Goal: Task Accomplishment & Management: Complete application form

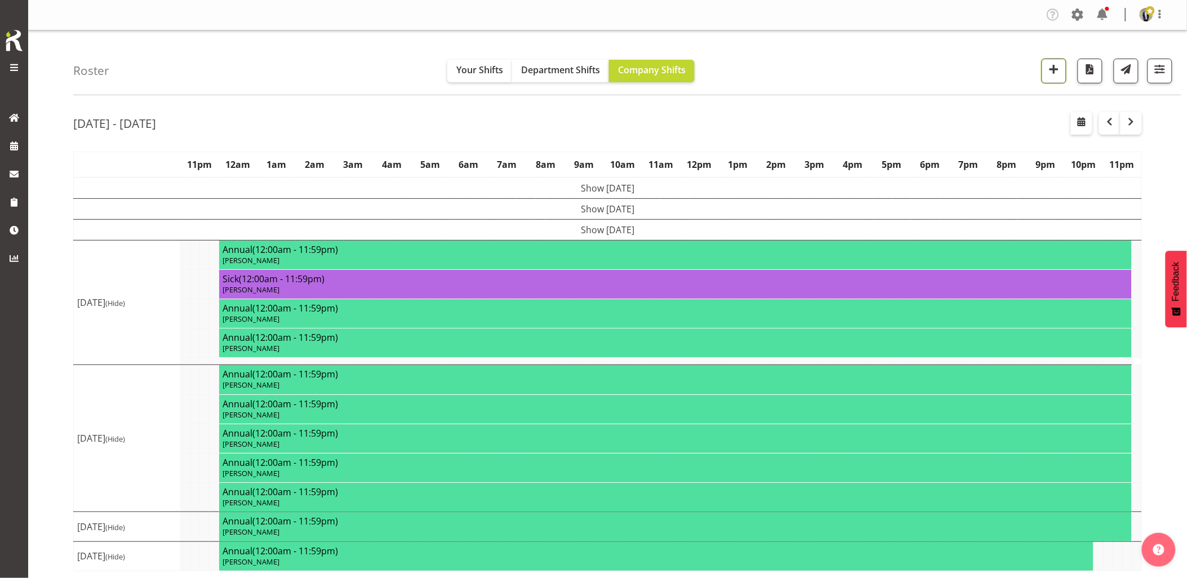
click at [1048, 69] on span "button" at bounding box center [1054, 69] width 15 height 15
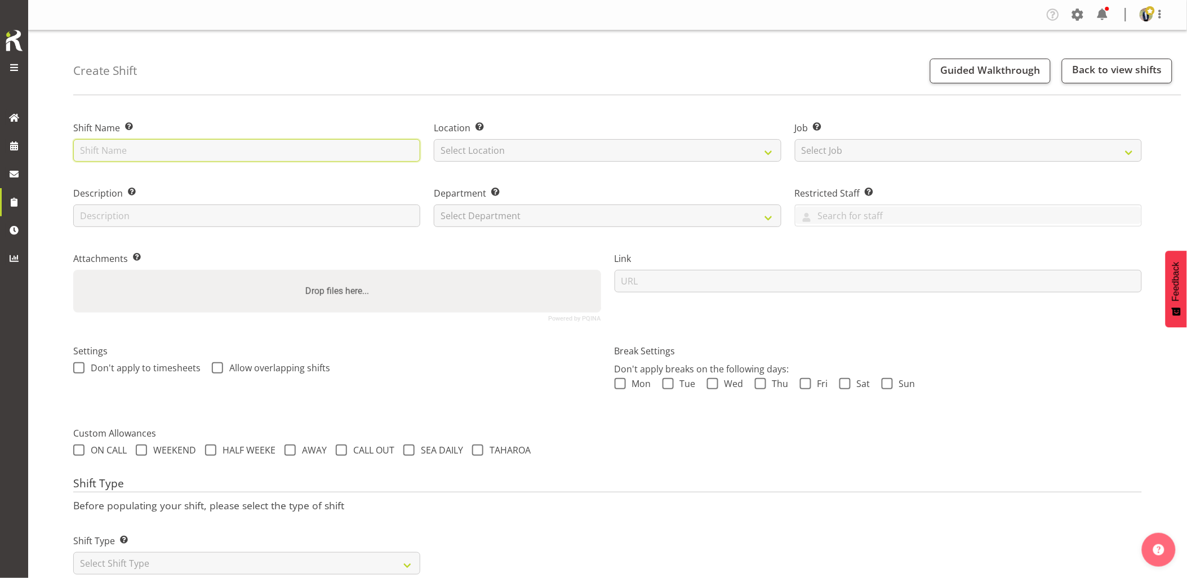
click at [224, 149] on input "text" at bounding box center [246, 150] width 347 height 23
click at [212, 144] on input "Omexom - Deliver" at bounding box center [246, 150] width 347 height 23
click at [229, 154] on input "Omexom - Deliver and liven a" at bounding box center [246, 150] width 347 height 23
click at [278, 148] on input "Omexom - Deliver and liven a 45kVA going" at bounding box center [246, 150] width 347 height 23
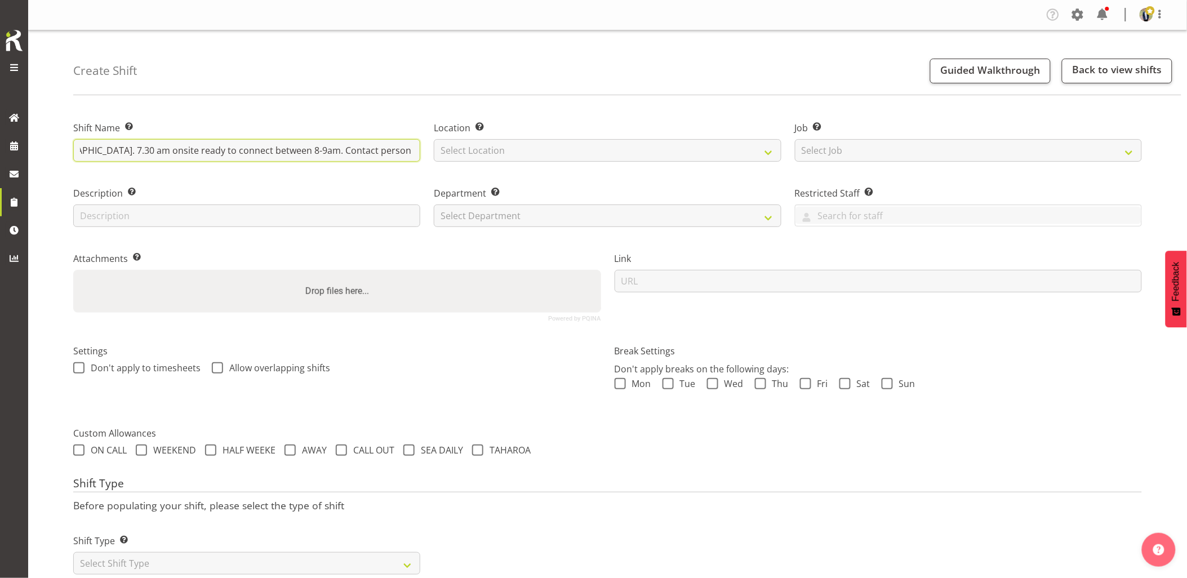
drag, startPoint x: 409, startPoint y: 149, endPoint x: 507, endPoint y: 154, distance: 98.1
click at [460, 161] on div "Shift Name Enter a name for the shift (e.g. Day Shift). Omexom - Deliver and li…" at bounding box center [607, 216] width 1082 height 223
type input "Omexom - Deliver and liven a 45kVA going the Fire Station in Devonport. 7.30 am…"
click at [508, 154] on select "Select Location GRS Auckland GRS Hastings GRS Tauranga" at bounding box center [607, 150] width 347 height 23
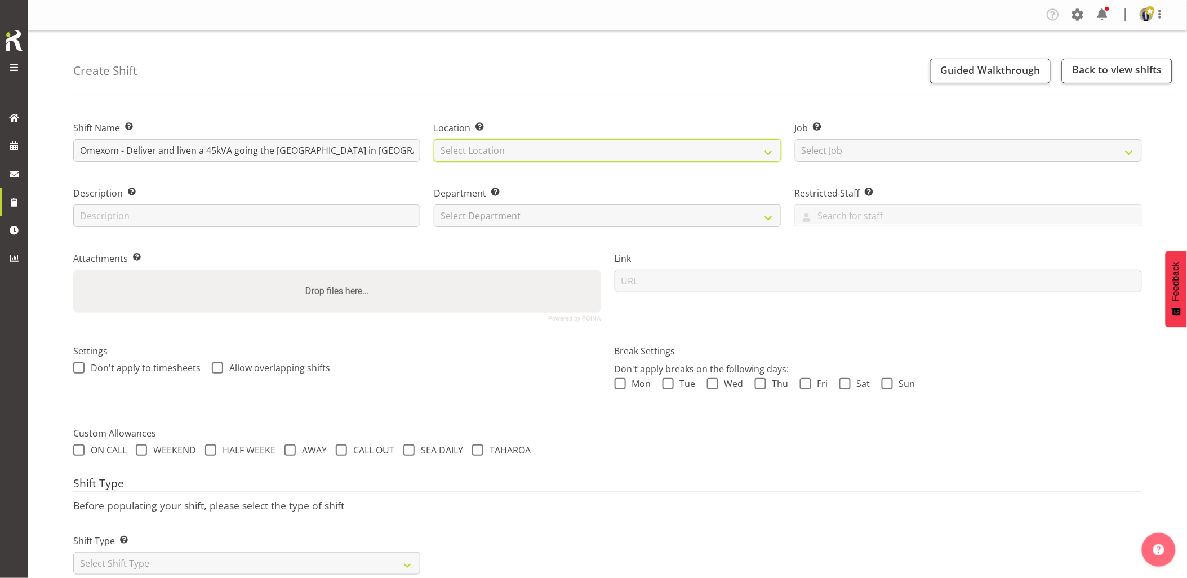
select select "28"
click at [434, 139] on select "Select Location GRS Auckland GRS Hastings GRS Tauranga" at bounding box center [607, 150] width 347 height 23
click at [865, 156] on select "Select Job Create new job 1.1 GRS AKL RENTALS 1.1 GRS AKL RENTALS AC 1.1 GRS AK…" at bounding box center [968, 150] width 347 height 23
select select "7504"
click at [795, 139] on select "Select Job Create new job 1.1 GRS AKL RENTALS 1.1 GRS AKL RENTALS AC 1.1 GRS AK…" at bounding box center [968, 150] width 347 height 23
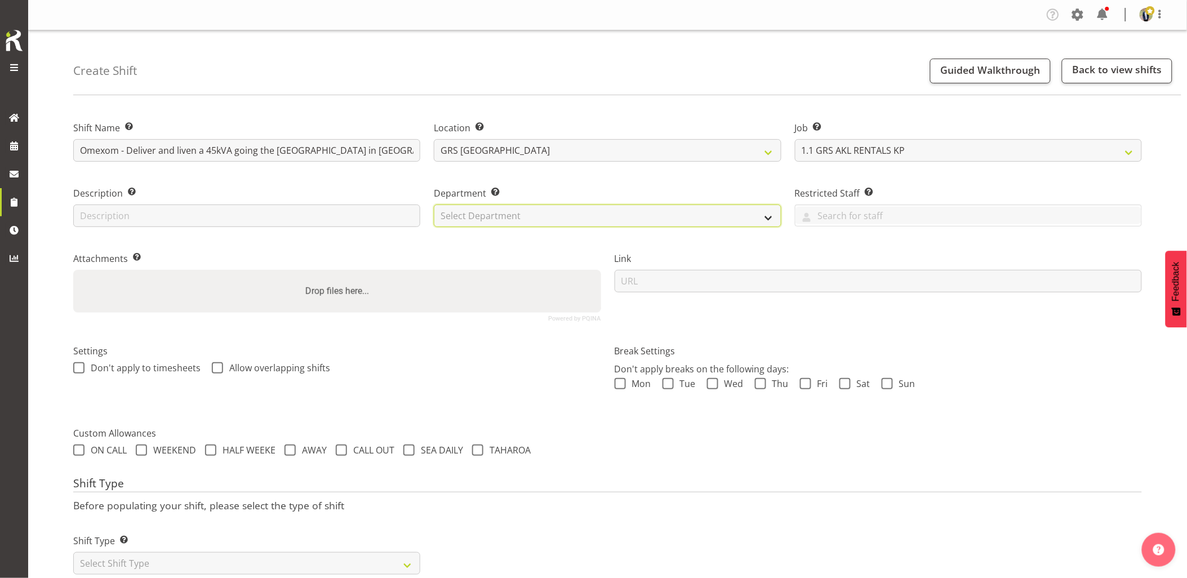
drag, startPoint x: 553, startPoint y: 207, endPoint x: 545, endPoint y: 215, distance: 10.8
click at [553, 207] on select "Select Department GRS HIRE AKL GRS HIRE AKL GRS HIRE TGA GRS HIRE HST GRS SALES…" at bounding box center [607, 215] width 347 height 23
select select "20"
click at [434, 204] on select "Select Department GRS HIRE AKL GRS HIRE AKL GRS HIRE TGA GRS HIRE HST GRS SALES…" at bounding box center [607, 215] width 347 height 23
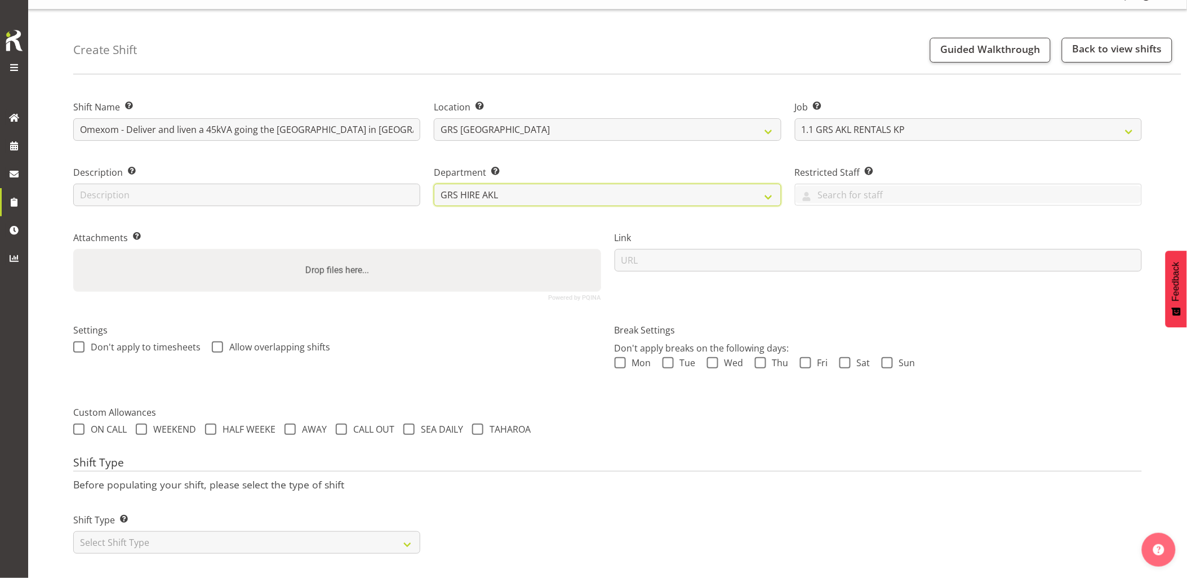
scroll to position [32, 0]
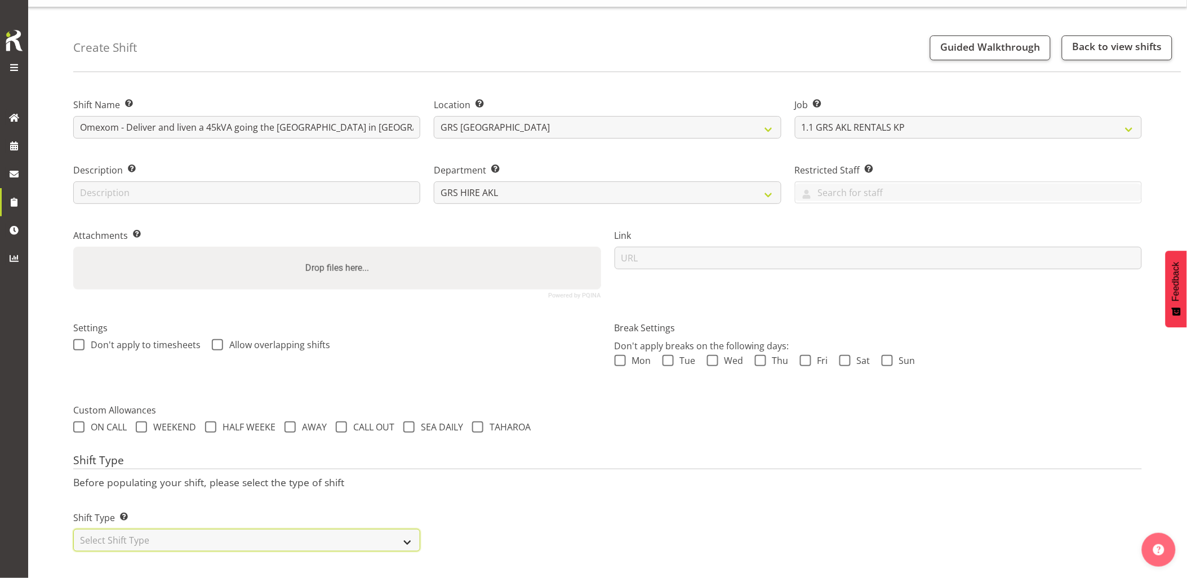
click at [273, 529] on select "Select Shift Type One Off Shift Recurring Shift Rotating Shift" at bounding box center [246, 540] width 347 height 23
select select "one_off"
click at [73, 529] on select "Select Shift Type One Off Shift Recurring Shift Rotating Shift" at bounding box center [246, 540] width 347 height 23
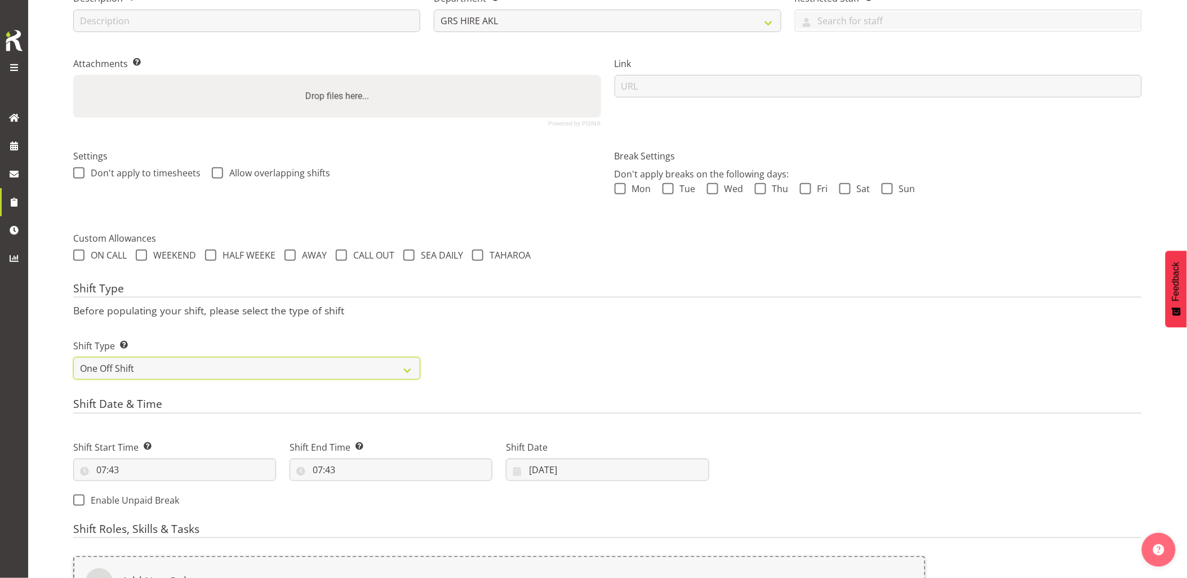
scroll to position [283, 0]
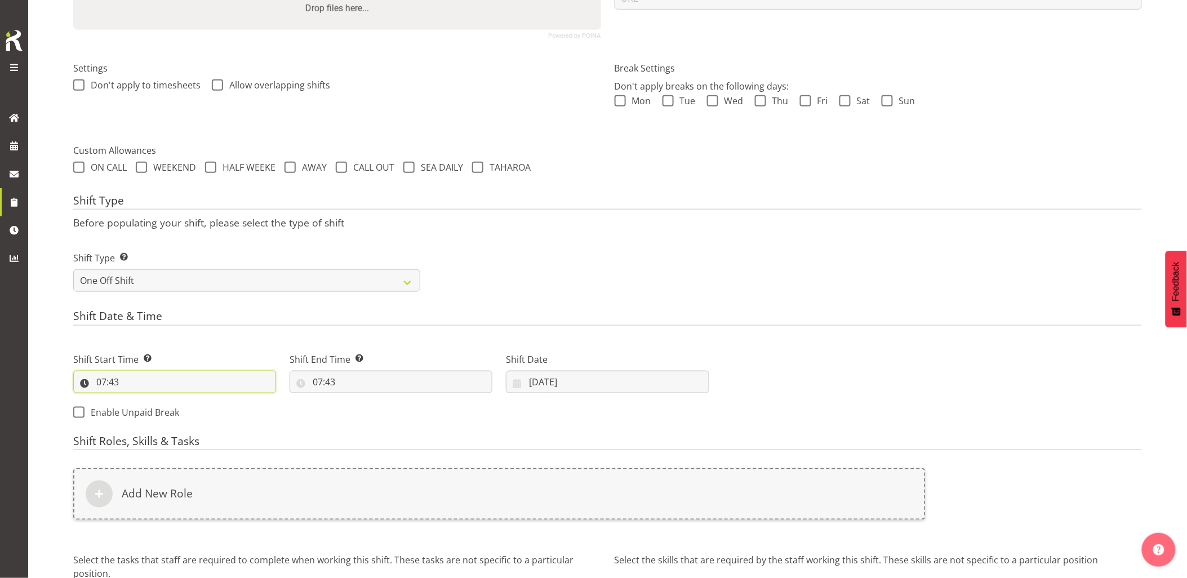
click at [195, 388] on input "07:43" at bounding box center [174, 382] width 203 height 23
click at [155, 412] on select "00 01 02 03 04 05 06 07 08 09 10 11 12 13 14 15 16 17 18 19 20 21 22 23" at bounding box center [149, 411] width 25 height 23
select select "6"
click at [137, 400] on select "00 01 02 03 04 05 06 07 08 09 10 11 12 13 14 15 16 17 18 19 20 21 22 23" at bounding box center [149, 411] width 25 height 23
type input "06:43"
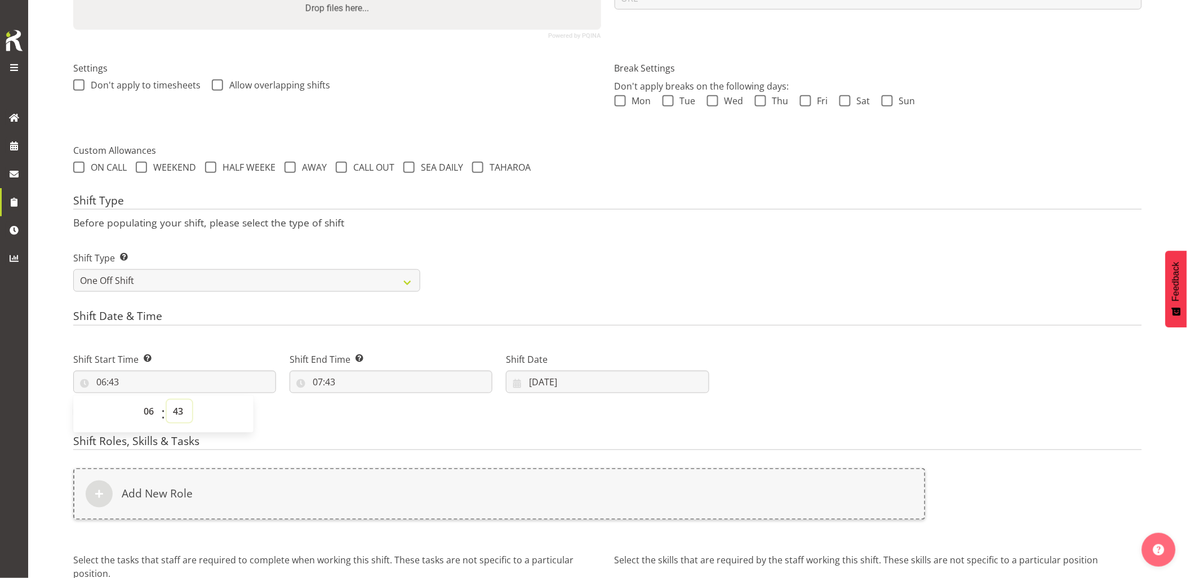
click at [171, 412] on select "00 01 02 03 04 05 06 07 08 09 10 11 12 13 14 15 16 17 18 19 20 21 22 23 24 25 2…" at bounding box center [179, 411] width 25 height 23
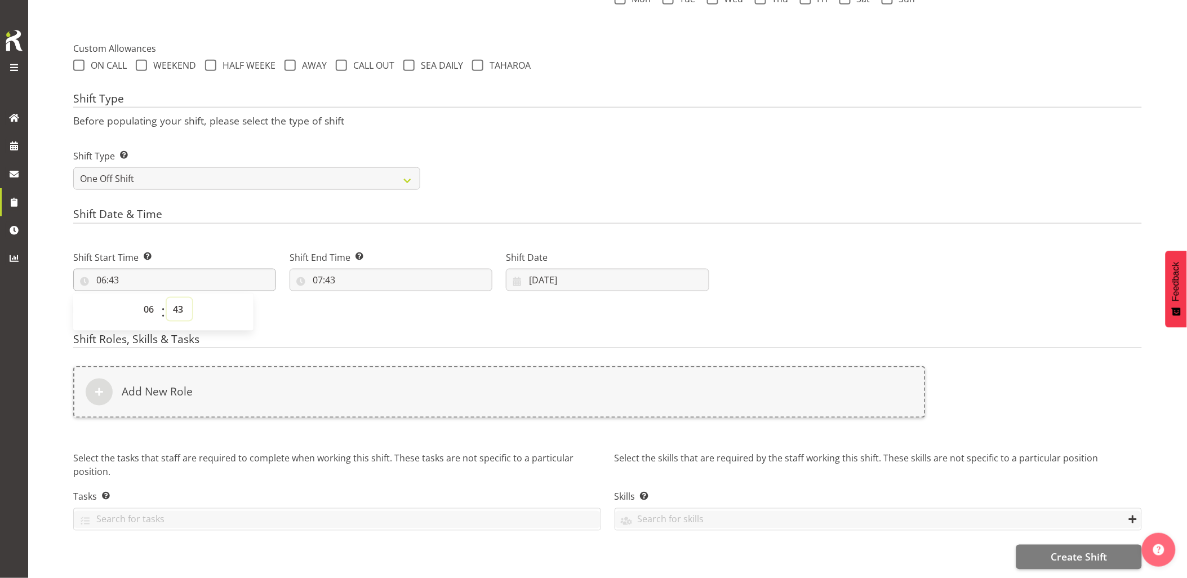
scroll to position [393, 0]
drag, startPoint x: 177, startPoint y: 305, endPoint x: 177, endPoint y: 291, distance: 14.1
click at [177, 305] on select "00 01 02 03 04 05 06 07 08 09 10 11 12 13 14 15 16 17 18 19 20 21 22 23 24 25 2…" at bounding box center [179, 309] width 25 height 23
select select "45"
click at [167, 298] on select "00 01 02 03 04 05 06 07 08 09 10 11 12 13 14 15 16 17 18 19 20 21 22 23 24 25 2…" at bounding box center [179, 309] width 25 height 23
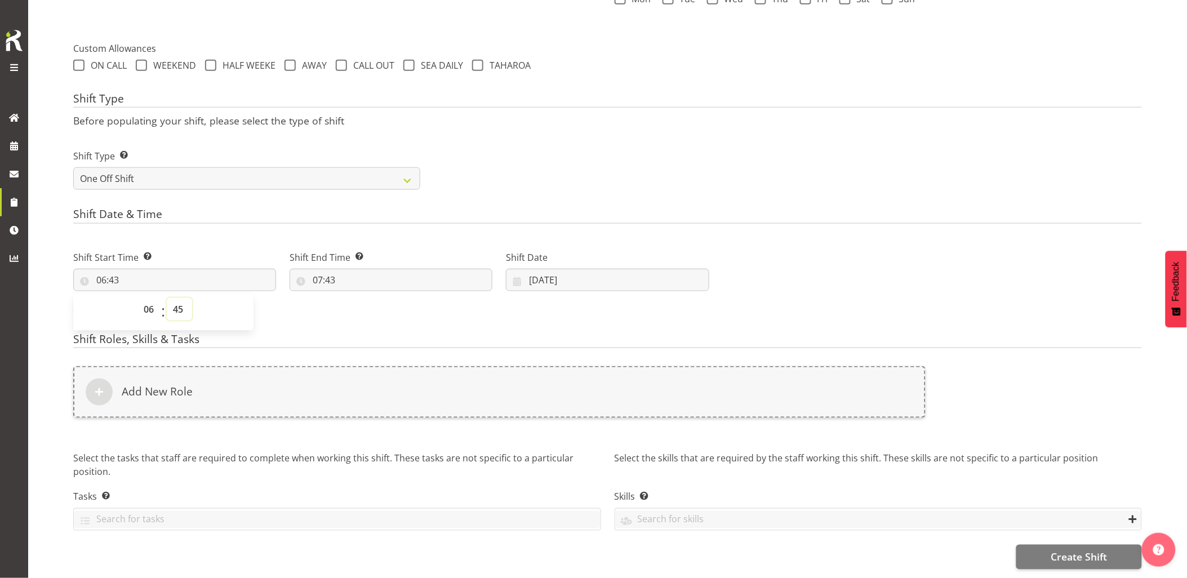
type input "06:45"
click at [210, 208] on h4 "Shift Date & Time" at bounding box center [607, 216] width 1069 height 16
click at [373, 278] on input "07:43" at bounding box center [391, 280] width 203 height 23
click at [485, 208] on h4 "Shift Date & Time" at bounding box center [607, 216] width 1069 height 16
click at [365, 282] on input "07:43" at bounding box center [391, 280] width 203 height 23
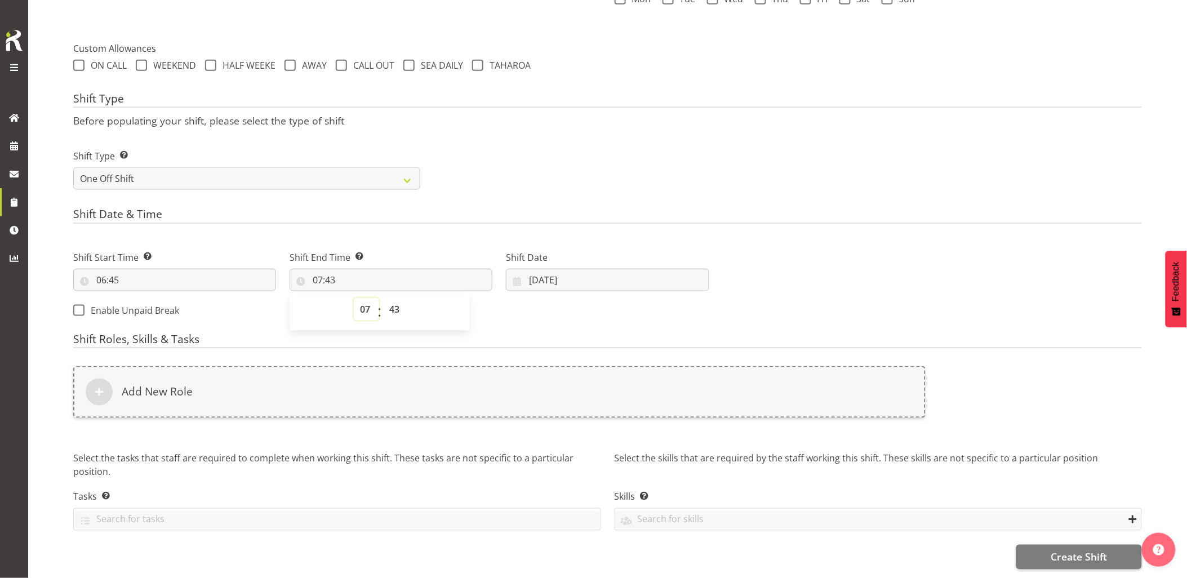
click at [366, 301] on select "00 01 02 03 04 05 06 07 08 09 10 11 12 13 14 15 16 17 18 19 20 21 22 23" at bounding box center [366, 309] width 25 height 23
click at [367, 299] on select "00 01 02 03 04 05 06 07 08 09 10 11 12 13 14 15 16 17 18 19 20 21 22 23" at bounding box center [366, 309] width 25 height 23
select select "8"
click at [354, 298] on select "00 01 02 03 04 05 06 07 08 09 10 11 12 13 14 15 16 17 18 19 20 21 22 23" at bounding box center [366, 309] width 25 height 23
type input "08:43"
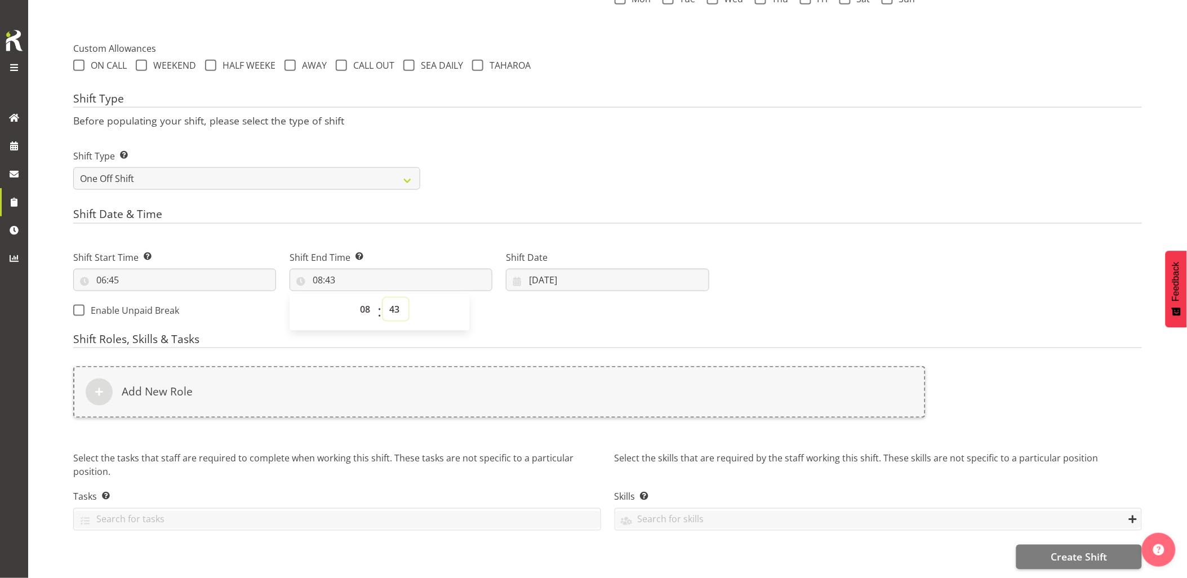
click at [393, 305] on select "00 01 02 03 04 05 06 07 08 09 10 11 12 13 14 15 16 17 18 19 20 21 22 23 24 25 2…" at bounding box center [395, 309] width 25 height 23
select select "30"
click at [383, 298] on select "00 01 02 03 04 05 06 07 08 09 10 11 12 13 14 15 16 17 18 19 20 21 22 23 24 25 2…" at bounding box center [395, 309] width 25 height 23
type input "08:30"
click at [594, 154] on div "Shift Type Shift Types: One Off – Select this if you would like a single shift …" at bounding box center [607, 164] width 1082 height 63
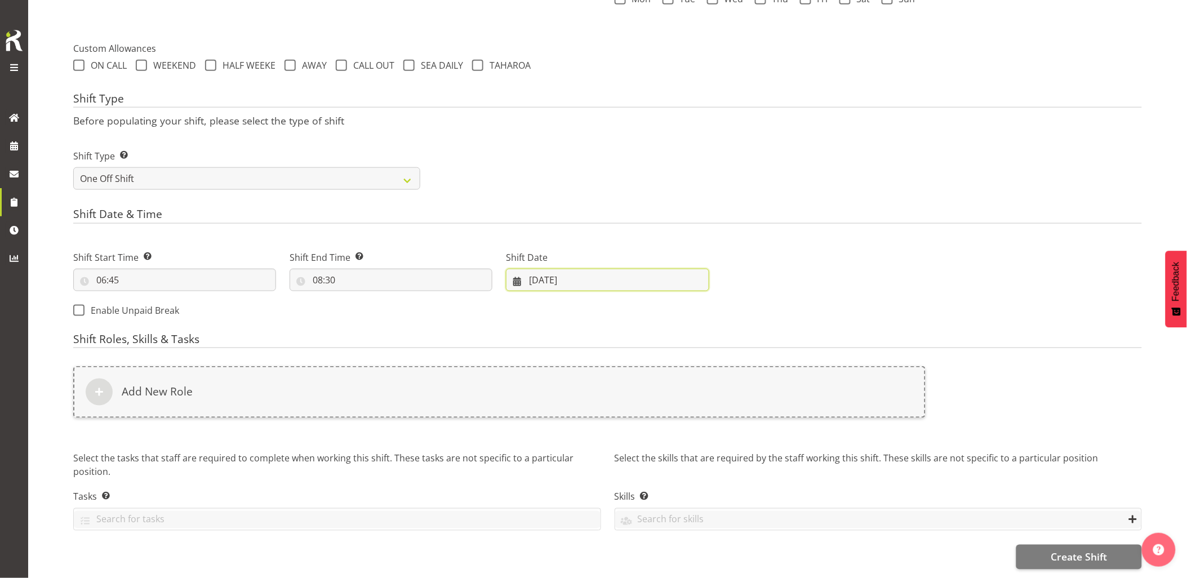
click at [612, 269] on input "25/09/2025" at bounding box center [607, 280] width 203 height 23
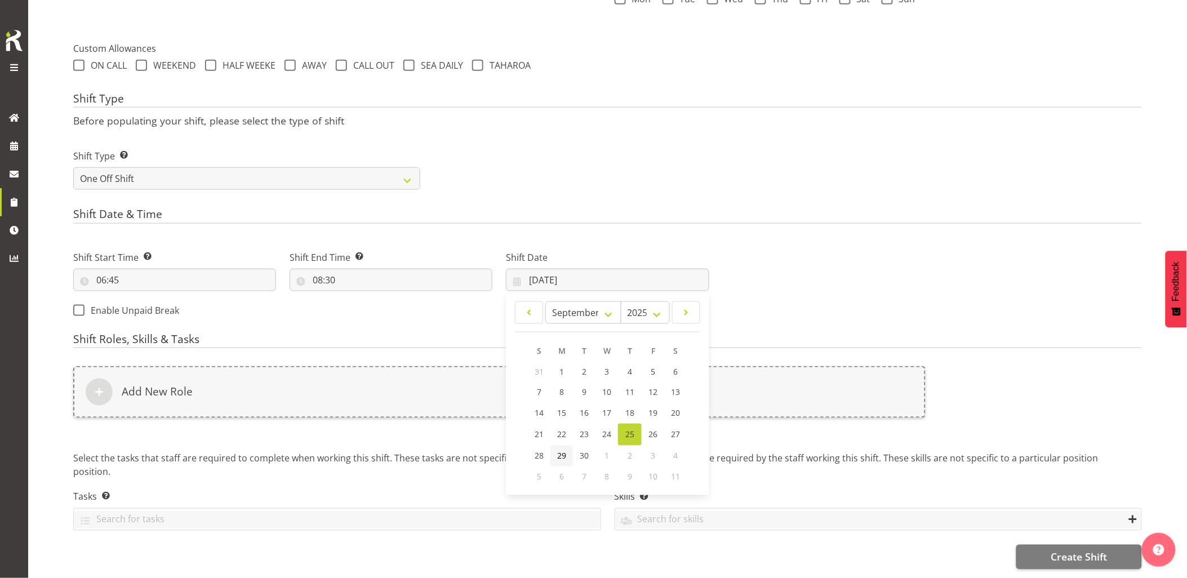
click at [565, 451] on span "29" at bounding box center [561, 456] width 9 height 11
type input "29/09/2025"
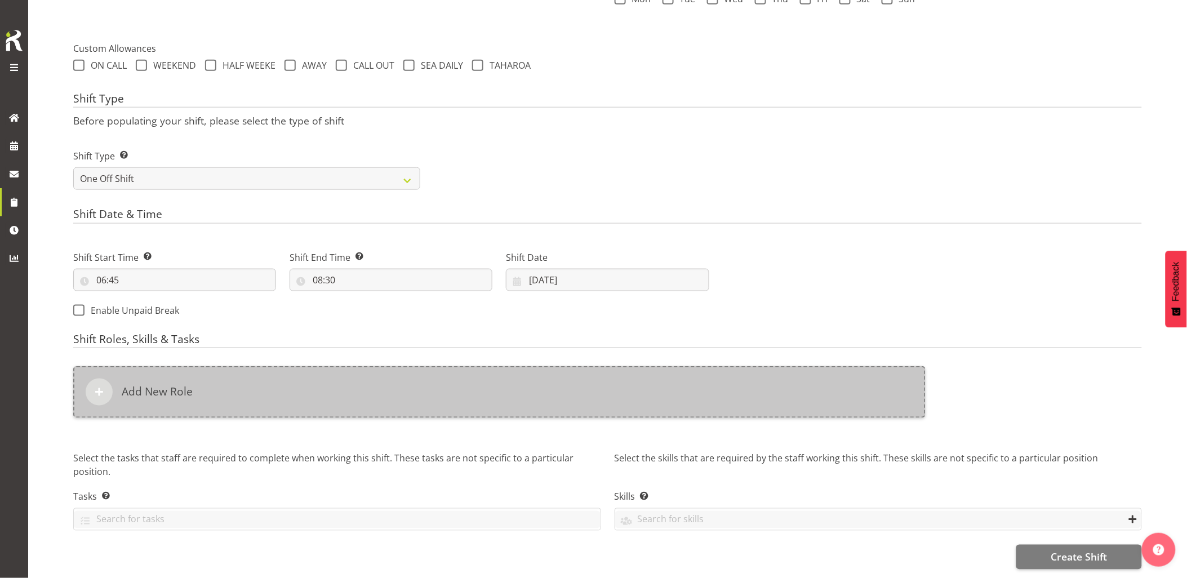
click at [506, 375] on div "Add New Role" at bounding box center [499, 392] width 852 height 52
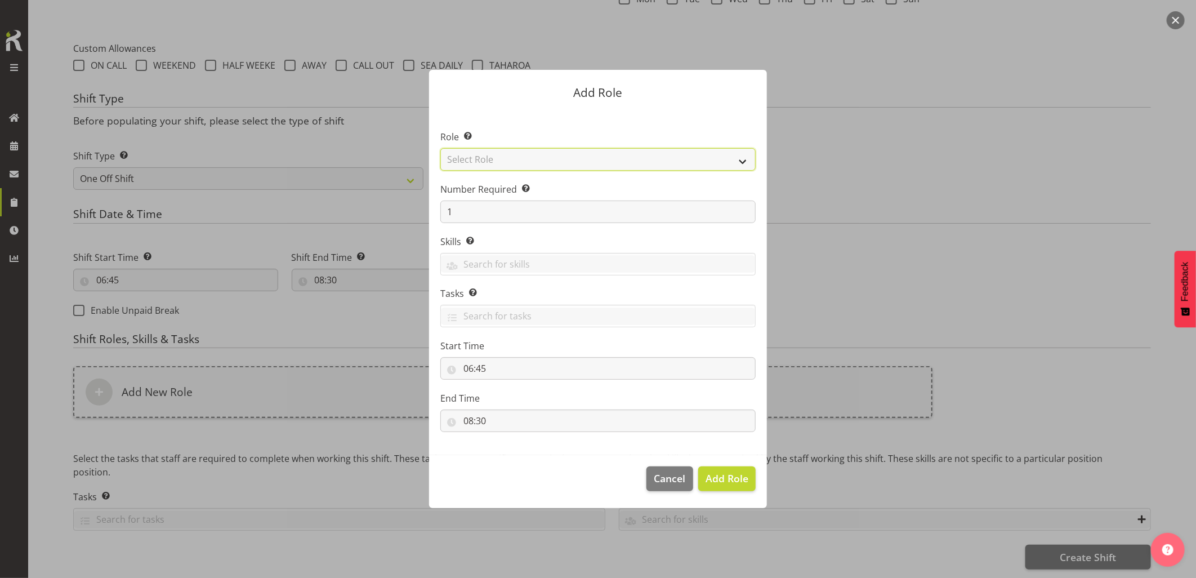
click at [484, 159] on select "Select Role Account Manager Electrician Engineering GM HSEQ manager MECH Mechan…" at bounding box center [597, 159] width 315 height 23
select select "21"
click at [440, 148] on select "Select Role Account Manager Electrician Engineering GM HSEQ manager MECH Mechan…" at bounding box center [597, 159] width 315 height 23
click at [724, 482] on span "Add Role" at bounding box center [727, 478] width 43 height 14
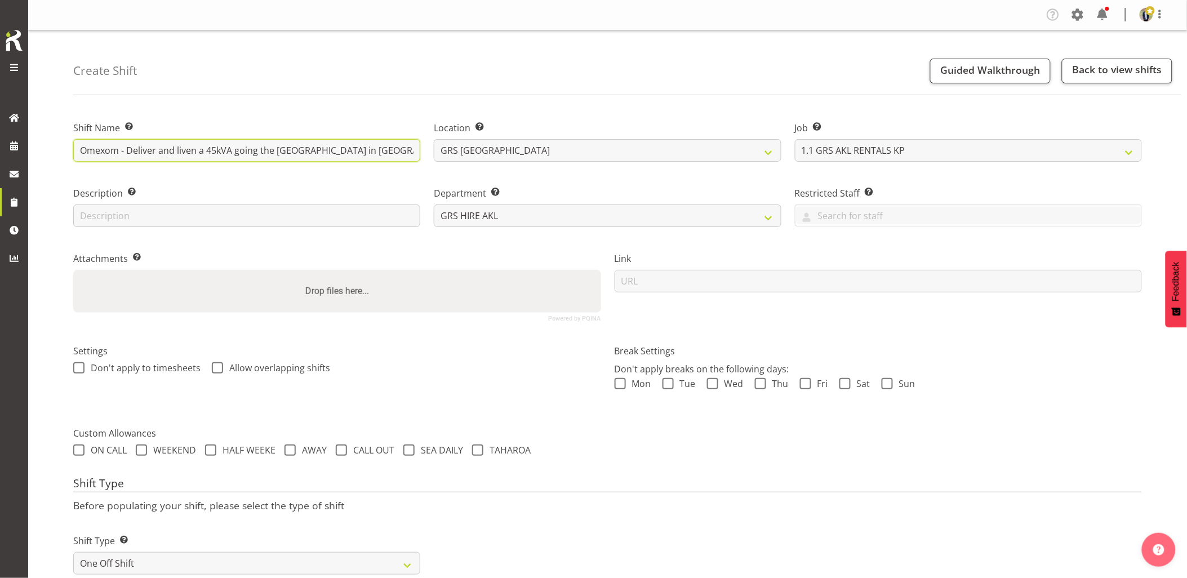
scroll to position [0, 336]
drag, startPoint x: 193, startPoint y: 151, endPoint x: 650, endPoint y: 185, distance: 458.1
click at [649, 184] on div "Shift Name Enter a name for the shift (e.g. Day Shift). Omexom - Deliver and li…" at bounding box center [607, 216] width 1082 height 223
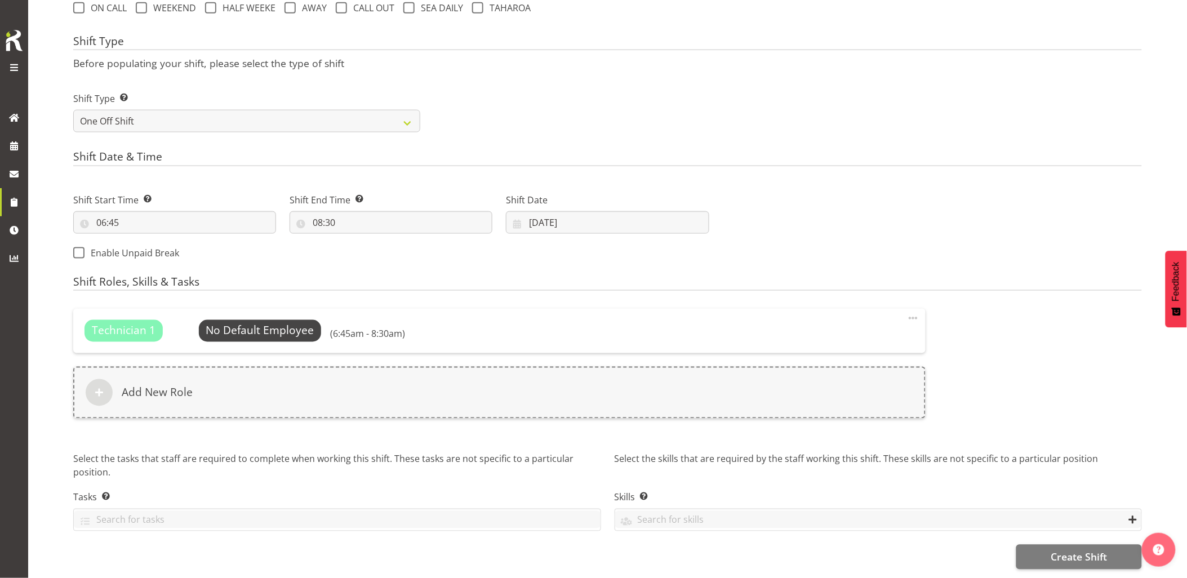
scroll to position [451, 0]
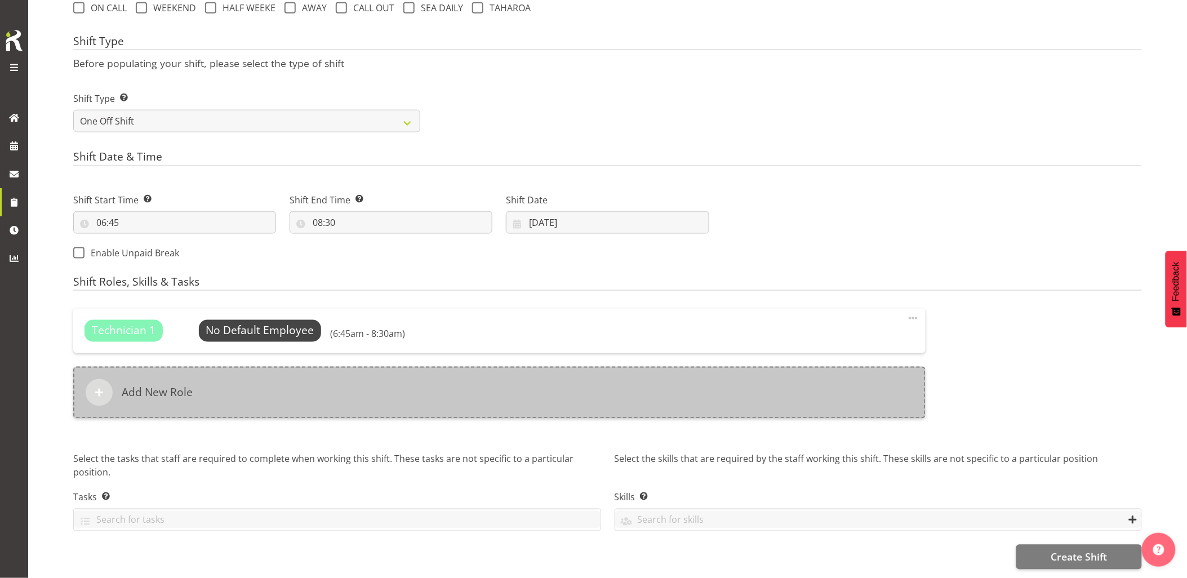
click at [526, 383] on div "Add New Role" at bounding box center [499, 393] width 852 height 52
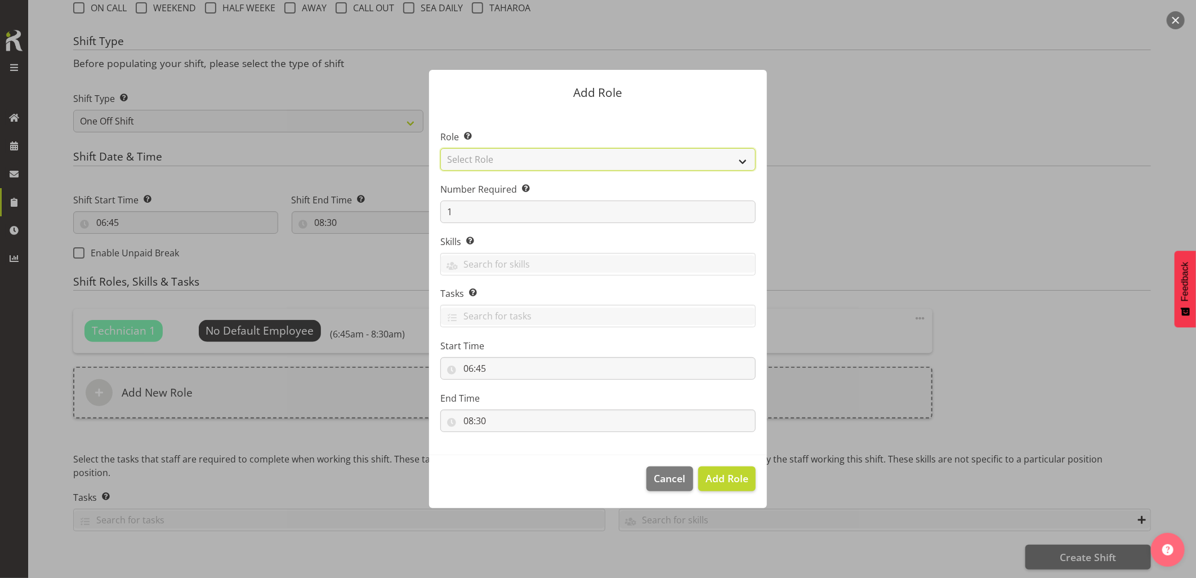
click at [487, 163] on select "Select Role Account Manager Electrician Engineering GM HSEQ manager MECH Mechan…" at bounding box center [597, 159] width 315 height 23
click at [893, 206] on div at bounding box center [598, 289] width 1196 height 578
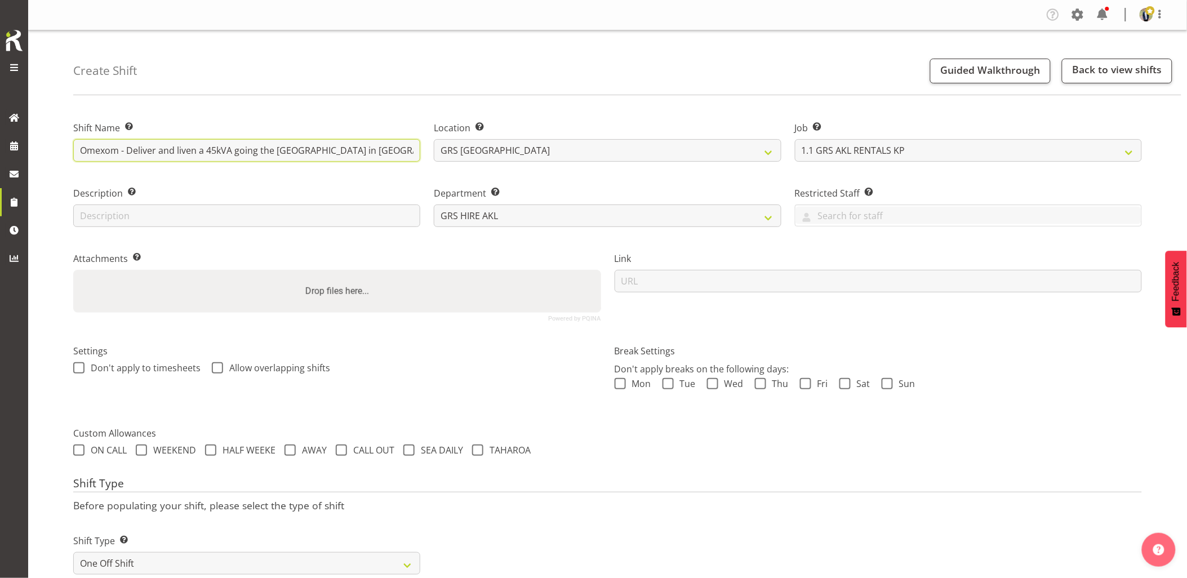
click at [186, 143] on input "Omexom - Deliver and liven a 45kVA going the Fire Station in Devonport. 7.30 am…" at bounding box center [246, 150] width 347 height 23
drag, startPoint x: 163, startPoint y: 147, endPoint x: 443, endPoint y: 155, distance: 280.1
click at [443, 155] on div "Shift Name Enter a name for the shift (e.g. Day Shift). Omexom - Deliver and li…" at bounding box center [607, 216] width 1082 height 223
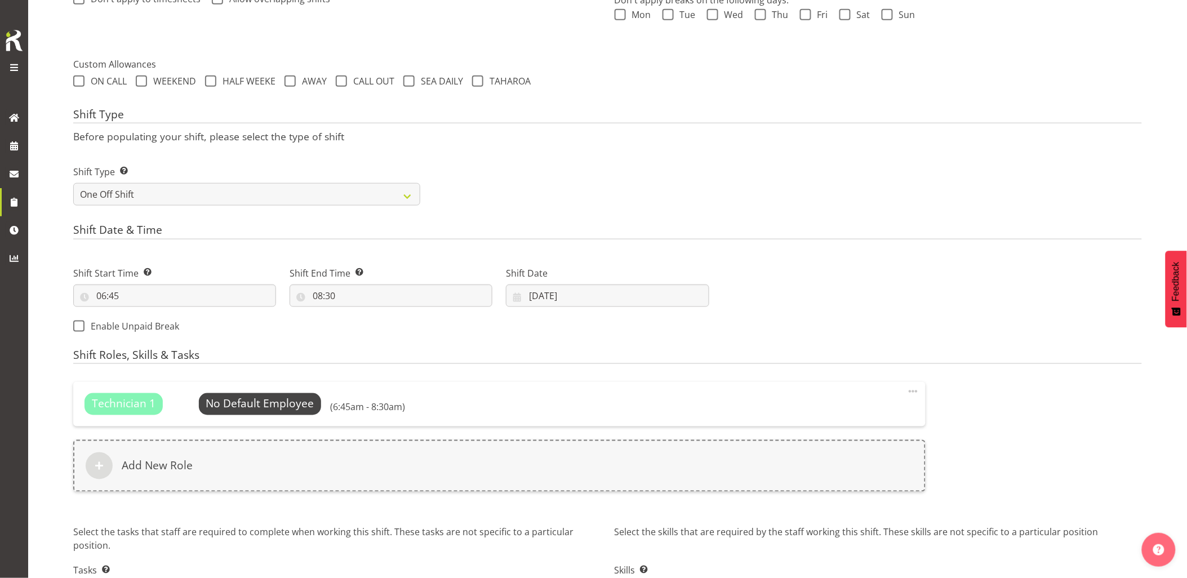
scroll to position [451, 0]
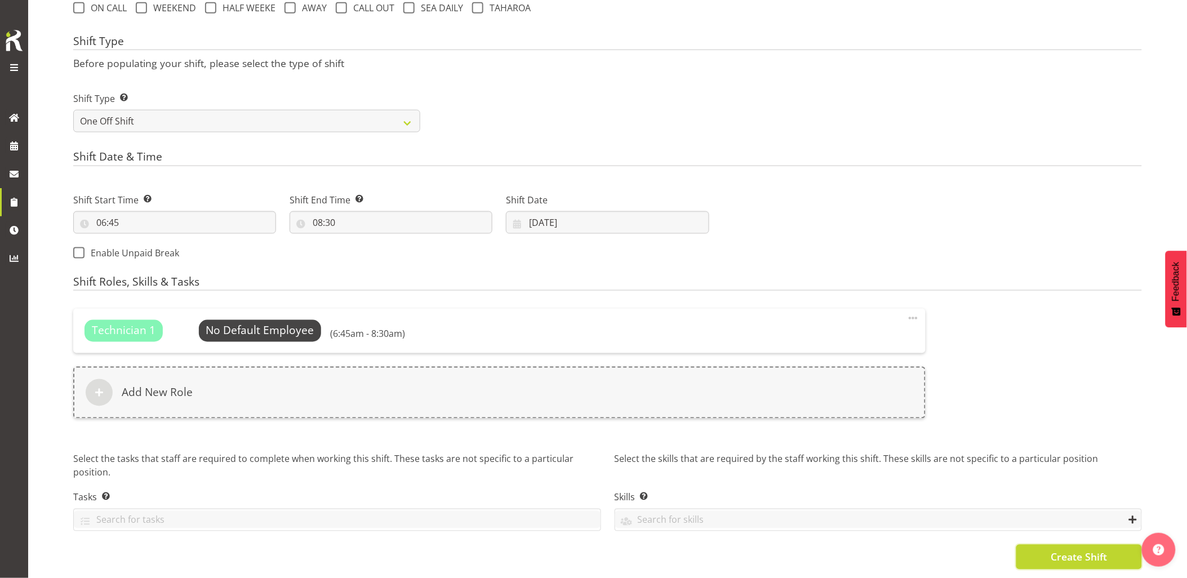
click at [1074, 559] on button "Create Shift" at bounding box center [1079, 557] width 126 height 25
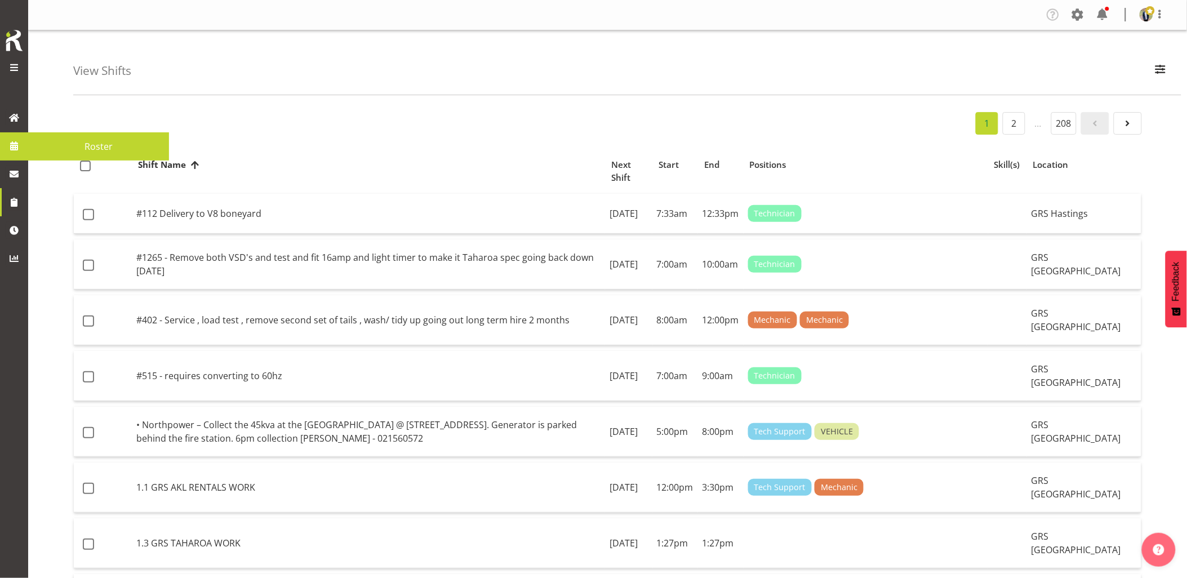
click at [21, 148] on span at bounding box center [14, 145] width 17 height 17
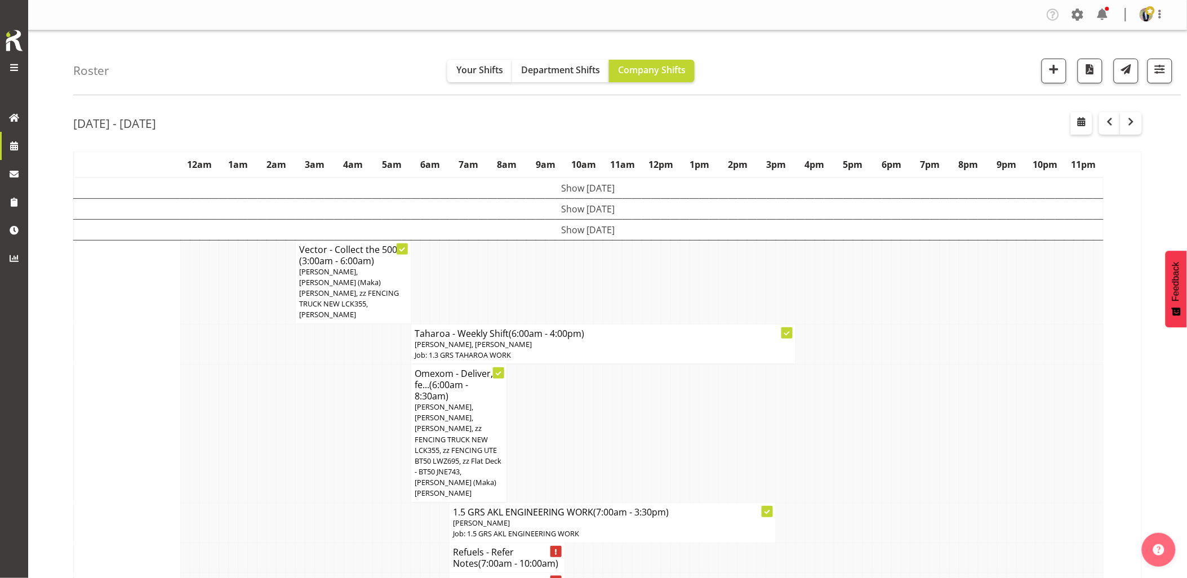
scroll to position [250, 0]
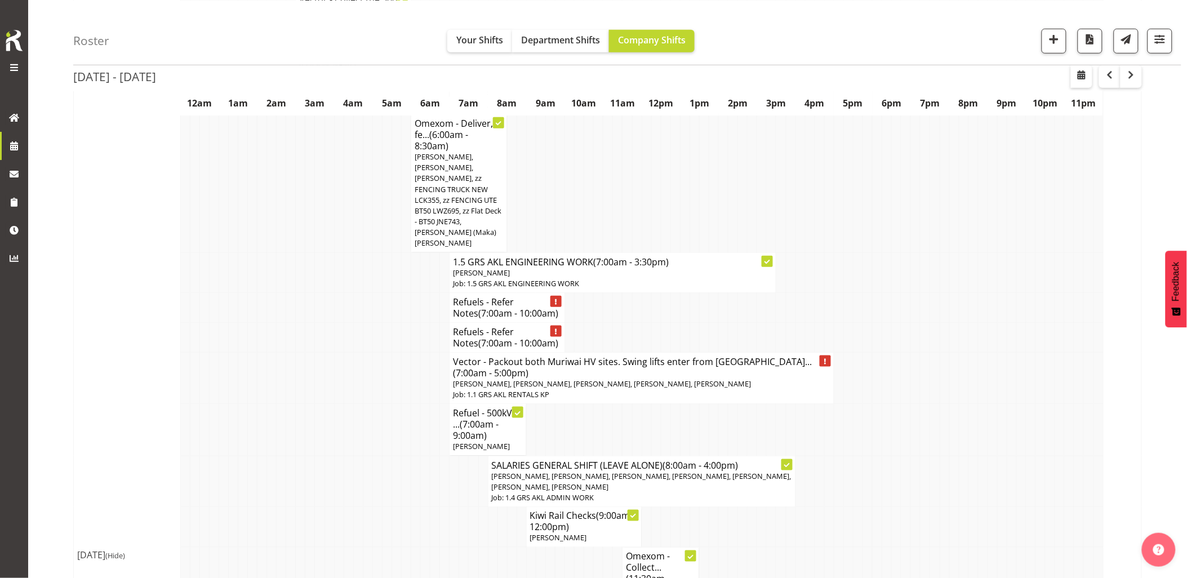
click at [989, 456] on td at bounding box center [992, 481] width 10 height 51
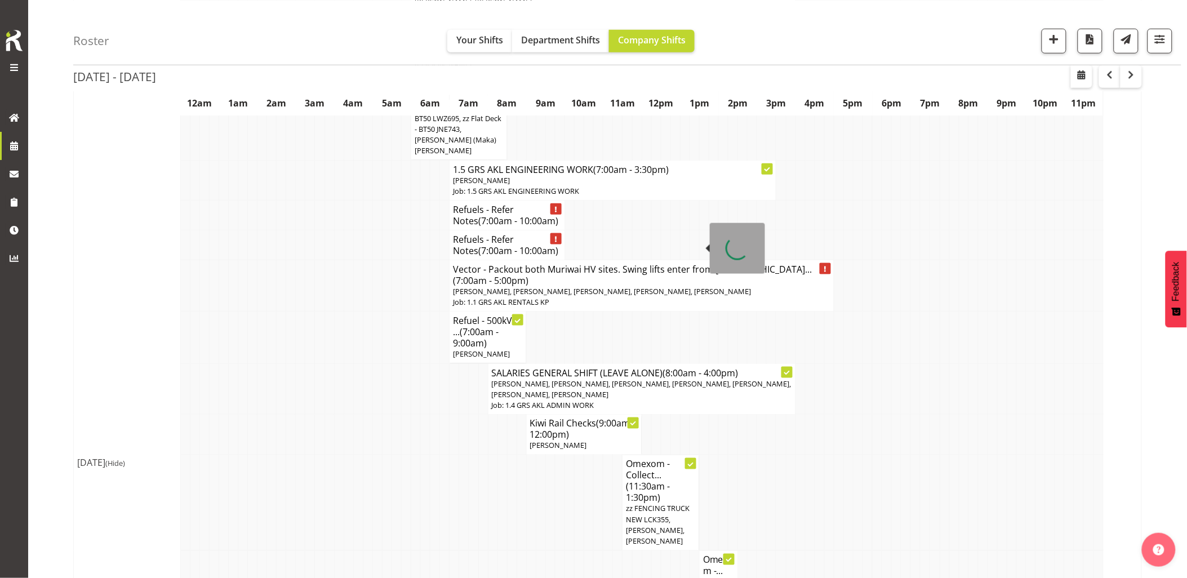
scroll to position [0, 0]
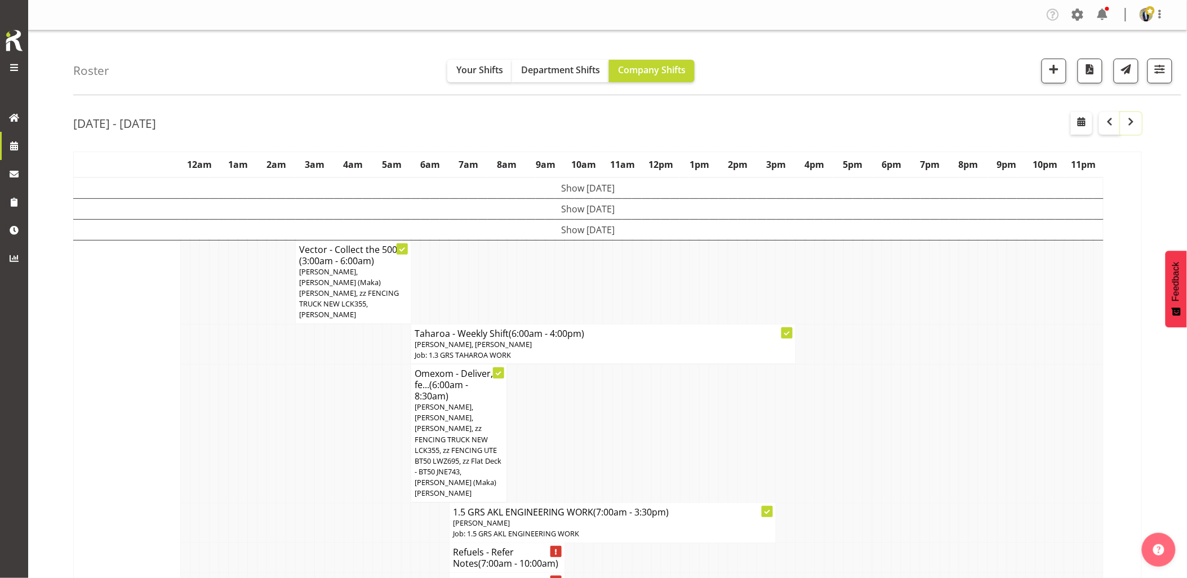
click at [1131, 117] on span "button" at bounding box center [1131, 122] width 14 height 14
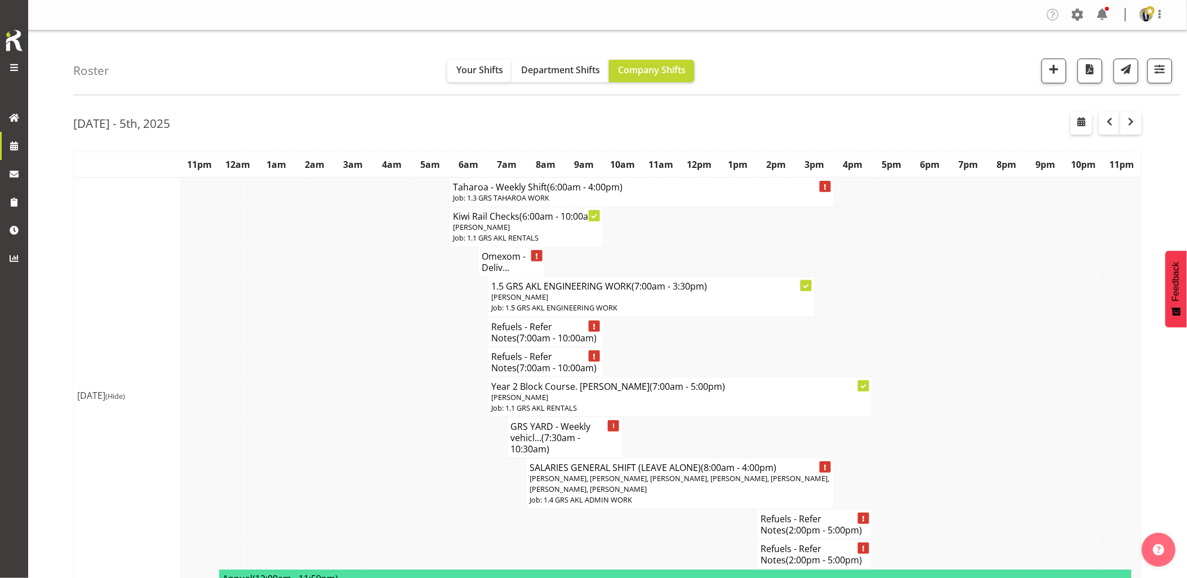
click at [308, 365] on td at bounding box center [310, 362] width 10 height 30
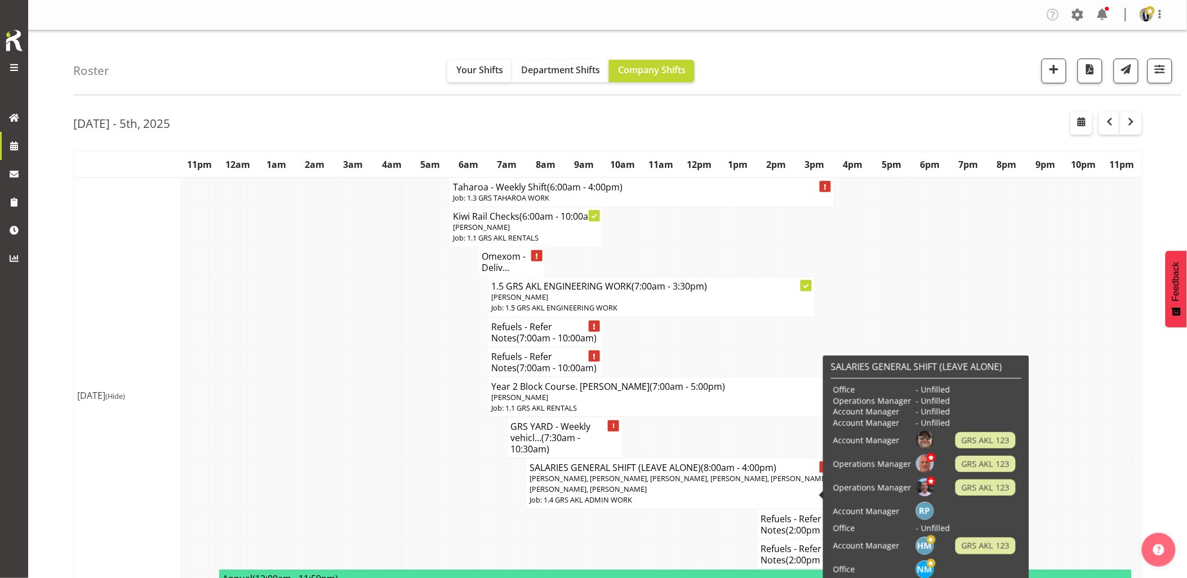
click at [373, 377] on td at bounding box center [377, 362] width 10 height 30
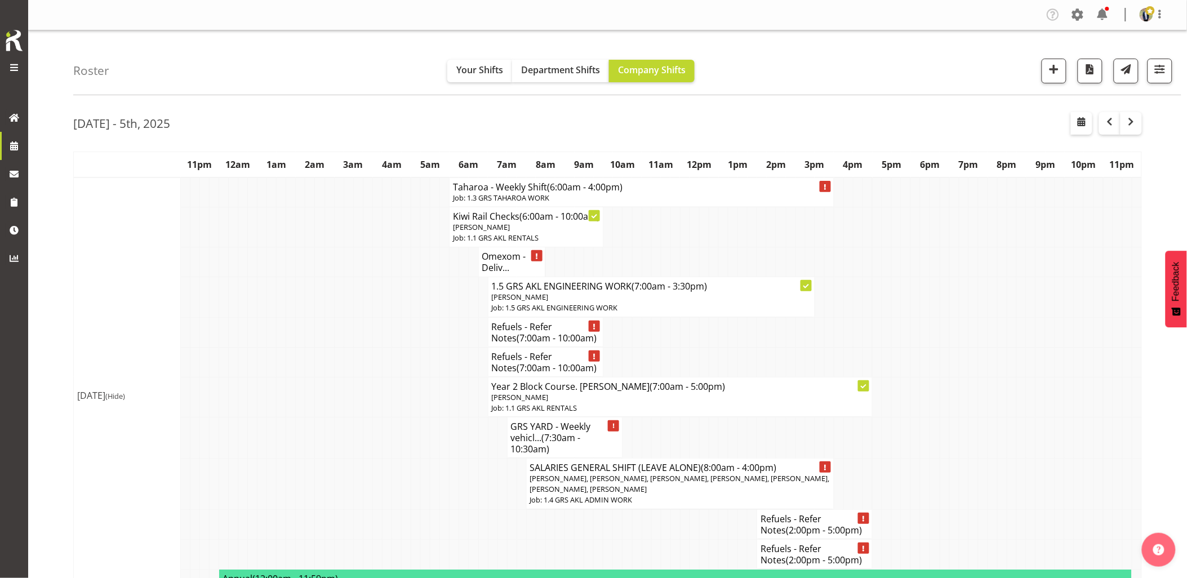
click at [412, 431] on td at bounding box center [416, 437] width 10 height 41
click at [349, 377] on td at bounding box center [349, 362] width 10 height 30
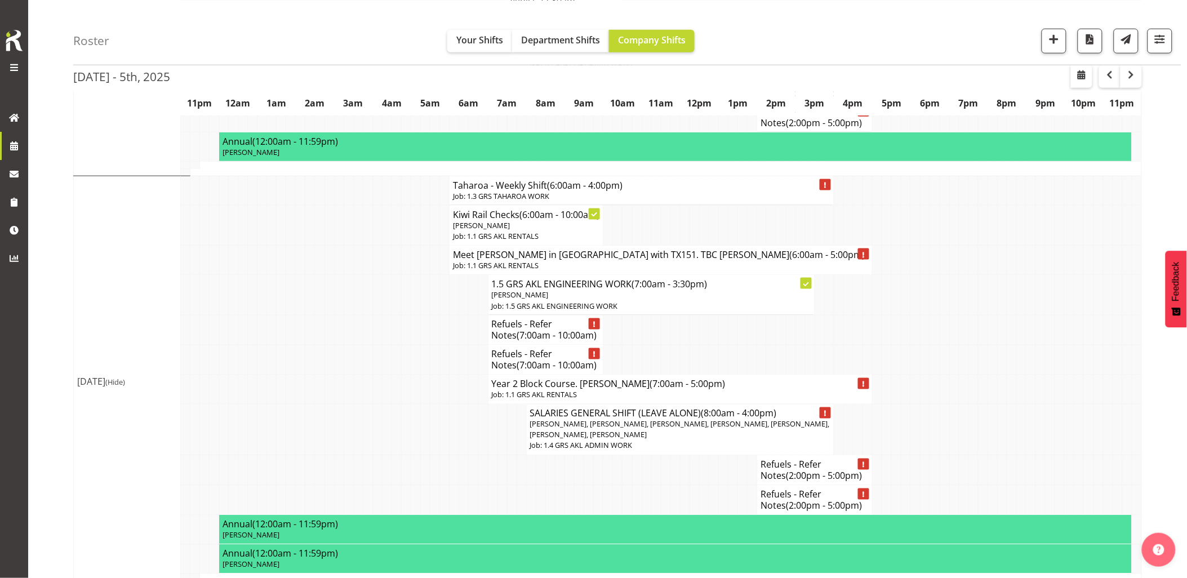
scroll to position [438, 0]
click at [377, 314] on td at bounding box center [377, 294] width 10 height 40
click at [315, 344] on td at bounding box center [320, 329] width 10 height 30
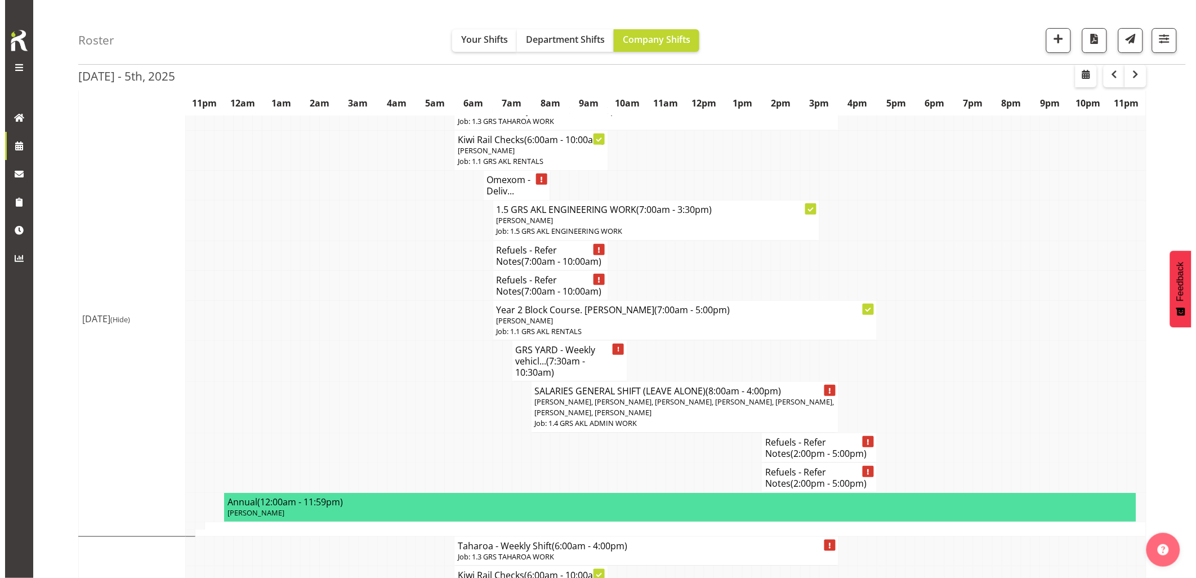
scroll to position [0, 0]
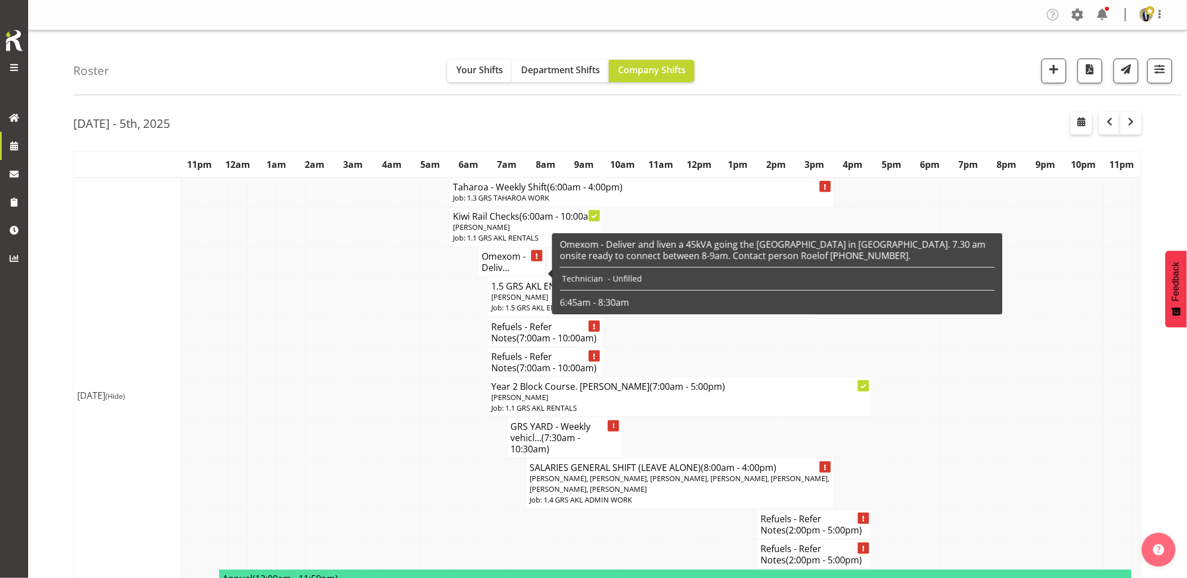
click at [508, 273] on h4 "Omexom - Deliv..." at bounding box center [512, 262] width 60 height 23
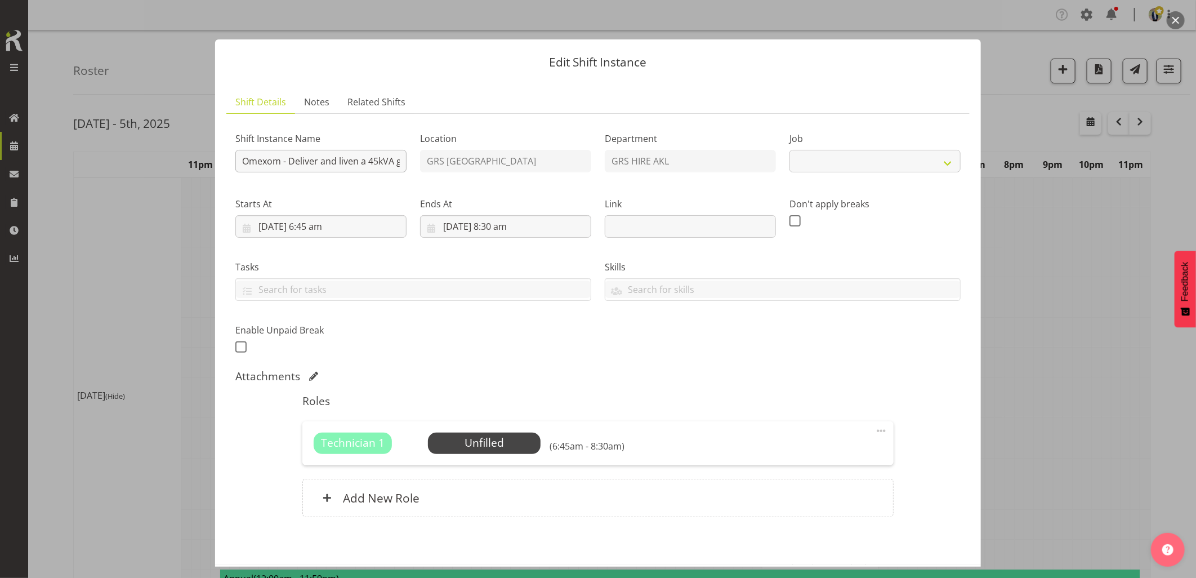
select select "7504"
drag, startPoint x: 350, startPoint y: 161, endPoint x: 378, endPoint y: 155, distance: 28.7
click at [382, 155] on input "Omexom - Deliver and liven a 45kVA going the Fire Station in Devonport. 7.30 am…" at bounding box center [320, 161] width 171 height 23
click at [311, 161] on input "Omexom - Deliver and liven a 45kVA going the Fire Station in Devonport. 7.30 am…" at bounding box center [320, 161] width 171 height 23
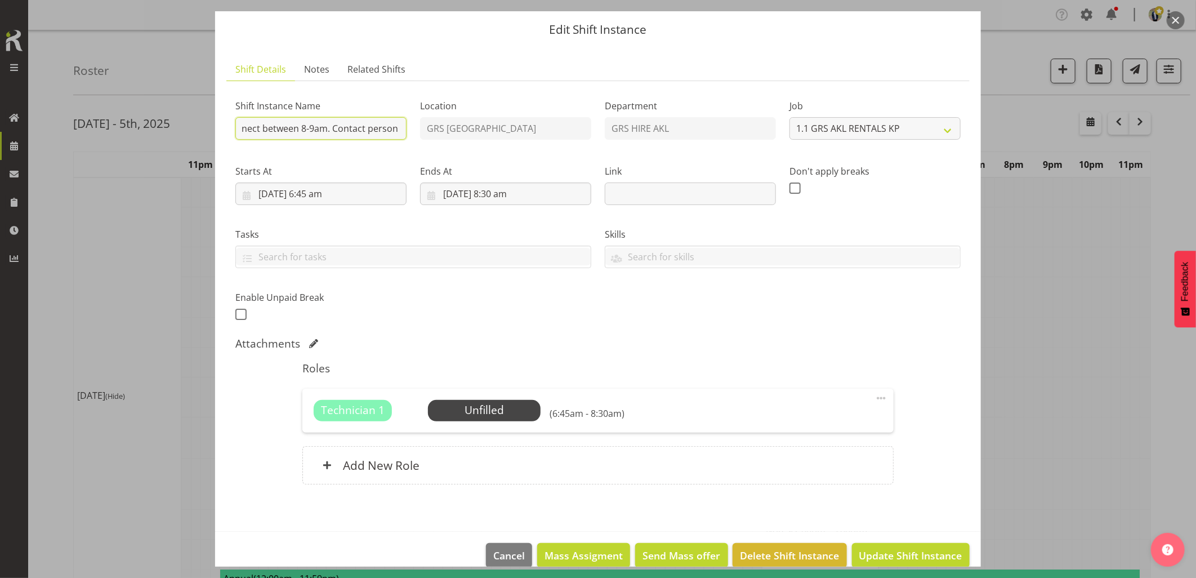
scroll to position [51, 0]
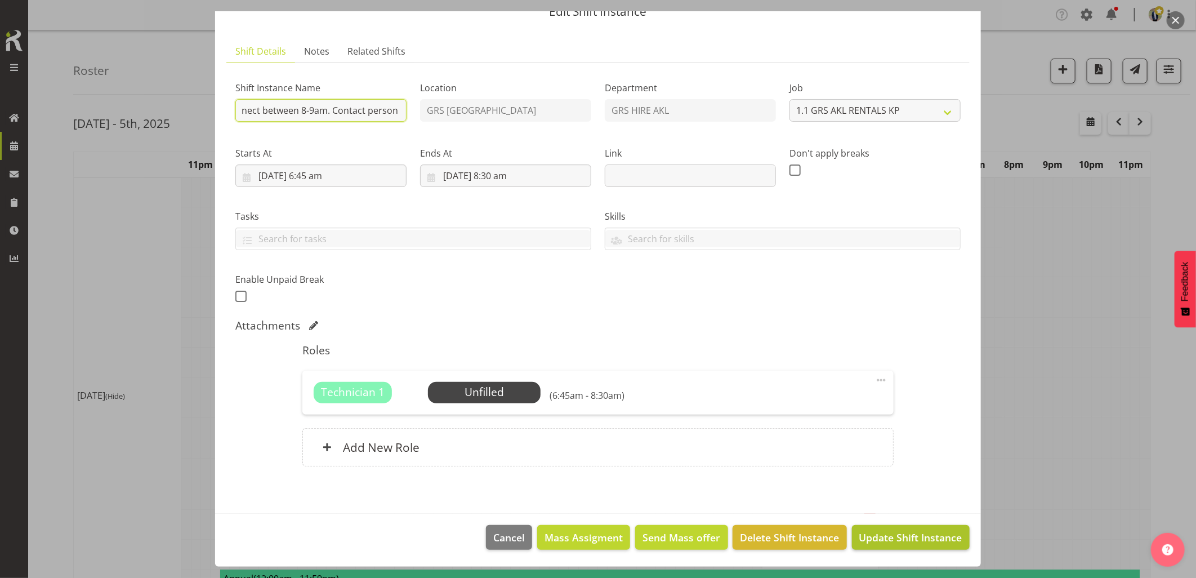
type input "Omexom - Deliver and liven a 45kVA going to the Fire Station in Devonport. 7.30…"
click at [933, 535] on span "Update Shift Instance" at bounding box center [911, 537] width 103 height 15
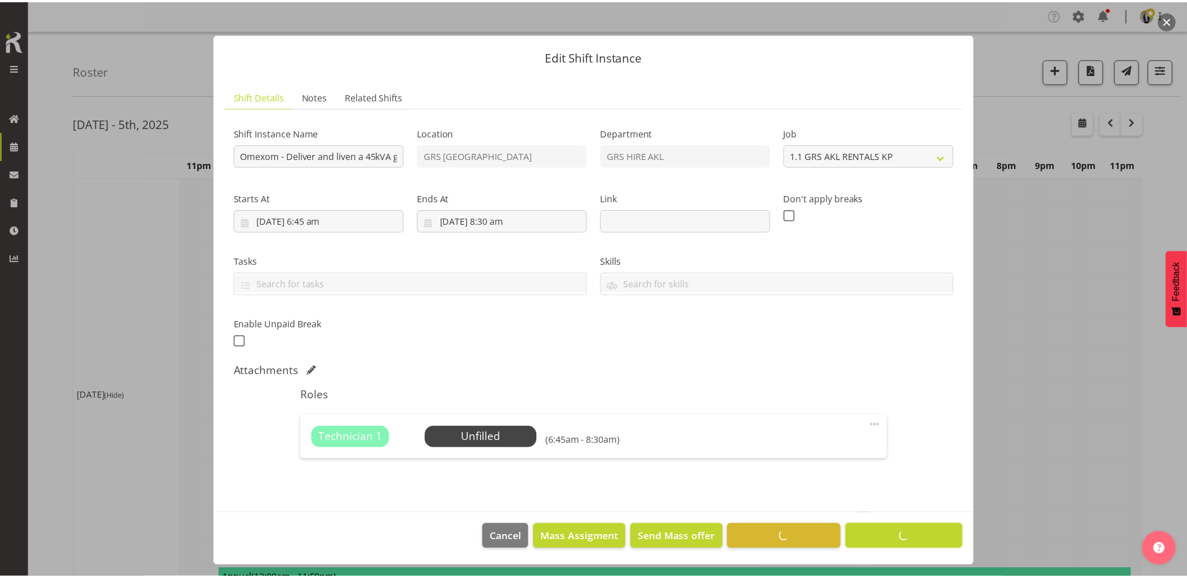
scroll to position [6, 0]
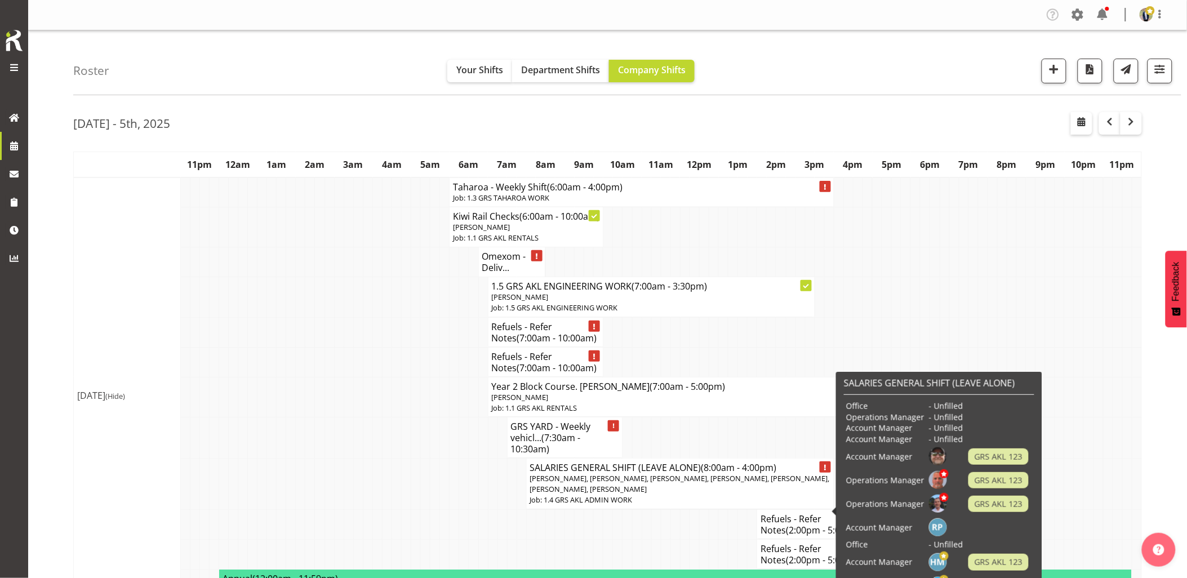
click at [337, 389] on td at bounding box center [339, 397] width 10 height 40
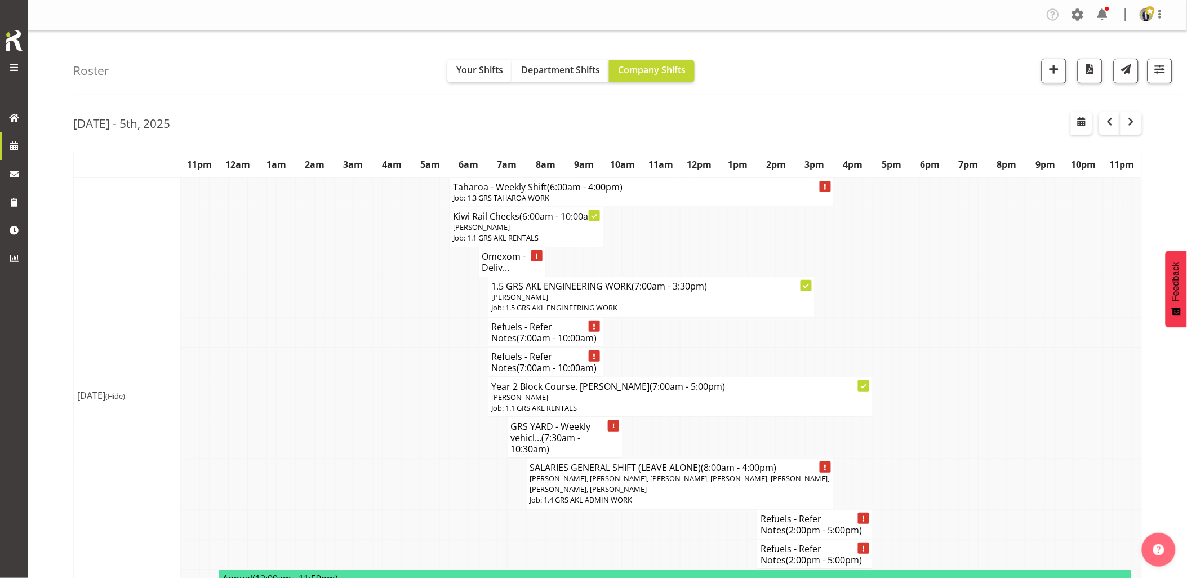
click at [384, 377] on td at bounding box center [387, 362] width 10 height 30
click at [1023, 305] on td at bounding box center [1022, 297] width 10 height 40
click at [284, 317] on td at bounding box center [282, 297] width 10 height 40
click at [372, 317] on td at bounding box center [368, 297] width 10 height 40
drag, startPoint x: 362, startPoint y: 335, endPoint x: 391, endPoint y: 346, distance: 31.9
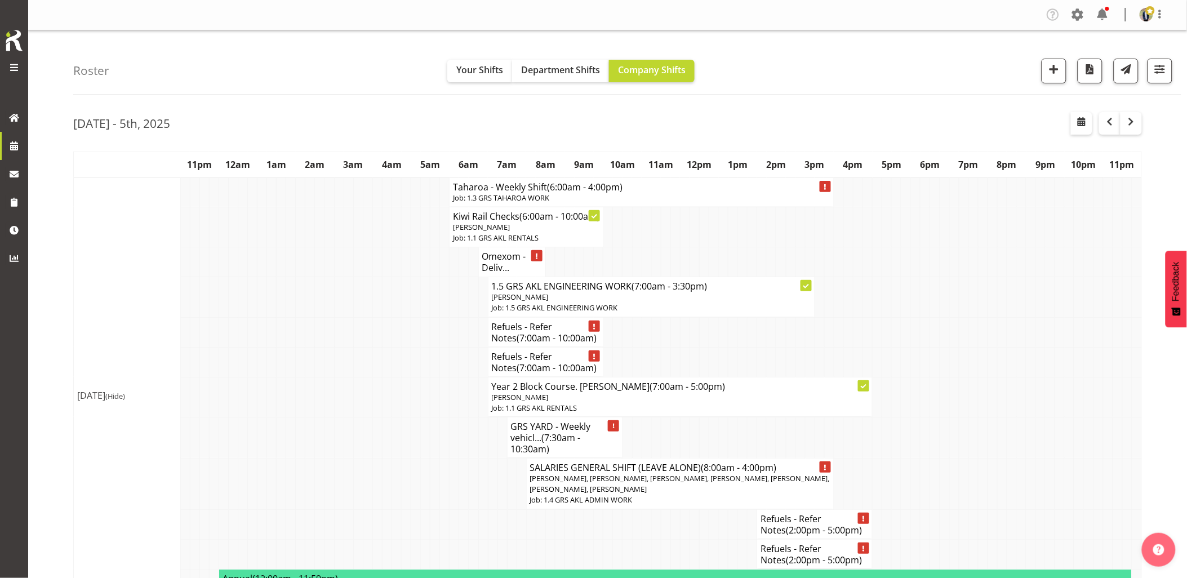
click at [363, 335] on tr "Refuels - Refer Notes (7:00am - 10:00am)" at bounding box center [608, 332] width 1068 height 30
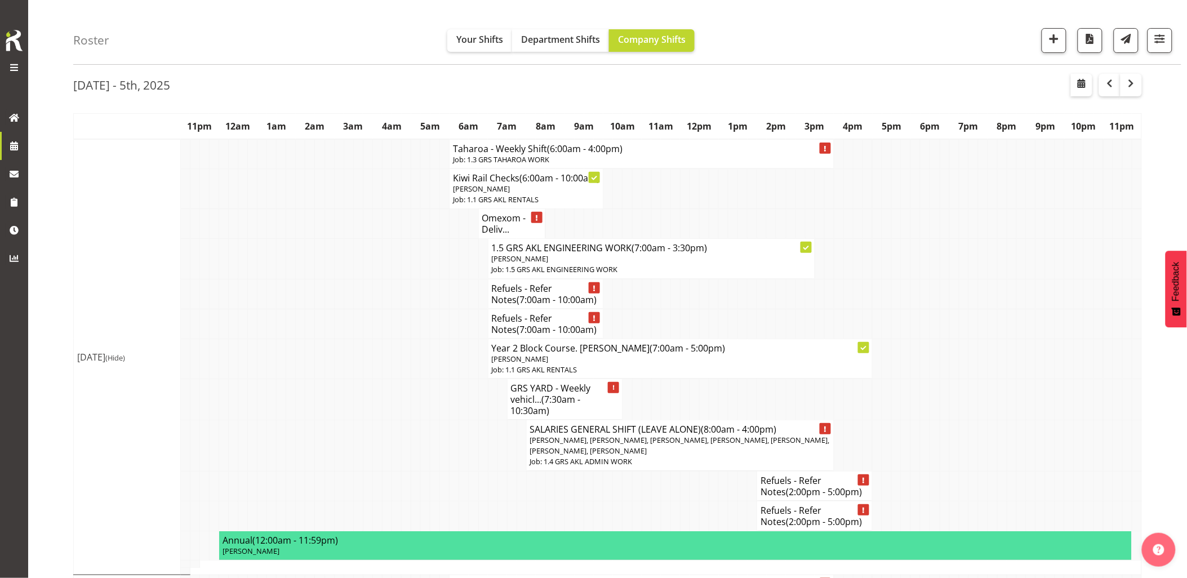
scroll to position [0, 0]
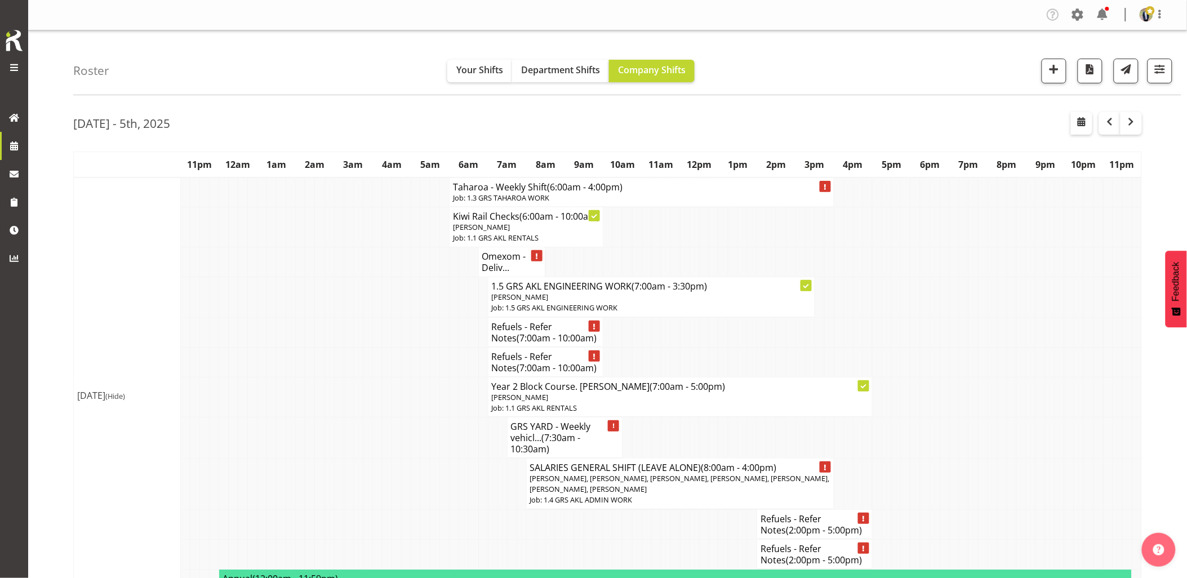
click at [346, 339] on td at bounding box center [349, 332] width 10 height 30
click at [1048, 72] on span "button" at bounding box center [1054, 69] width 15 height 15
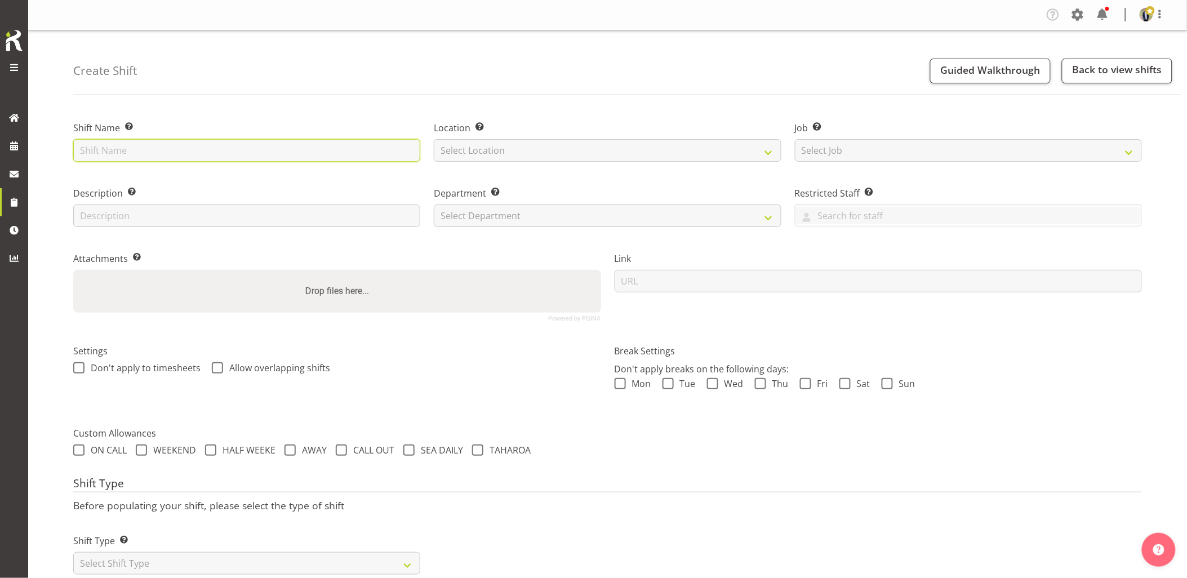
click at [136, 147] on input "text" at bounding box center [246, 150] width 347 height 23
type input "Omexom - Shutdown and collect the 45kVA from the Fire Station in Devonport. 4 p…"
click at [239, 145] on input "Omexom - Shutdown and collect the 45kVA from the Fire Station in Devonport. 4 p…" at bounding box center [246, 150] width 347 height 23
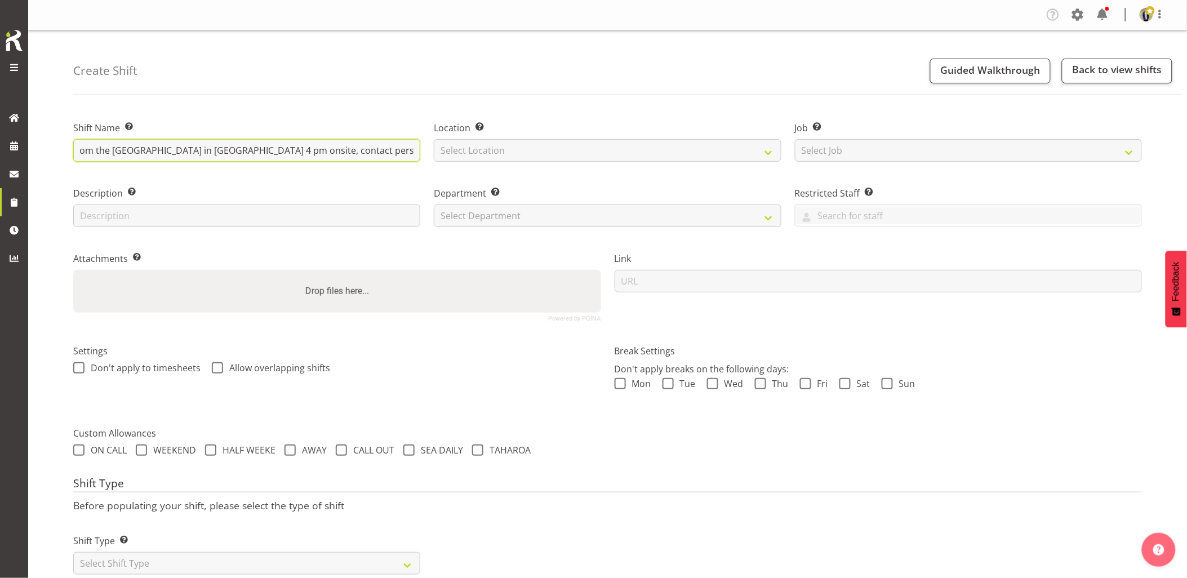
scroll to position [0, 206]
drag, startPoint x: 192, startPoint y: 154, endPoint x: 421, endPoint y: 154, distance: 228.7
click at [421, 154] on div "Shift Name Enter a name for the shift (e.g. Day Shift). Omexom - Shutdown and c…" at bounding box center [246, 137] width 360 height 65
click at [566, 150] on select "Select Location GRS Auckland GRS Hastings GRS Tauranga" at bounding box center [607, 150] width 347 height 23
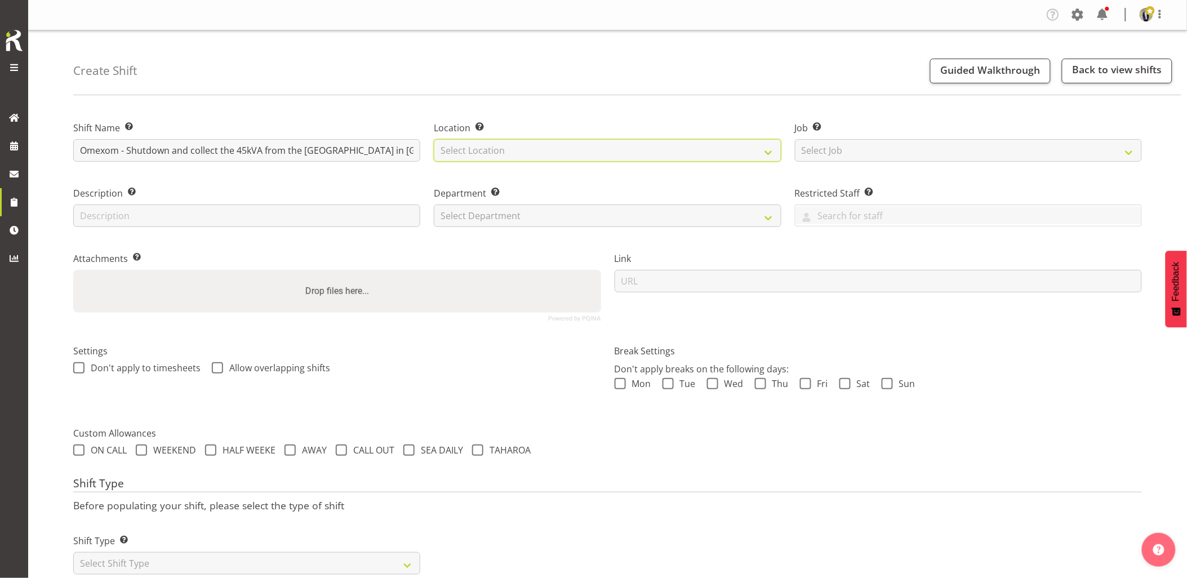
select select "28"
click at [434, 139] on select "Select Location GRS Auckland GRS Hastings GRS Tauranga" at bounding box center [607, 150] width 347 height 23
click at [927, 147] on select "Select Job Create new job 1.1 GRS AKL RENTALS 1.1 GRS AKL RENTALS AC 1.1 GRS AK…" at bounding box center [968, 150] width 347 height 23
select select "7504"
click at [795, 139] on select "Select Job Create new job 1.1 GRS AKL RENTALS 1.1 GRS AKL RENTALS AC 1.1 GRS AK…" at bounding box center [968, 150] width 347 height 23
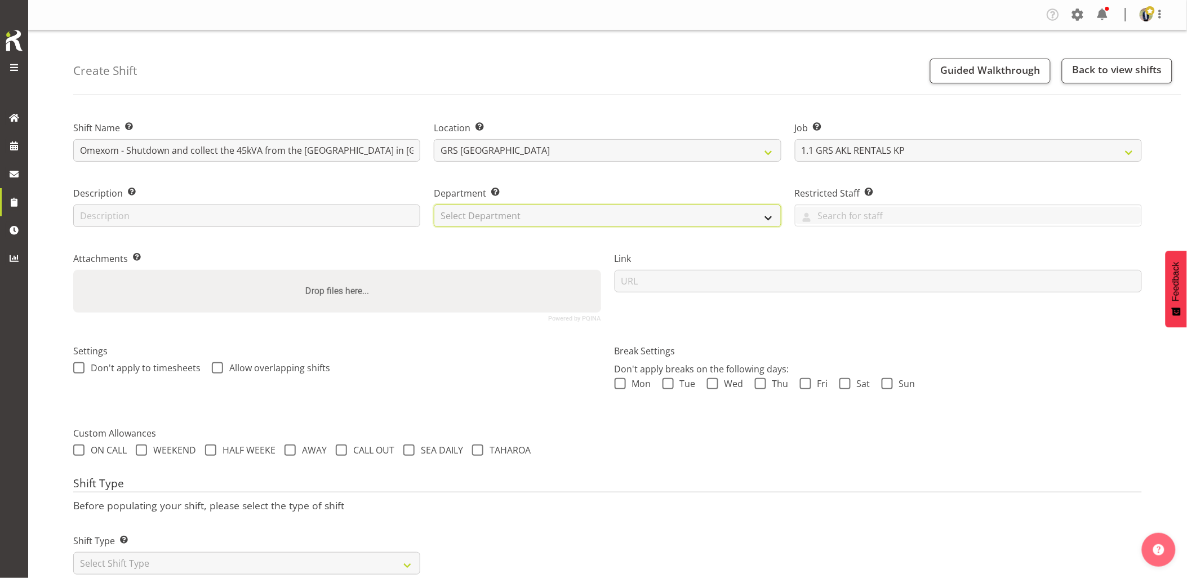
click at [517, 214] on select "Select Department GRS HIRE AKL GRS HIRE AKL GRS HIRE TGA GRS HIRE HST GRS SALES…" at bounding box center [607, 215] width 347 height 23
select select "20"
click at [434, 204] on select "Select Department GRS HIRE AKL GRS HIRE AKL GRS HIRE TGA GRS HIRE HST GRS SALES…" at bounding box center [607, 215] width 347 height 23
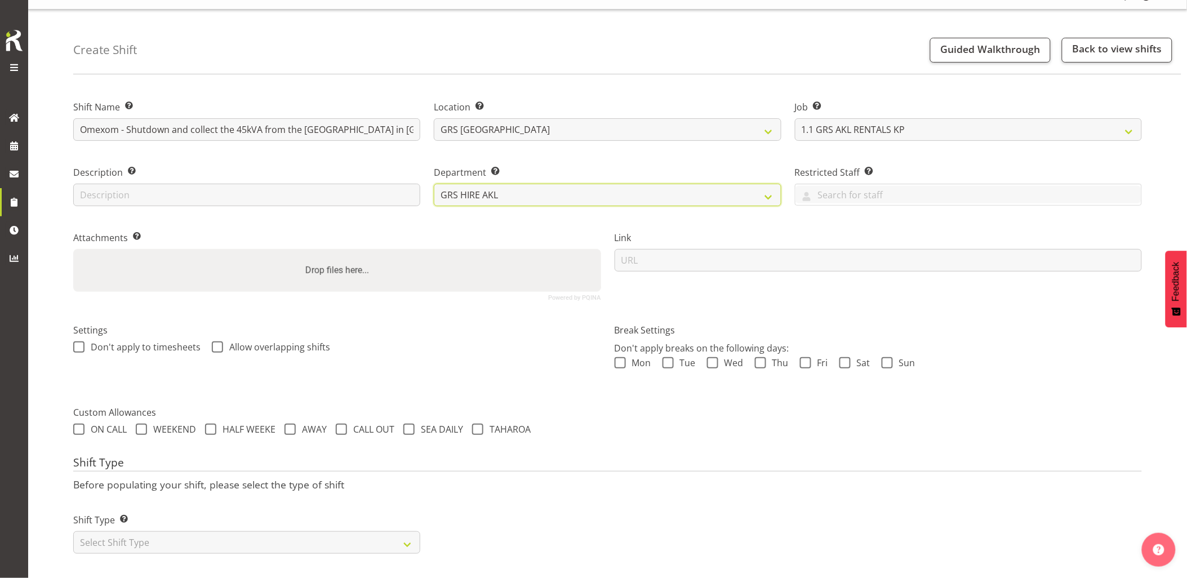
scroll to position [32, 0]
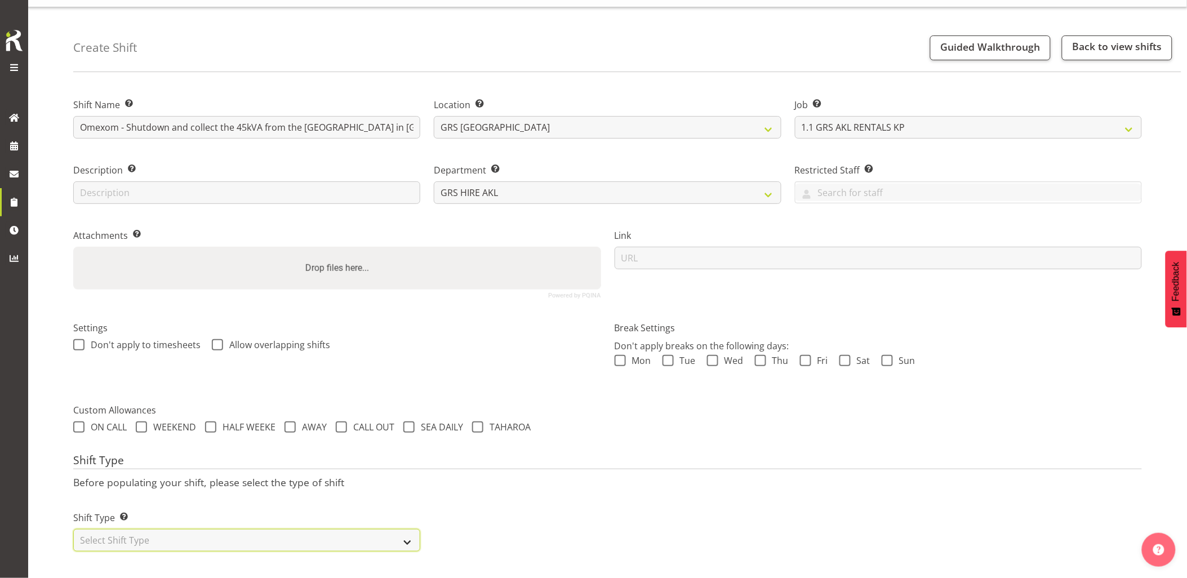
click at [184, 538] on select "Select Shift Type One Off Shift Recurring Shift Rotating Shift" at bounding box center [246, 540] width 347 height 23
select select "one_off"
click at [73, 529] on select "Select Shift Type One Off Shift Recurring Shift Rotating Shift" at bounding box center [246, 540] width 347 height 23
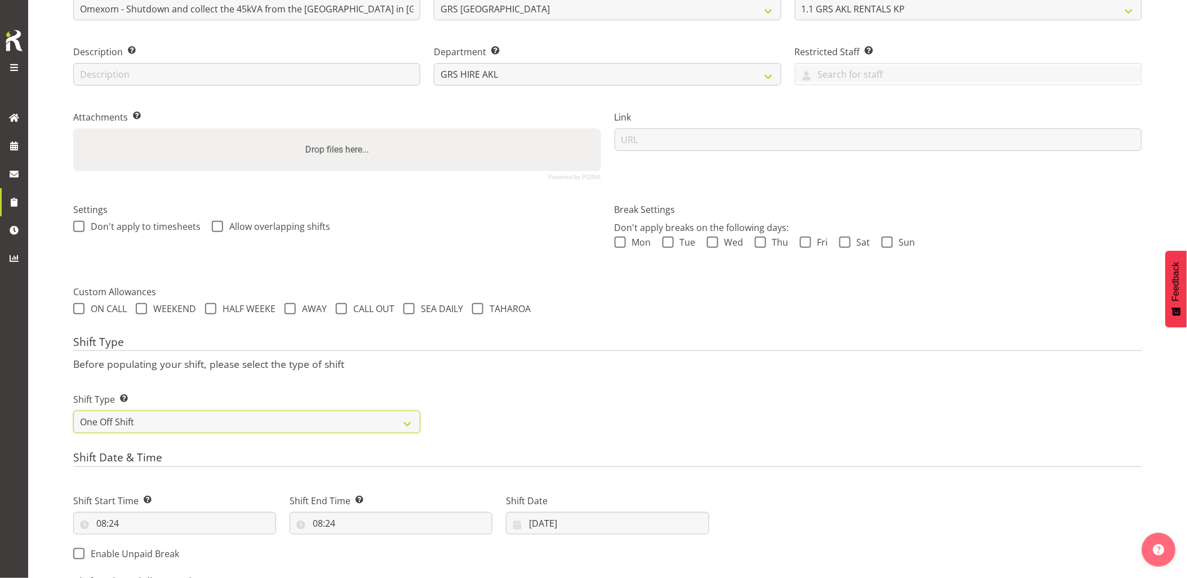
scroll to position [220, 0]
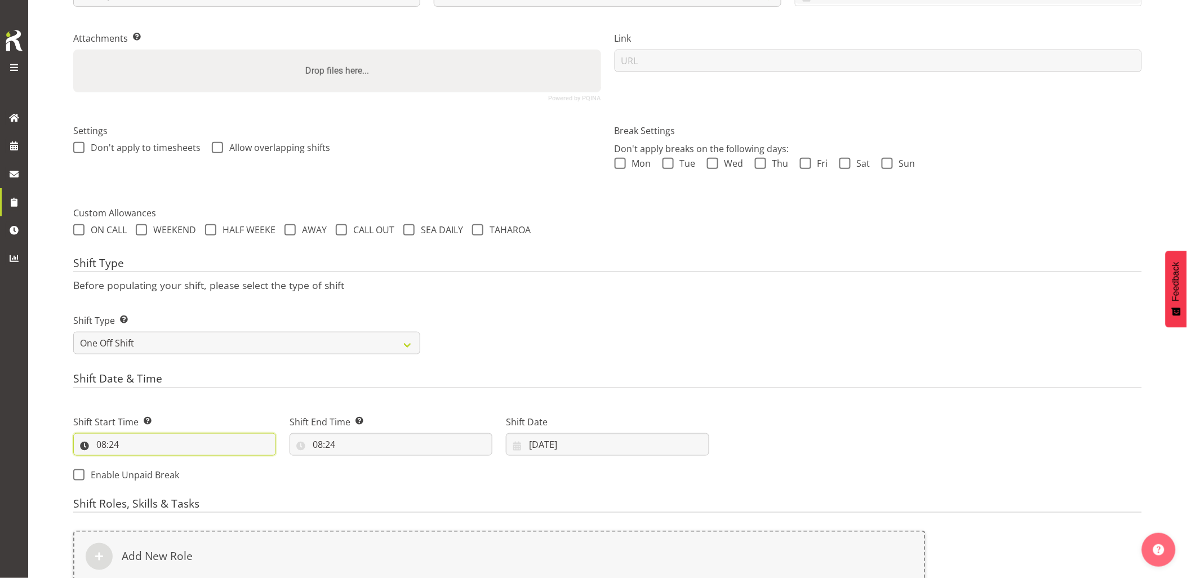
click at [164, 442] on input "08:24" at bounding box center [174, 444] width 203 height 23
click at [144, 475] on select "00 01 02 03 04 05 06 07 08 09 10 11 12 13 14 15 16 17 18 19 20 21 22 23" at bounding box center [149, 473] width 25 height 23
select select "15"
click at [137, 462] on select "00 01 02 03 04 05 06 07 08 09 10 11 12 13 14 15 16 17 18 19 20 21 22 23" at bounding box center [149, 473] width 25 height 23
type input "15:24"
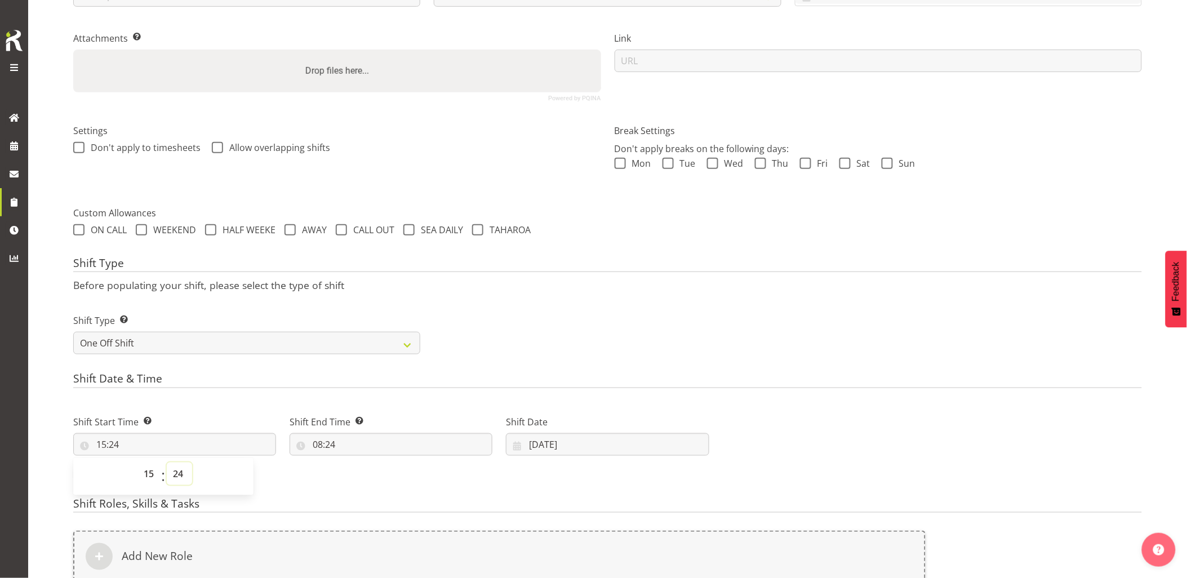
click at [171, 475] on select "00 01 02 03 04 05 06 07 08 09 10 11 12 13 14 15 16 17 18 19 20 21 22 23 24 25 2…" at bounding box center [179, 473] width 25 height 23
select select "30"
click at [167, 462] on select "00 01 02 03 04 05 06 07 08 09 10 11 12 13 14 15 16 17 18 19 20 21 22 23 24 25 2…" at bounding box center [179, 473] width 25 height 23
type input "15:30"
drag, startPoint x: 221, startPoint y: 380, endPoint x: 409, endPoint y: 431, distance: 195.0
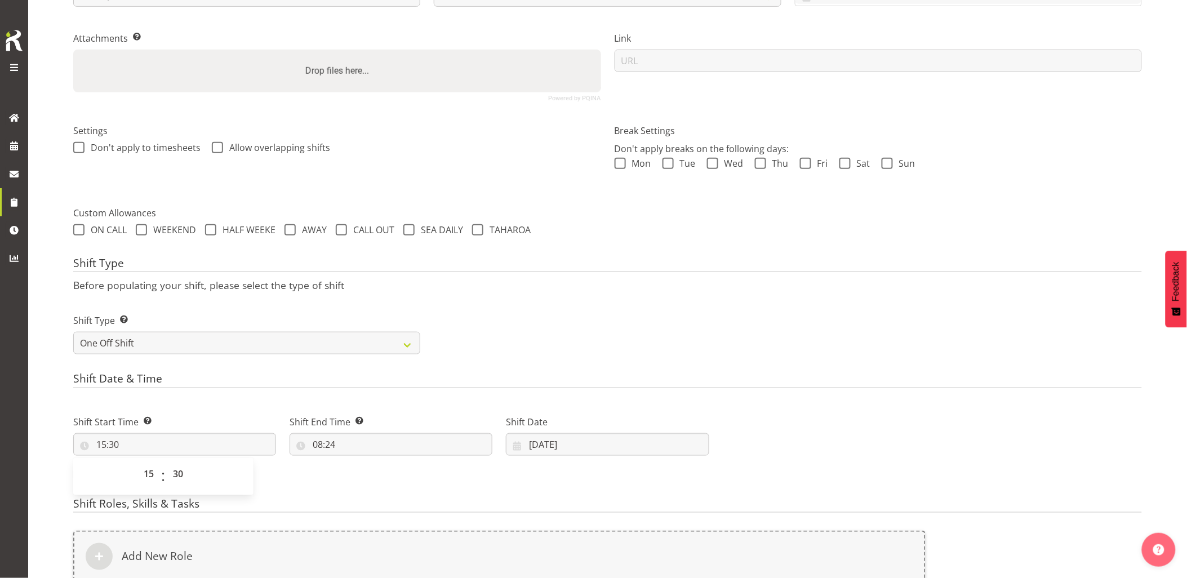
click at [222, 380] on h4 "Shift Date & Time" at bounding box center [607, 380] width 1069 height 16
click at [376, 445] on input "08:24" at bounding box center [391, 444] width 203 height 23
click at [366, 475] on select "00 01 02 03 04 05 06 07 08 09 10 11 12 13 14 15 16 17 18 19 20 21 22 23" at bounding box center [366, 473] width 25 height 23
select select "17"
click at [354, 462] on select "00 01 02 03 04 05 06 07 08 09 10 11 12 13 14 15 16 17 18 19 20 21 22 23" at bounding box center [366, 473] width 25 height 23
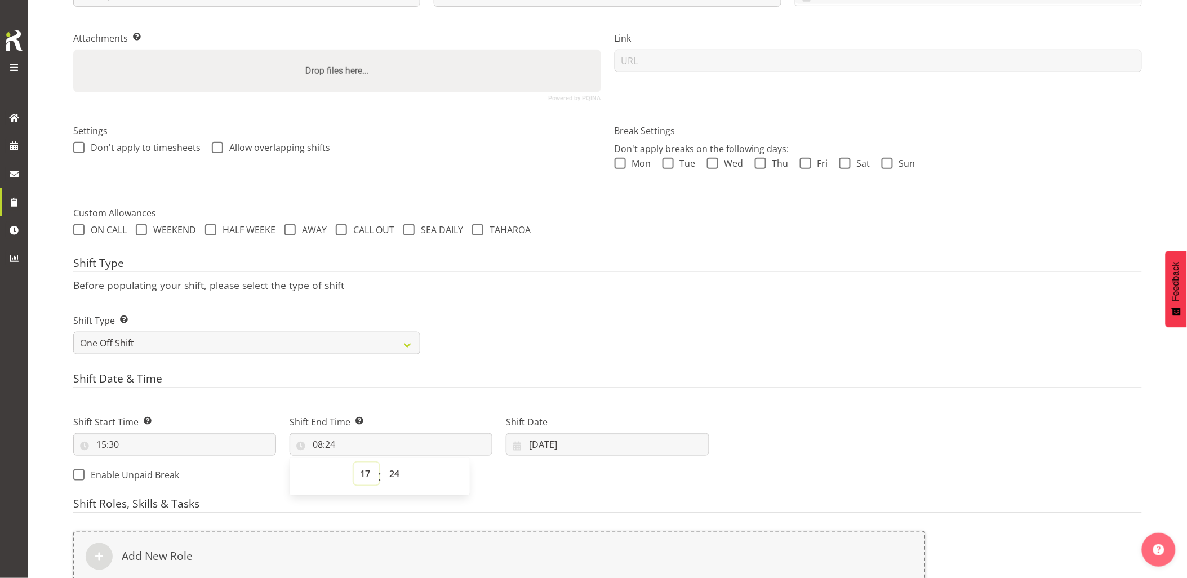
type input "17:24"
click at [392, 477] on select "00 01 02 03 04 05 06 07 08 09 10 11 12 13 14 15 16 17 18 19 20 21 22 23 24 25 2…" at bounding box center [395, 473] width 25 height 23
select select "0"
click at [383, 462] on select "00 01 02 03 04 05 06 07 08 09 10 11 12 13 14 15 16 17 18 19 20 21 22 23 24 25 2…" at bounding box center [395, 473] width 25 height 23
type input "17:00"
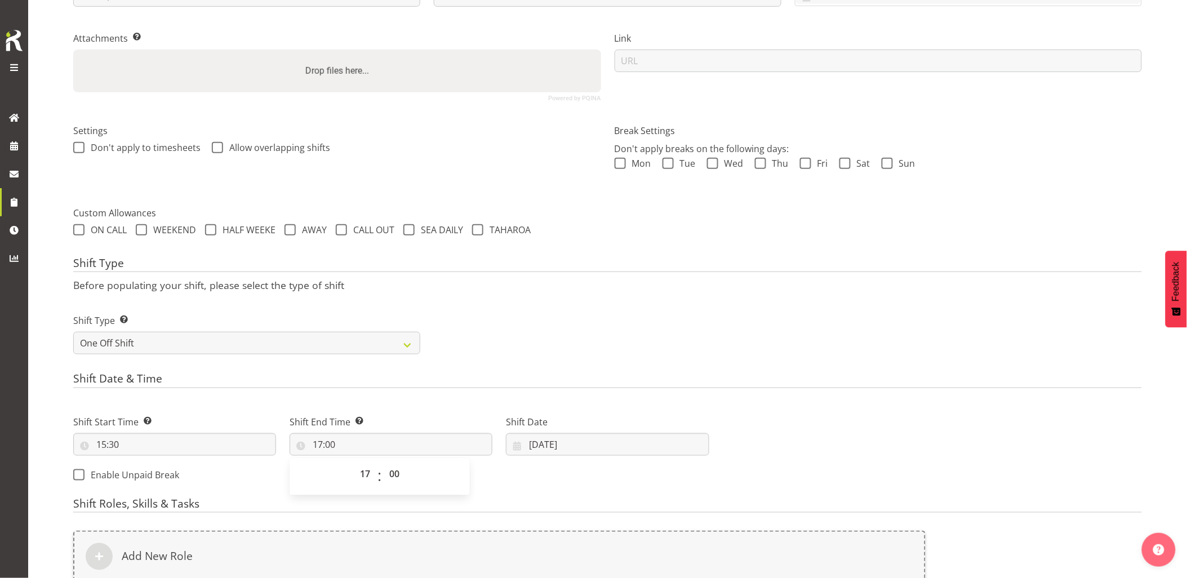
click at [643, 308] on div "Shift Type Shift Types: One Off – Select this if you would like a single shift …" at bounding box center [607, 329] width 1082 height 63
click at [384, 447] on input "17:00" at bounding box center [391, 444] width 203 height 23
click at [389, 479] on select "00 01 02 03 04 05 06 07 08 09 10 11 12 13 14 15 16 17 18 19 20 21 22 23 24 25 2…" at bounding box center [395, 473] width 25 height 23
select select "30"
click at [383, 462] on select "00 01 02 03 04 05 06 07 08 09 10 11 12 13 14 15 16 17 18 19 20 21 22 23 24 25 2…" at bounding box center [395, 473] width 25 height 23
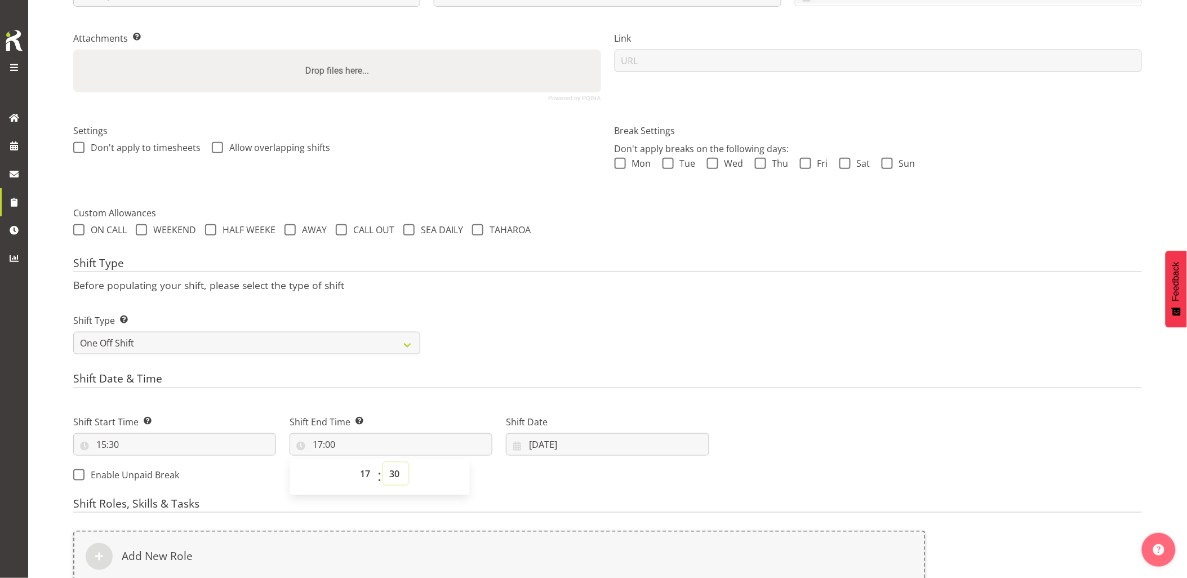
type input "17:30"
drag, startPoint x: 487, startPoint y: 382, endPoint x: 641, endPoint y: 424, distance: 159.5
click at [490, 384] on h4 "Shift Date & Time" at bounding box center [607, 380] width 1069 height 16
click at [620, 442] on input "25/09/2025" at bounding box center [607, 444] width 203 height 23
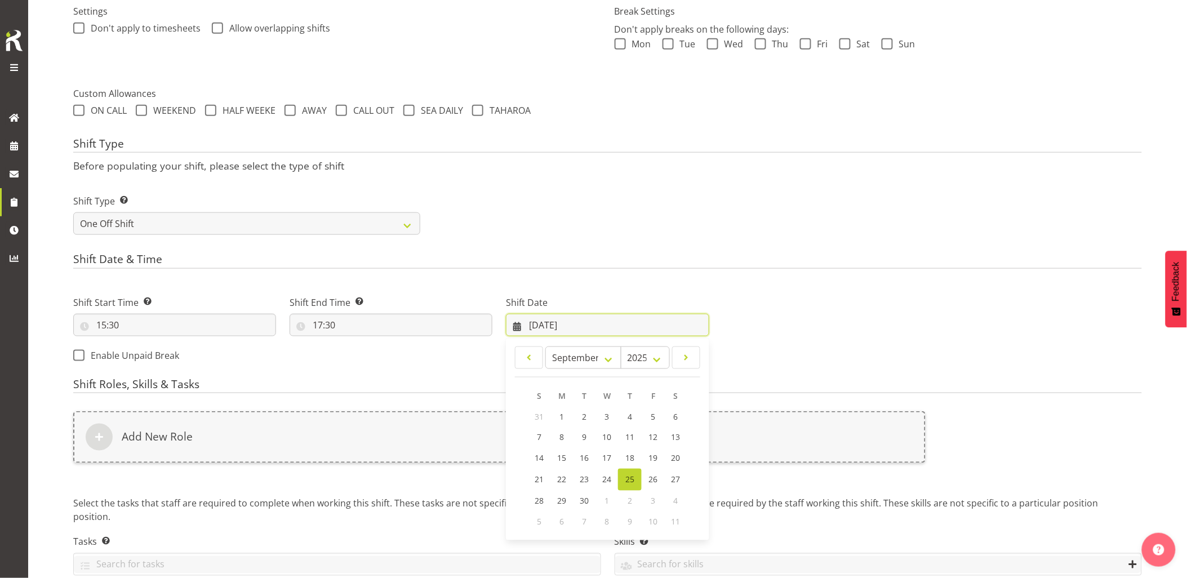
scroll to position [345, 0]
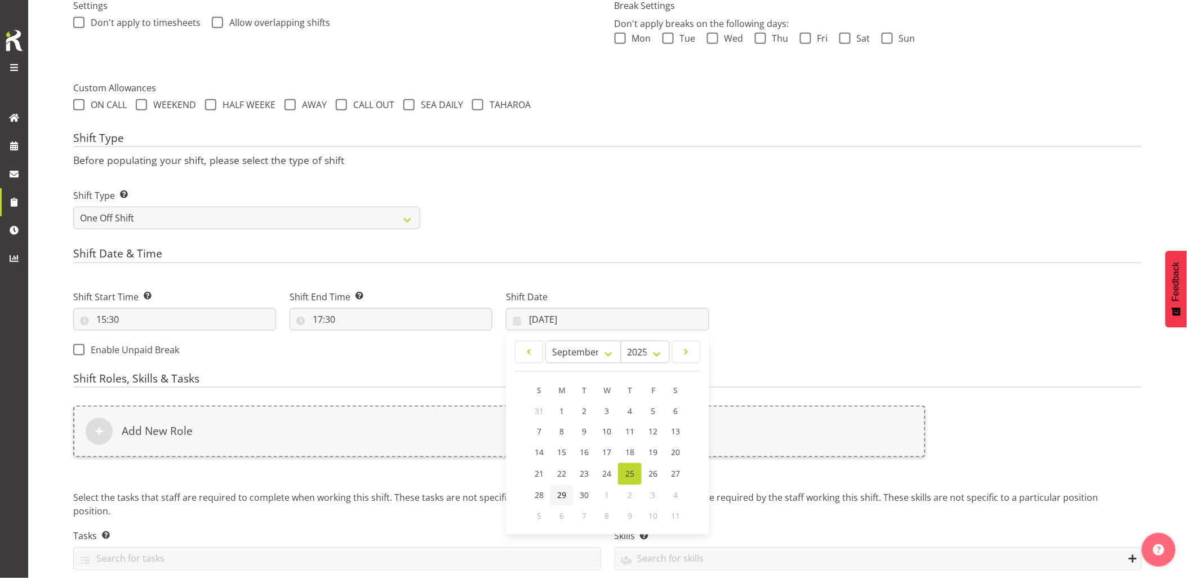
click at [566, 495] on span "29" at bounding box center [561, 495] width 9 height 11
type input "29/09/2025"
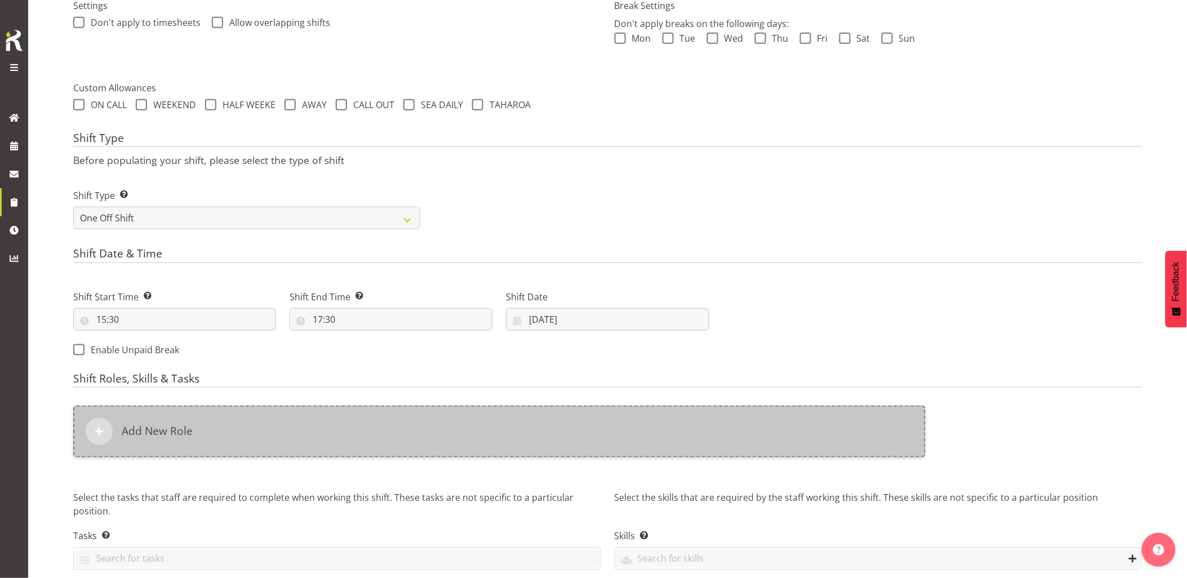
click at [556, 437] on div "Add New Role" at bounding box center [499, 432] width 852 height 52
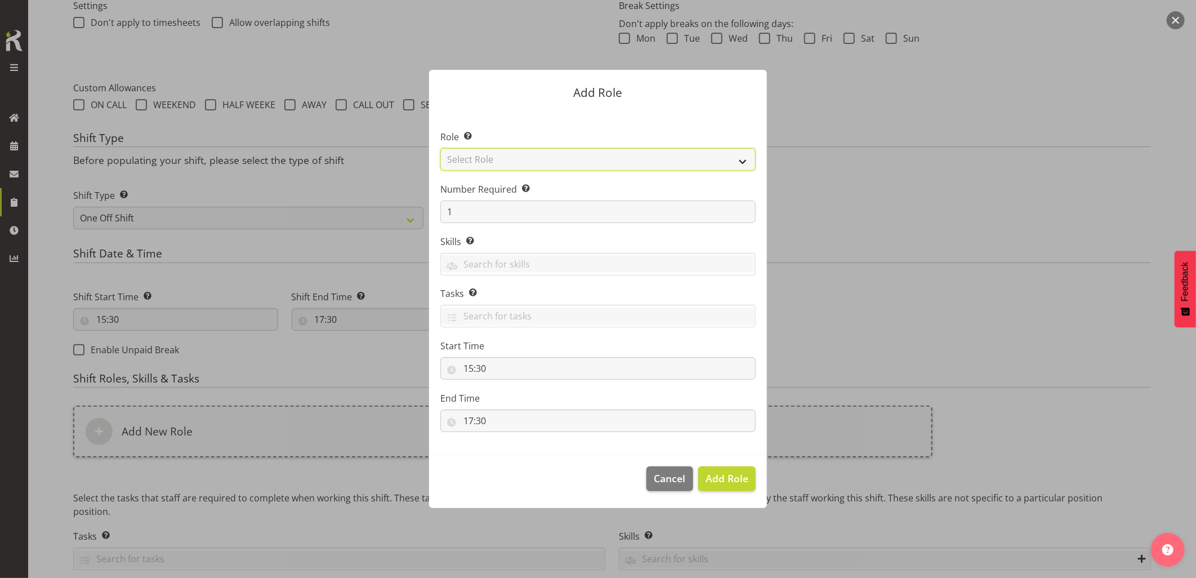
click at [502, 150] on select "Select Role Account Manager Electrician Engineering GM HSEQ manager MECH Mechan…" at bounding box center [597, 159] width 315 height 23
select select "20"
click at [440, 148] on select "Select Role Account Manager Electrician Engineering GM HSEQ manager MECH Mechan…" at bounding box center [597, 159] width 315 height 23
click at [721, 482] on span "Add Role" at bounding box center [727, 478] width 43 height 14
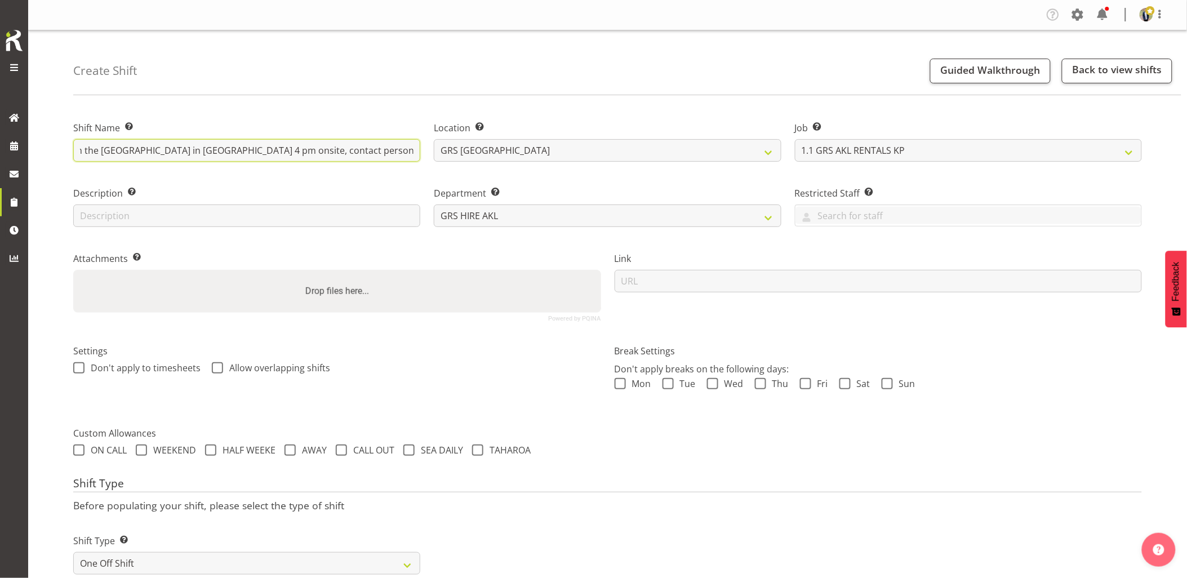
scroll to position [0, 206]
drag, startPoint x: 206, startPoint y: 154, endPoint x: 435, endPoint y: 158, distance: 228.7
click at [435, 158] on div "Shift Name Enter a name for the shift (e.g. Day Shift). Omexom - Shutdown and c…" at bounding box center [607, 216] width 1082 height 223
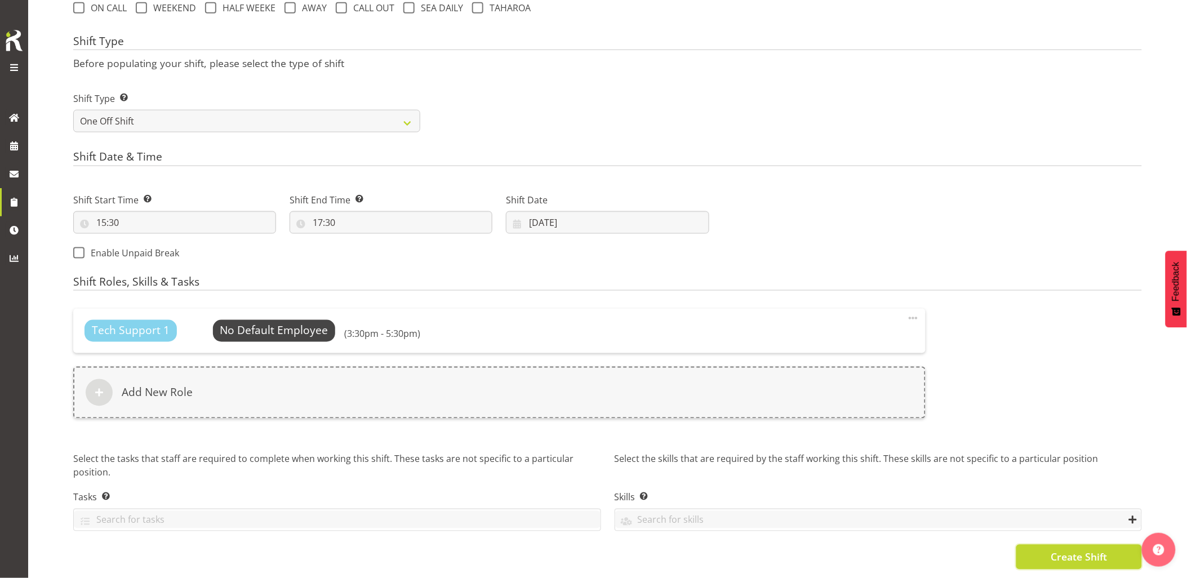
scroll to position [0, 0]
click at [1079, 553] on span "Create Shift" at bounding box center [1079, 557] width 56 height 15
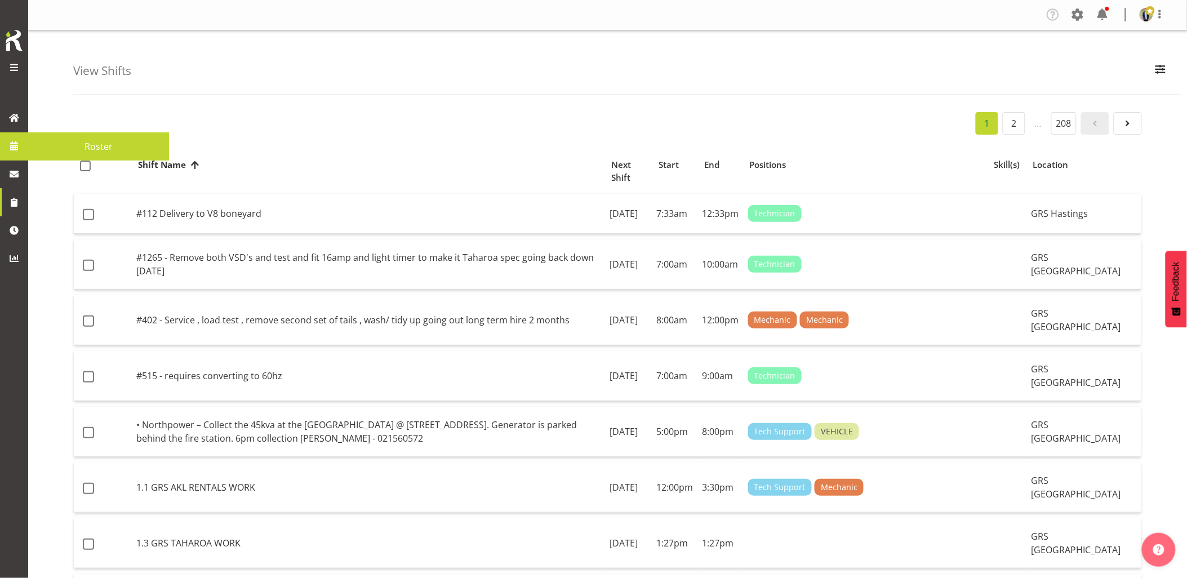
click at [14, 149] on span at bounding box center [14, 145] width 17 height 17
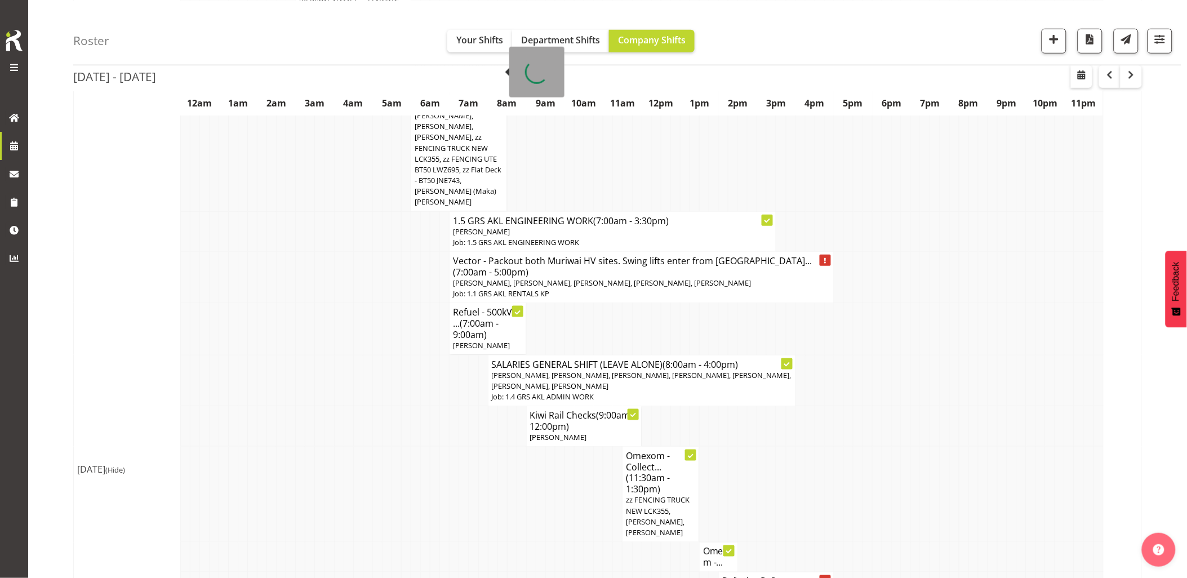
scroll to position [313, 0]
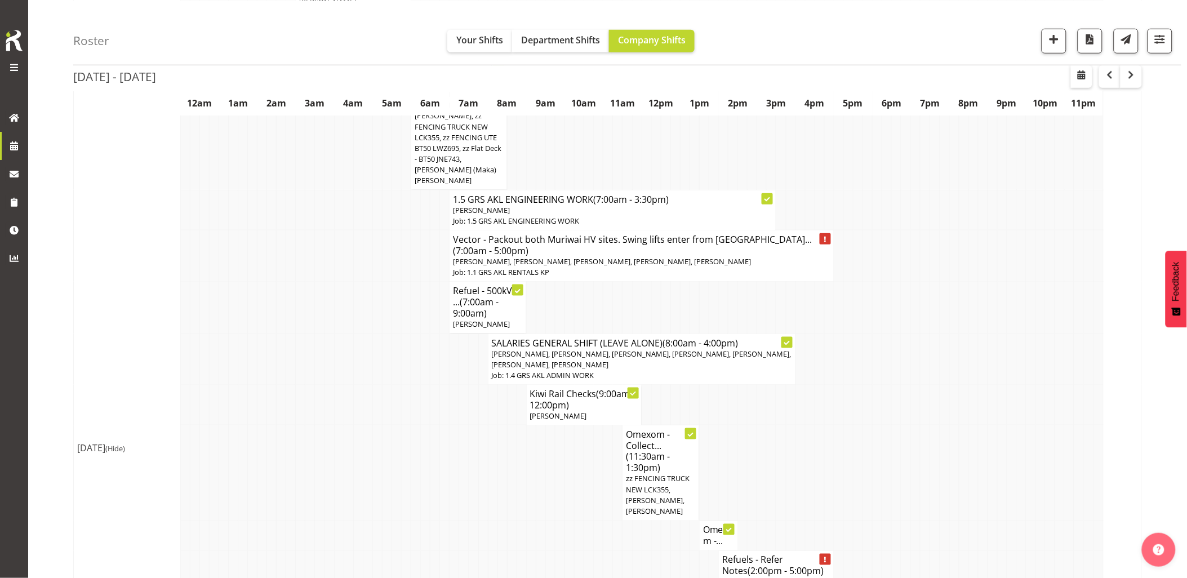
click at [415, 333] on td at bounding box center [416, 358] width 10 height 51
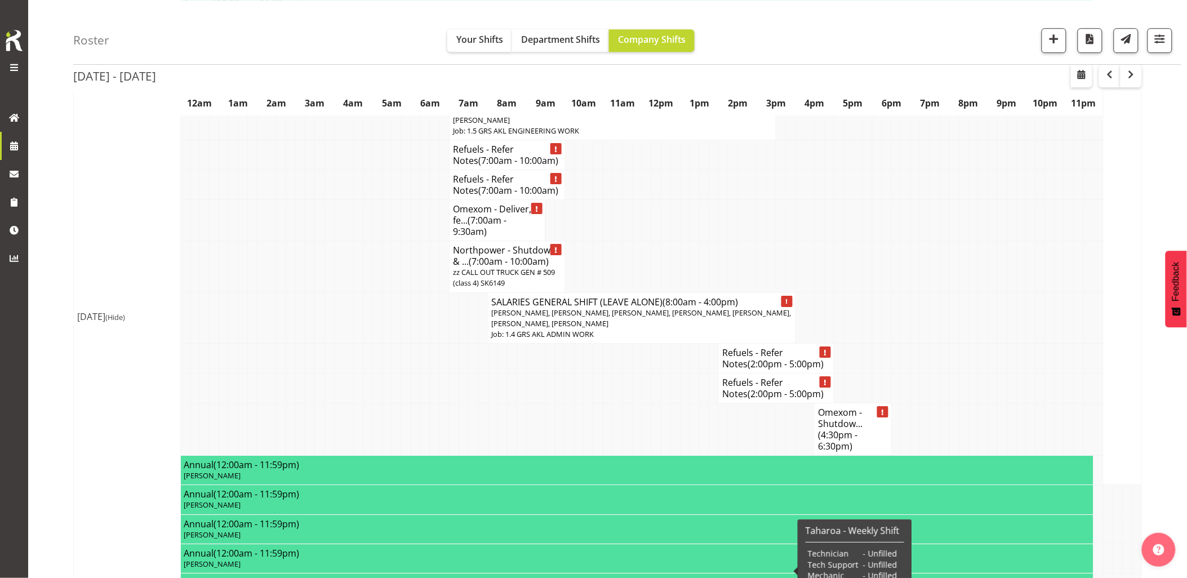
scroll to position [1189, 0]
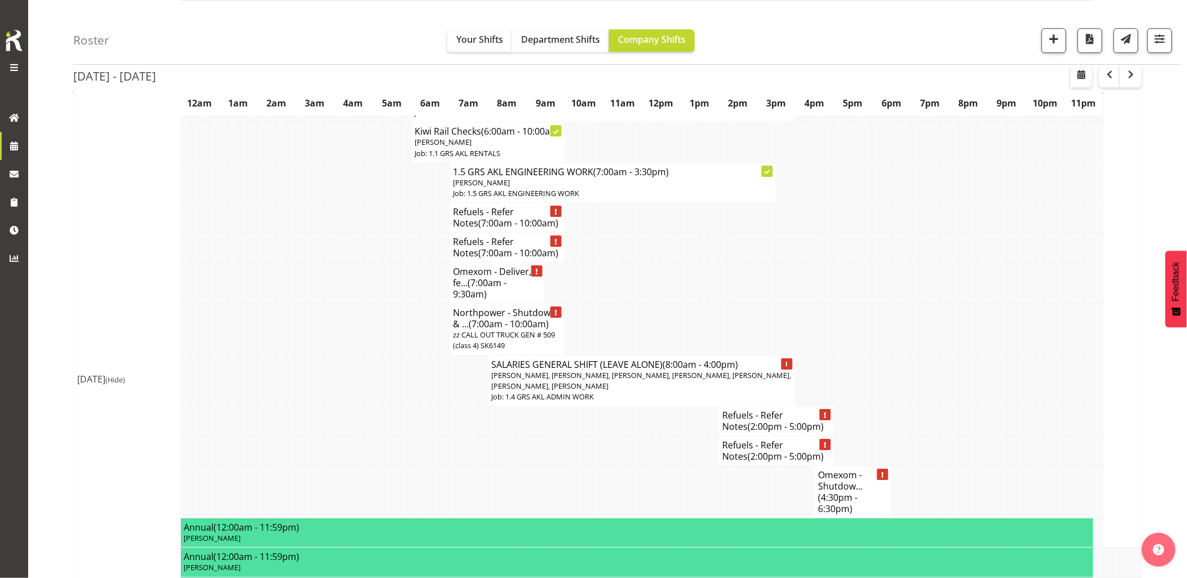
click at [355, 355] on td at bounding box center [358, 380] width 10 height 51
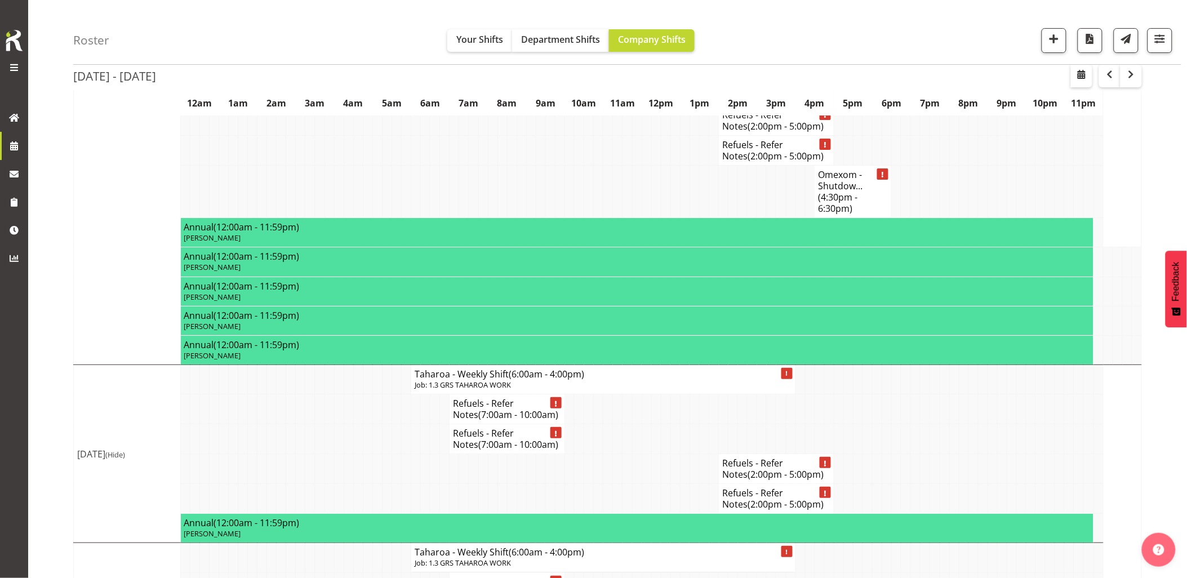
scroll to position [1564, 0]
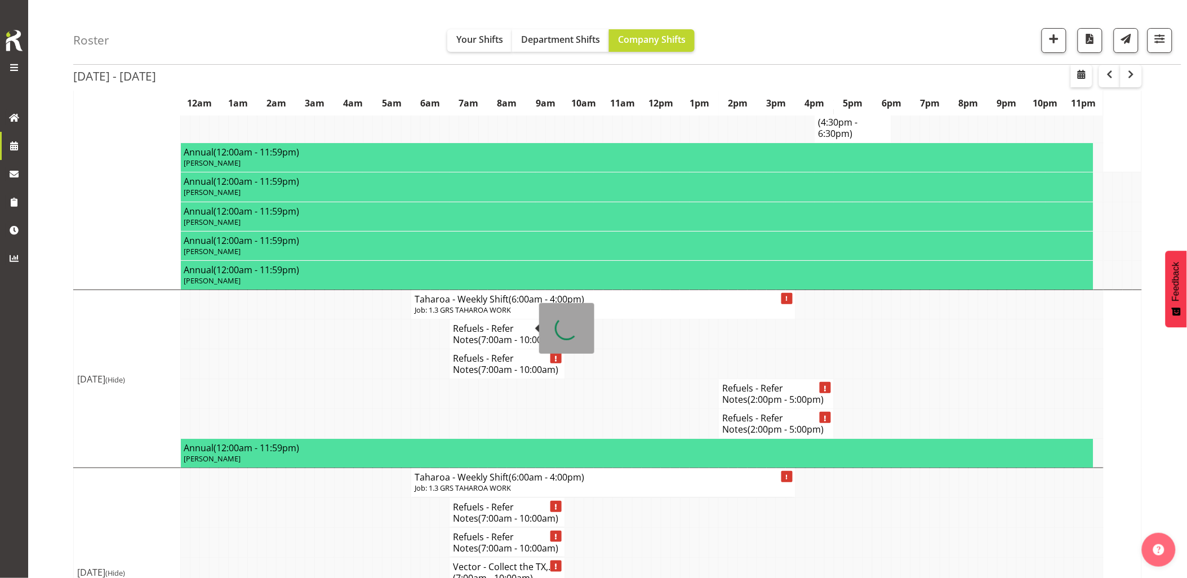
click at [372, 379] on tr "Refuels - Refer Notes (2:00pm - 5:00pm)" at bounding box center [608, 394] width 1068 height 30
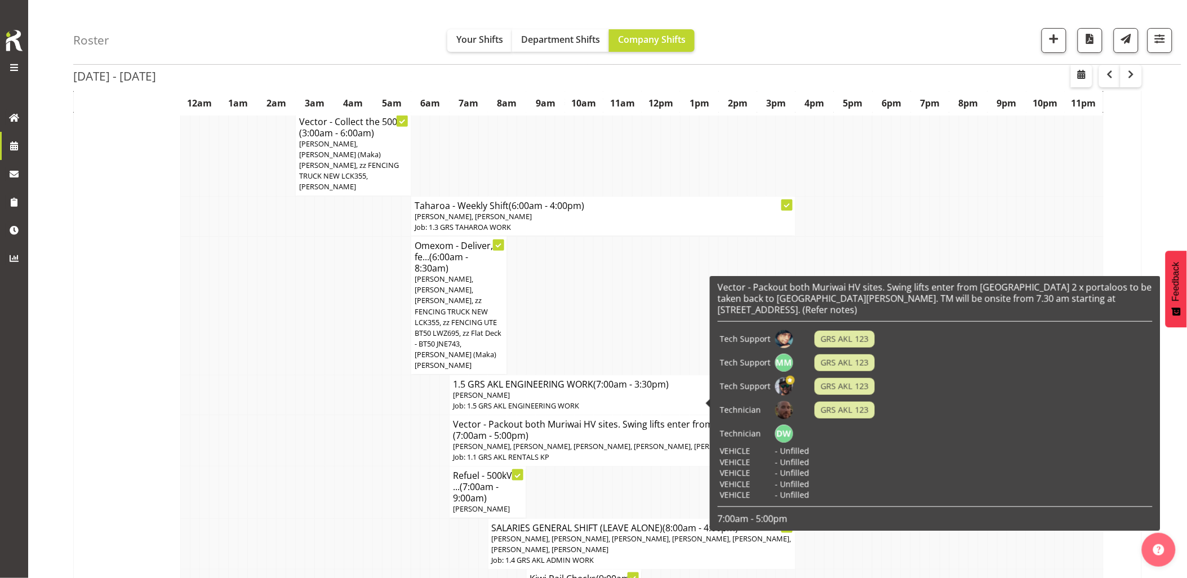
scroll to position [65, 0]
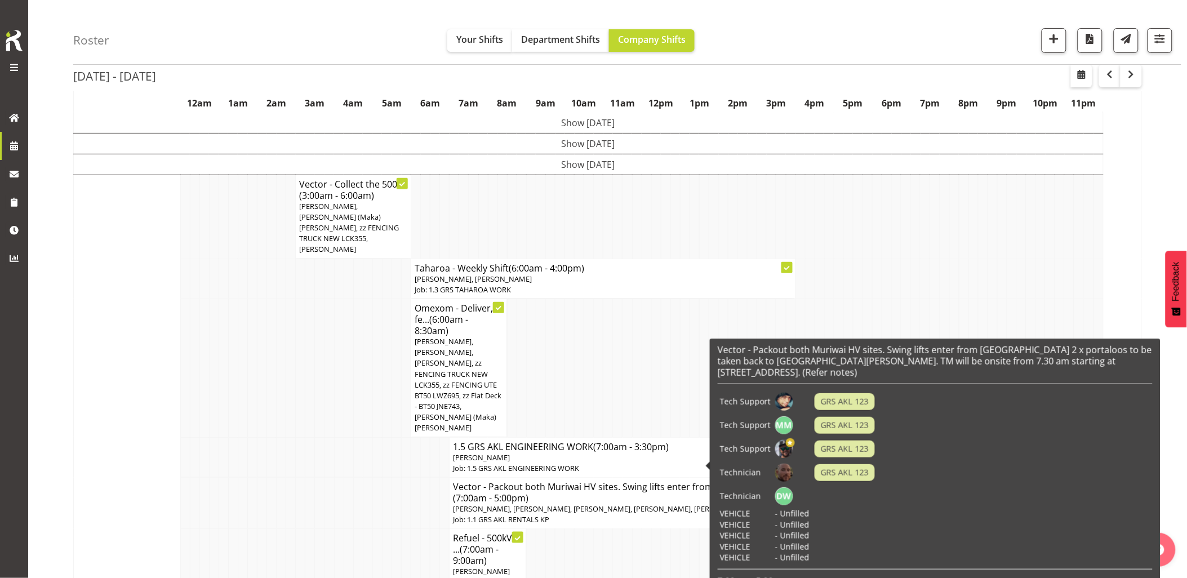
click at [330, 345] on td at bounding box center [329, 368] width 10 height 139
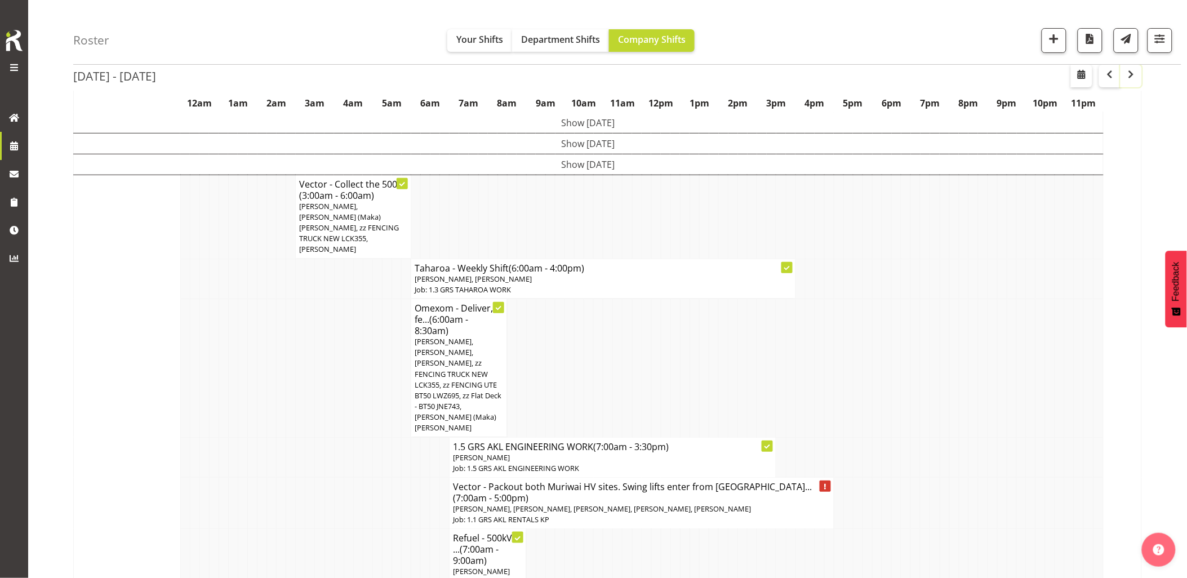
click at [1127, 81] on button "button" at bounding box center [1130, 76] width 21 height 23
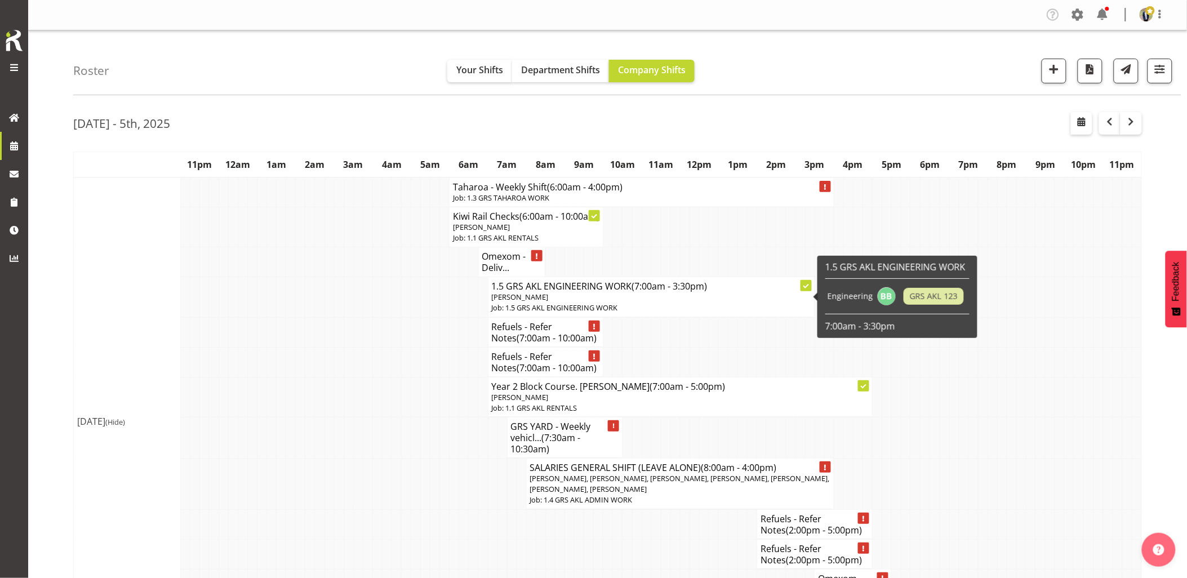
click at [361, 293] on td at bounding box center [358, 297] width 10 height 40
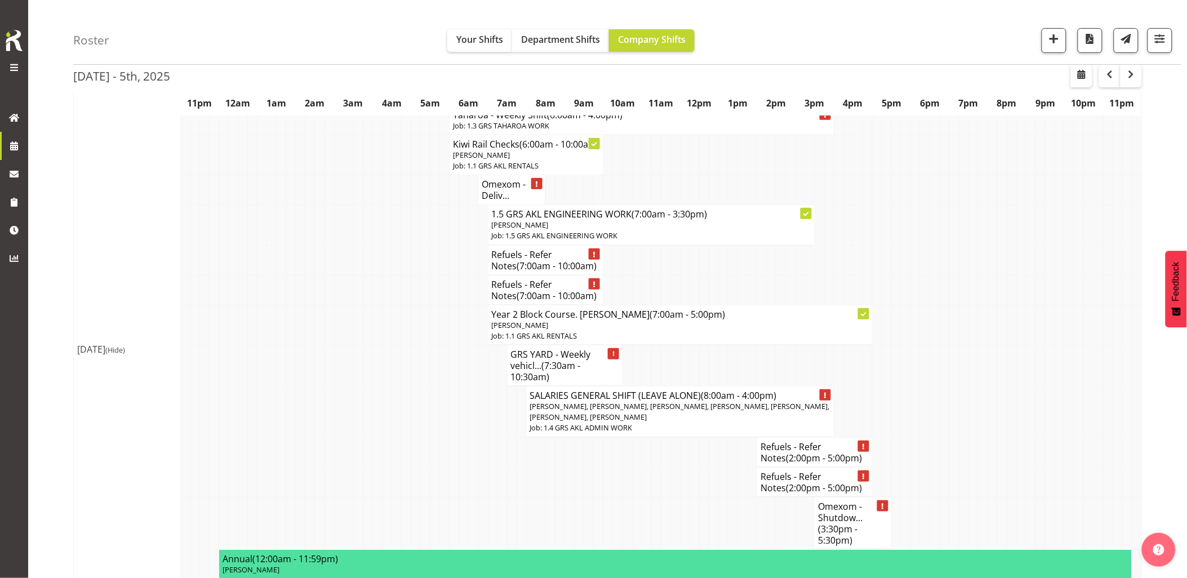
scroll to position [125, 0]
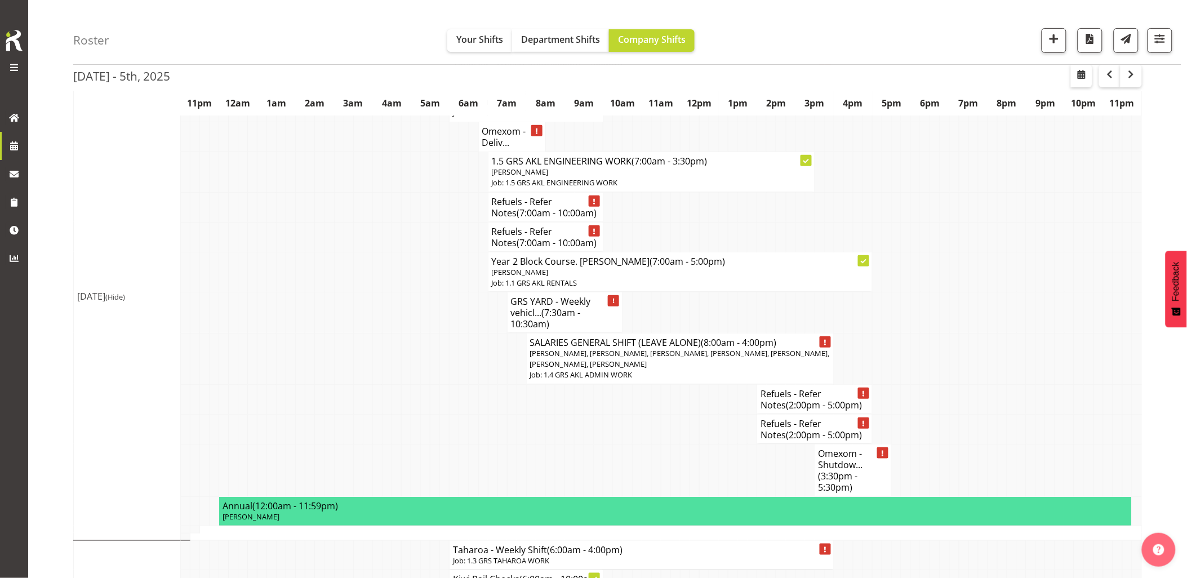
click at [411, 463] on td at bounding box center [416, 470] width 10 height 52
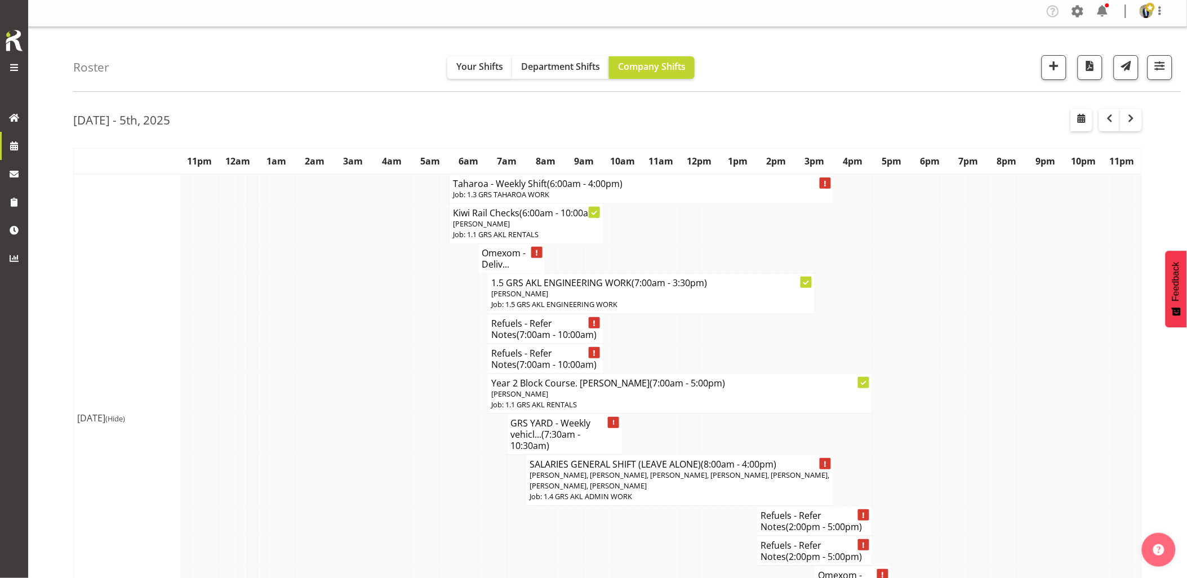
scroll to position [0, 0]
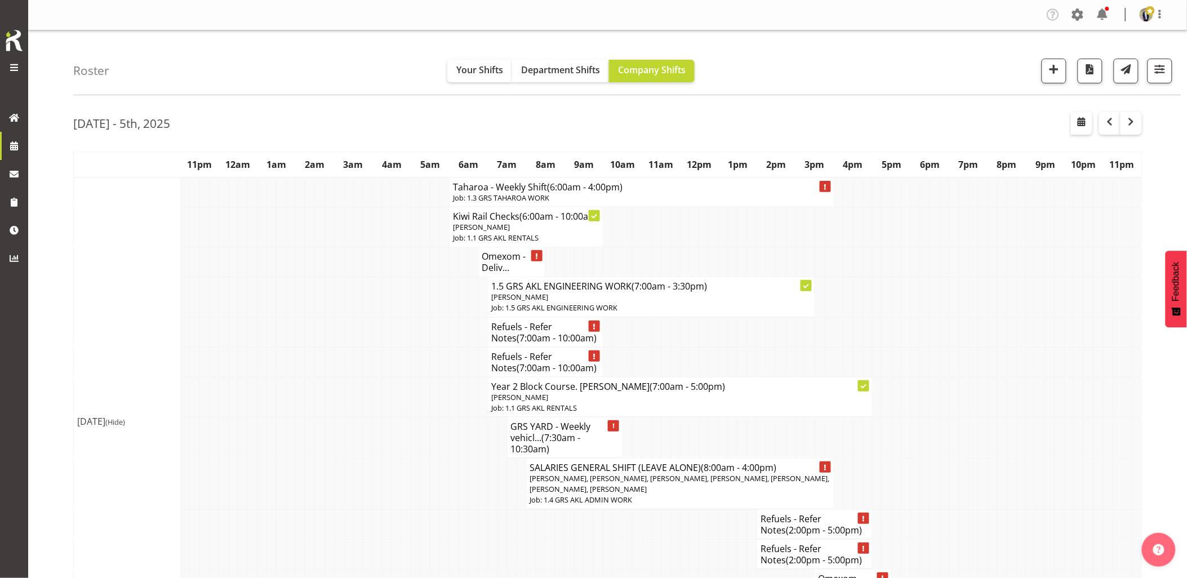
click at [411, 458] on td at bounding box center [416, 437] width 10 height 41
click at [1085, 120] on span "button" at bounding box center [1082, 122] width 14 height 14
select select "8"
select select "2025"
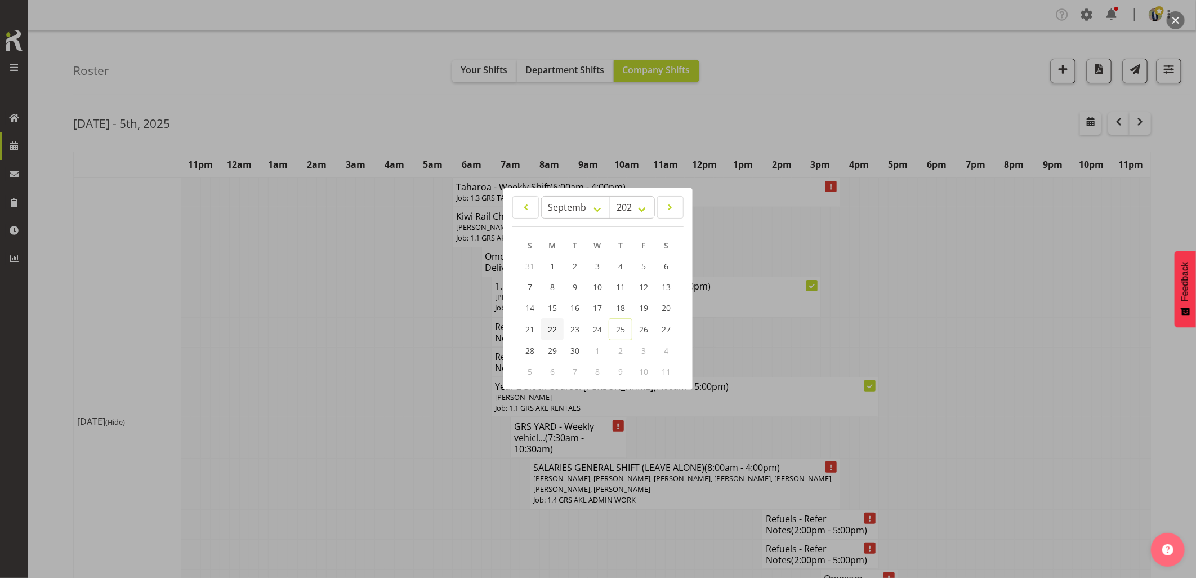
click at [550, 327] on span "22" at bounding box center [552, 329] width 9 height 11
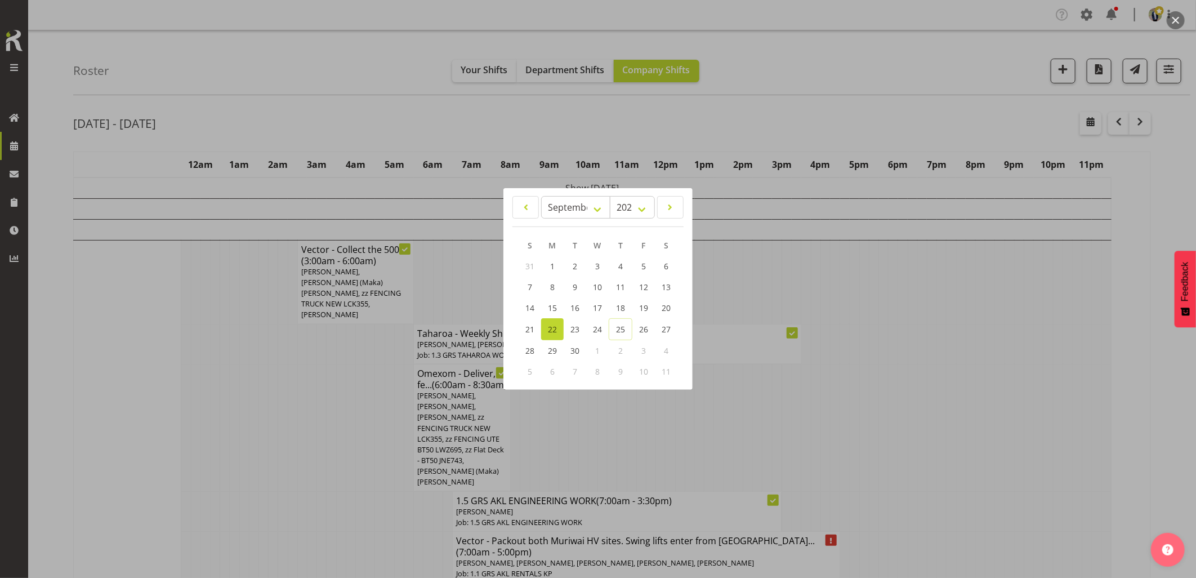
click at [287, 412] on div at bounding box center [598, 289] width 1196 height 578
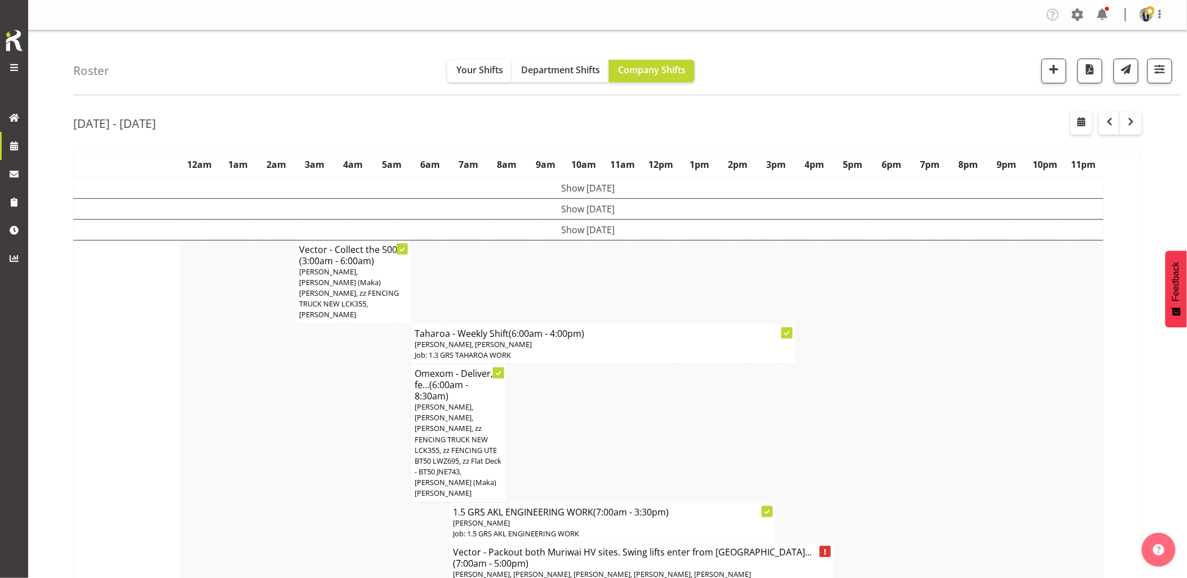
click at [596, 211] on td "Show [DATE]" at bounding box center [589, 208] width 1030 height 21
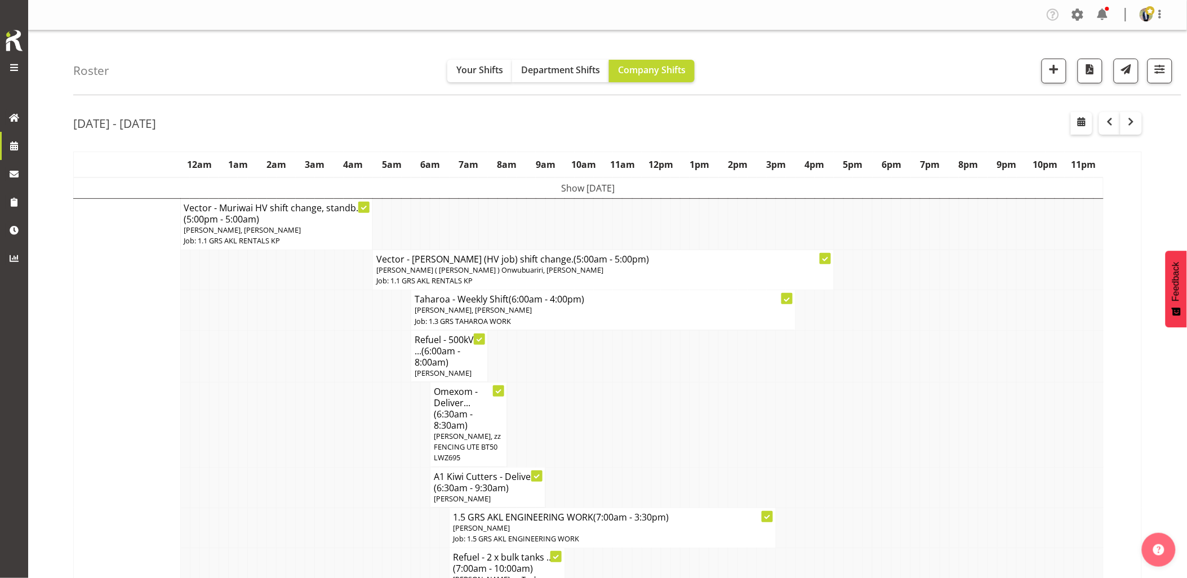
click at [604, 192] on td "Show [DATE]" at bounding box center [589, 187] width 1030 height 21
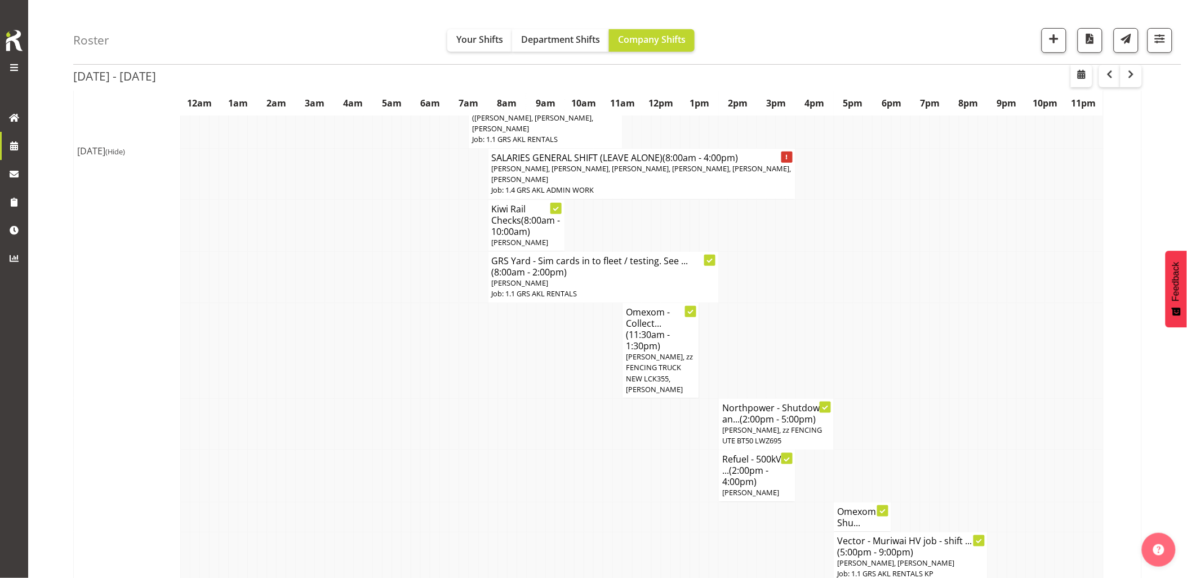
scroll to position [1752, 0]
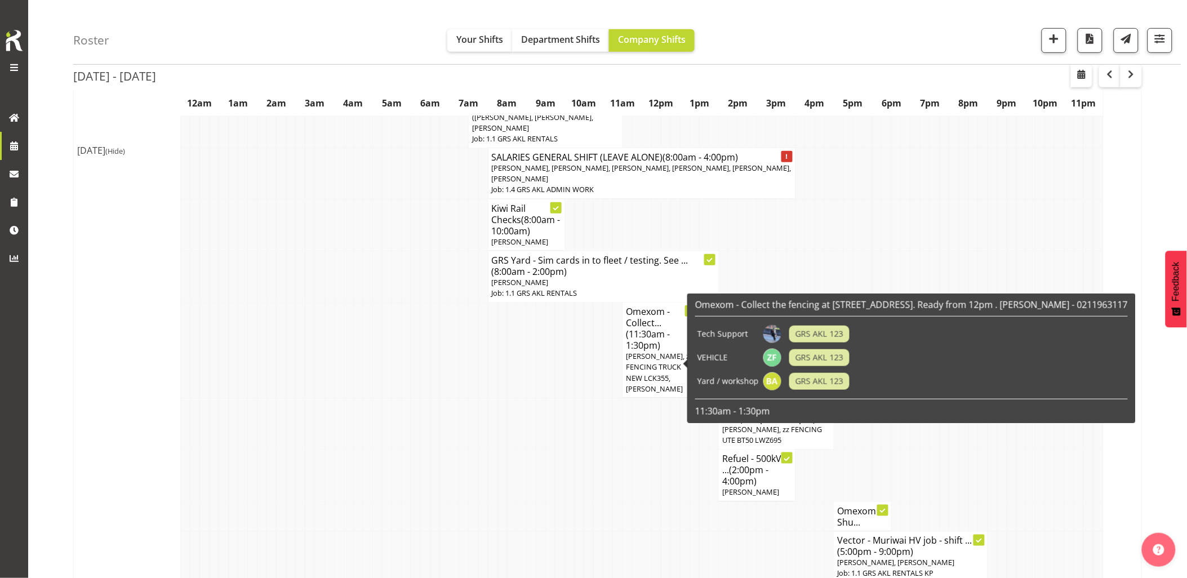
click at [476, 415] on td at bounding box center [474, 423] width 10 height 51
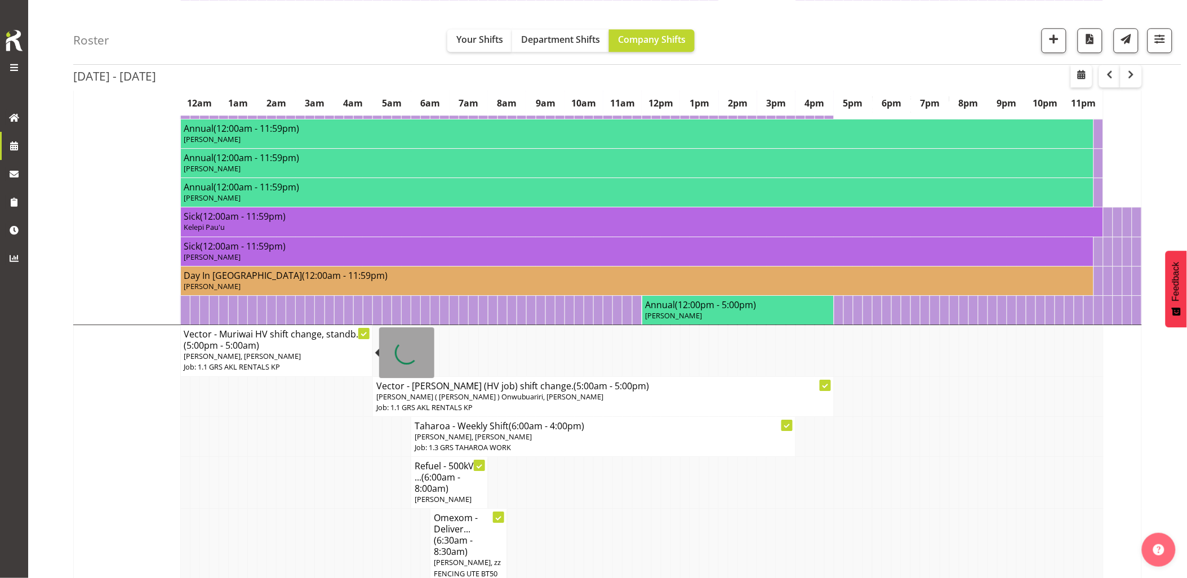
scroll to position [938, 0]
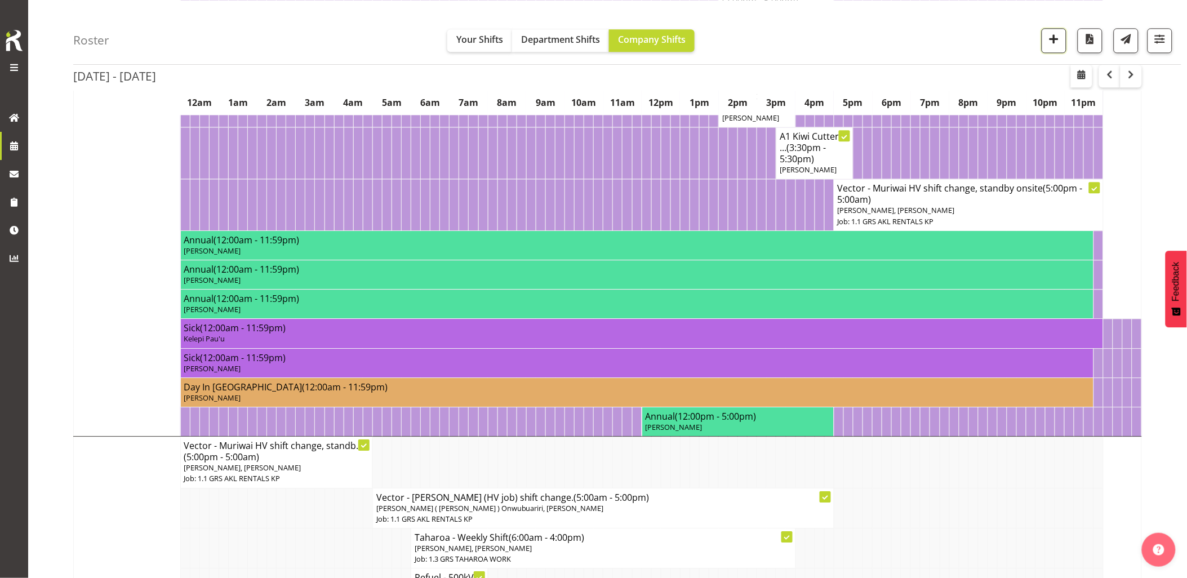
click at [1054, 43] on span "button" at bounding box center [1054, 39] width 15 height 15
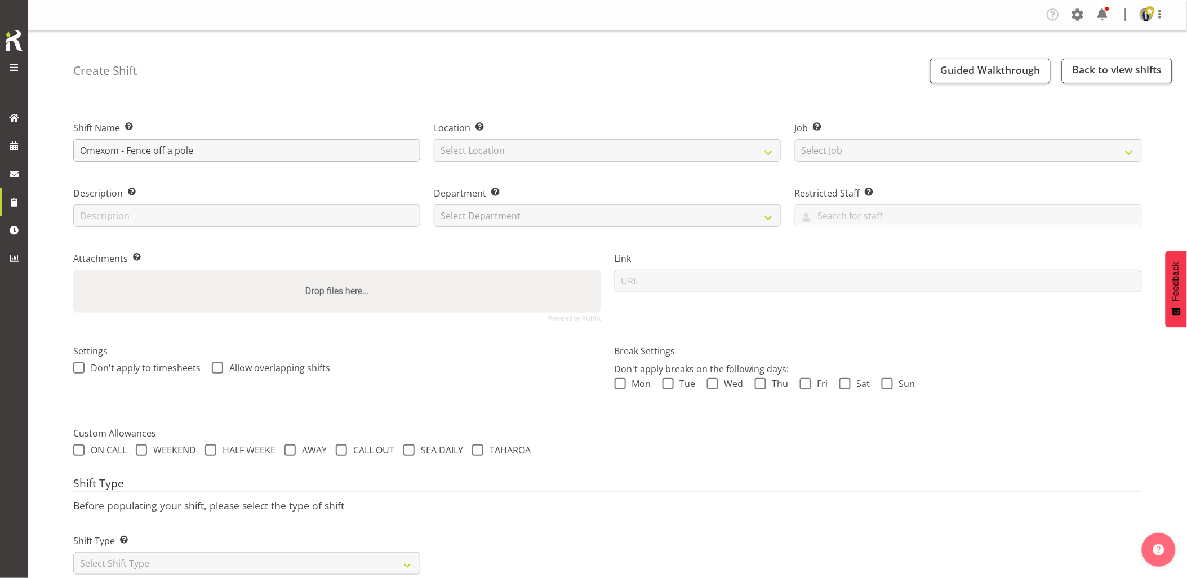
click at [206, 150] on input "Omexom - Fence off a pole" at bounding box center [246, 150] width 347 height 23
type input "Omexom - Fence off a pole on Woodside Rd, [PERSON_NAME]. 1 pm onsite, contact p…"
click at [510, 156] on select "Select Location [GEOGRAPHIC_DATA] [GEOGRAPHIC_DATA] GRS [GEOGRAPHIC_DATA] [GEOG…" at bounding box center [607, 150] width 347 height 23
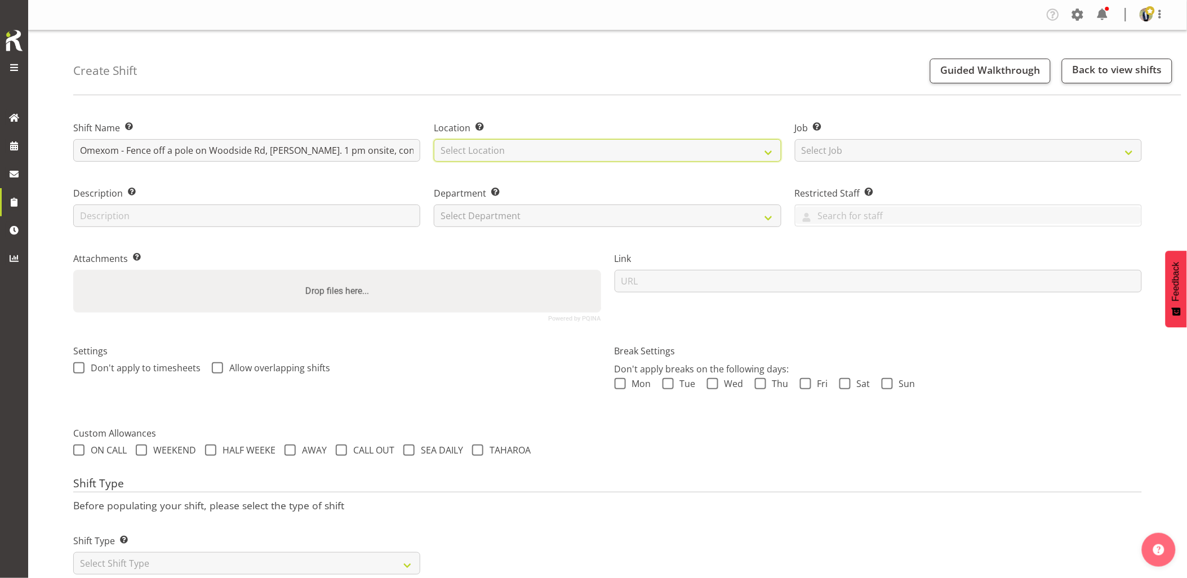
select select "28"
click at [434, 139] on select "Select Location GRS Auckland GRS Hastings GRS Tauranga" at bounding box center [607, 150] width 347 height 23
click at [891, 156] on select "Select Job Create new job 1.1 GRS AKL RENTALS 1.1 GRS AKL RENTALS AC 1.1 GRS AK…" at bounding box center [968, 150] width 347 height 23
select select "7504"
click at [795, 139] on select "Select Job Create new job 1.1 GRS AKL RENTALS 1.1 GRS AKL RENTALS AC 1.1 GRS AK…" at bounding box center [968, 150] width 347 height 23
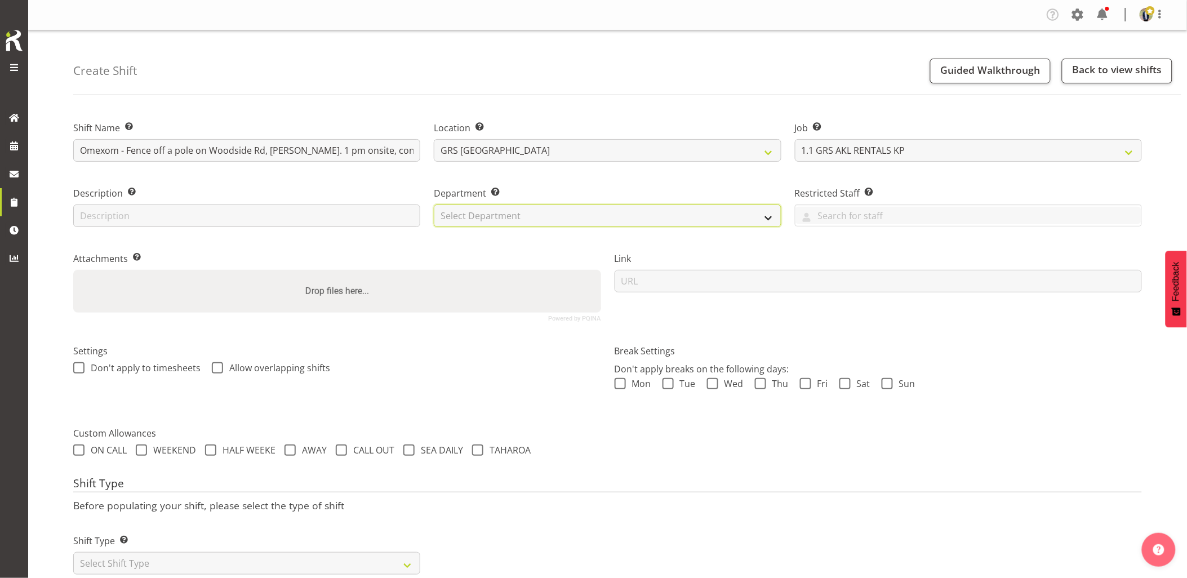
click at [571, 219] on select "Select Department GRS HIRE AKL GRS HIRE AKL GRS HIRE TGA GRS HIRE HST GRS SALES…" at bounding box center [607, 215] width 347 height 23
select select "20"
click at [434, 204] on select "Select Department GRS HIRE AKL GRS HIRE AKL GRS HIRE TGA GRS HIRE HST GRS SALES…" at bounding box center [607, 215] width 347 height 23
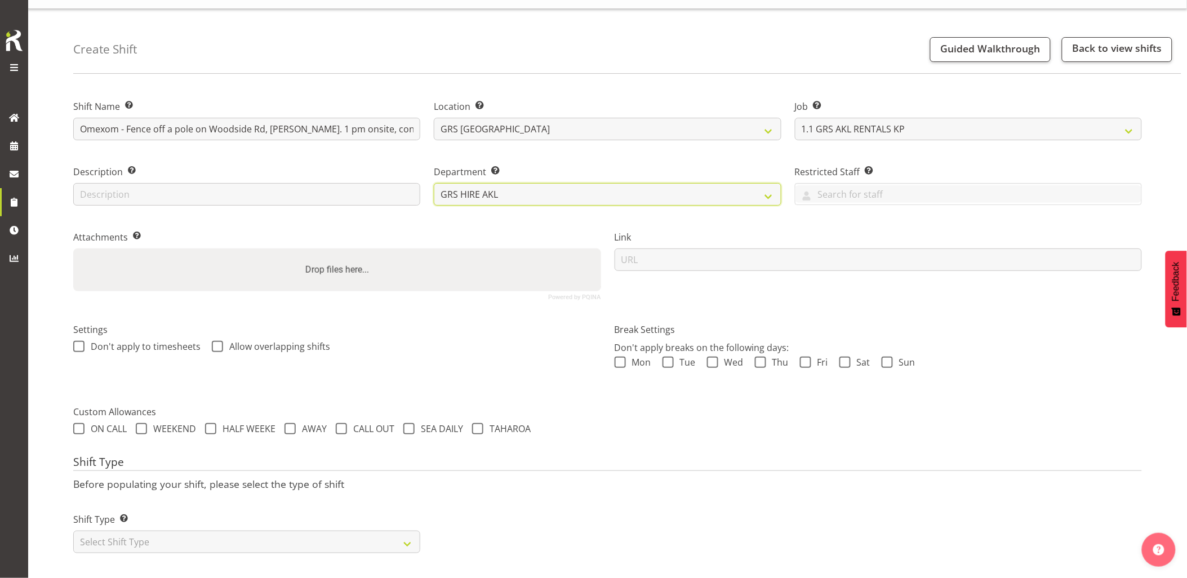
scroll to position [32, 0]
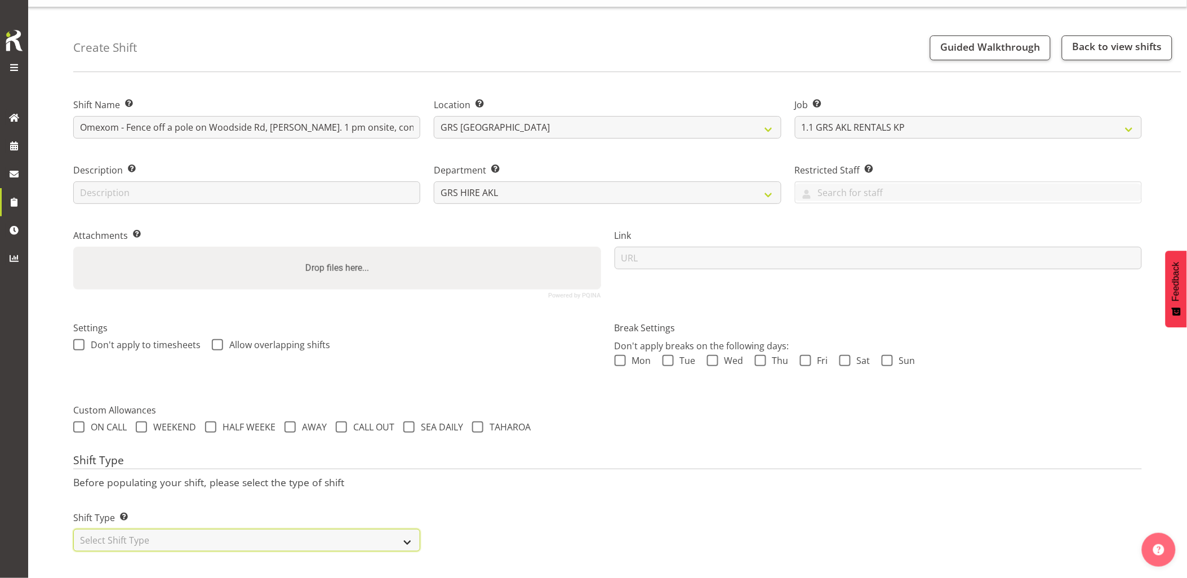
click at [179, 529] on select "Select Shift Type One Off Shift Recurring Shift Rotating Shift" at bounding box center [246, 540] width 347 height 23
click at [163, 537] on select "Select Shift Type One Off Shift Recurring Shift Rotating Shift" at bounding box center [246, 540] width 347 height 23
select select "one_off"
click at [73, 529] on select "Select Shift Type One Off Shift Recurring Shift Rotating Shift" at bounding box center [246, 540] width 347 height 23
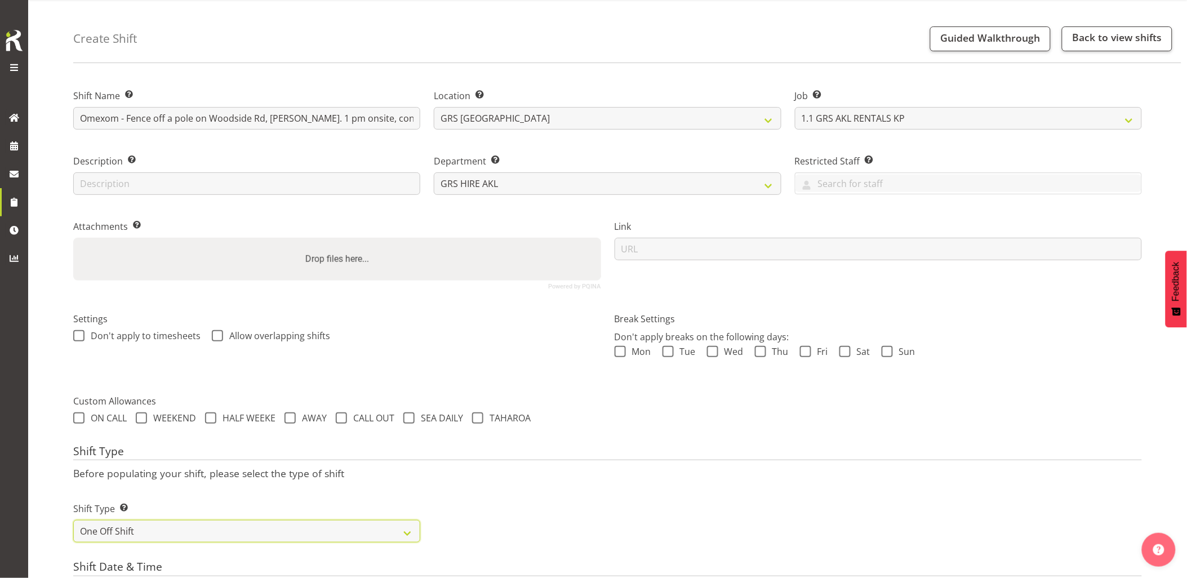
scroll to position [220, 0]
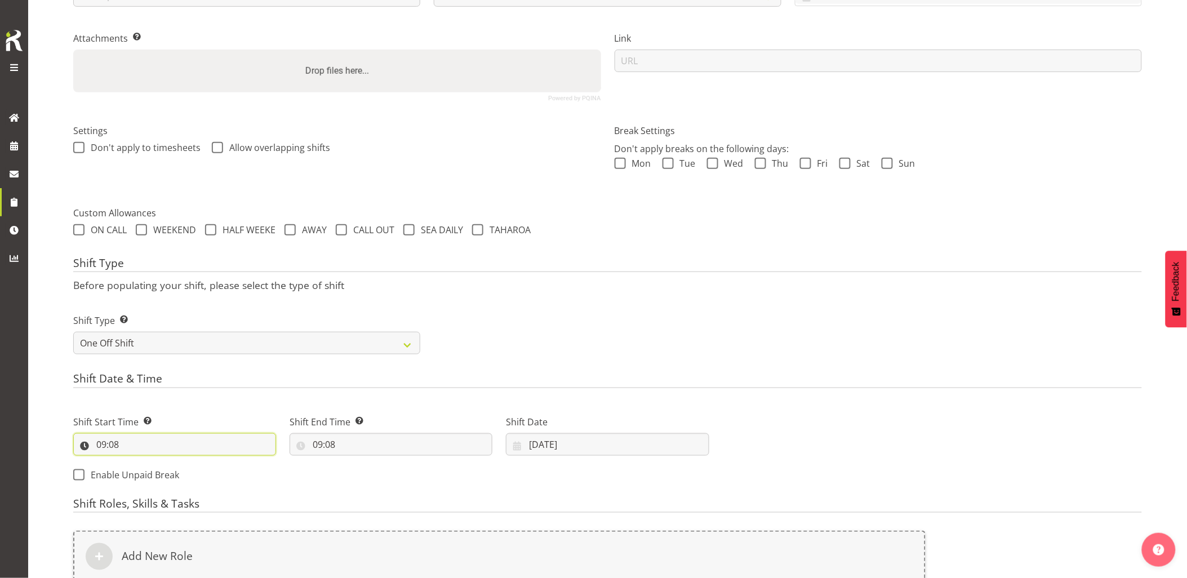
click at [164, 445] on input "09:08" at bounding box center [174, 444] width 203 height 23
click at [146, 468] on select "00 01 02 03 04 05 06 07 08 09 10 11 12 13 14 15 16 17 18 19 20 21 22 23" at bounding box center [149, 473] width 25 height 23
select select "12"
click at [137, 462] on select "00 01 02 03 04 05 06 07 08 09 10 11 12 13 14 15 16 17 18 19 20 21 22 23" at bounding box center [149, 473] width 25 height 23
type input "12:08"
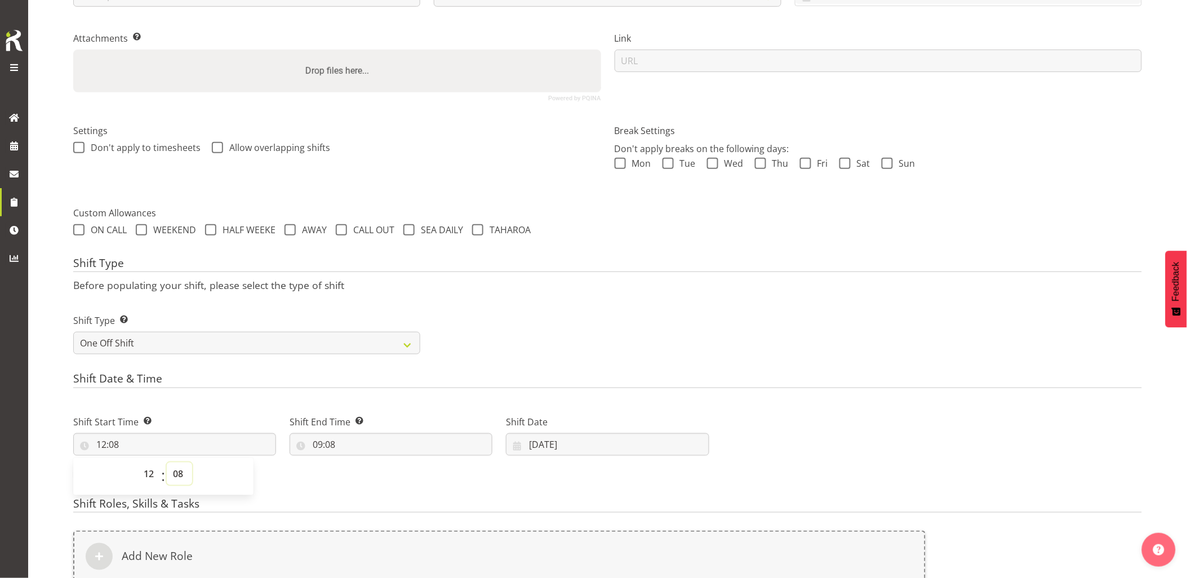
click at [178, 474] on select "00 01 02 03 04 05 06 07 08 09 10 11 12 13 14 15 16 17 18 19 20 21 22 23 24 25 2…" at bounding box center [179, 473] width 25 height 23
select select "0"
click at [167, 462] on select "00 01 02 03 04 05 06 07 08 09 10 11 12 13 14 15 16 17 18 19 20 21 22 23 24 25 2…" at bounding box center [179, 473] width 25 height 23
type input "12:00"
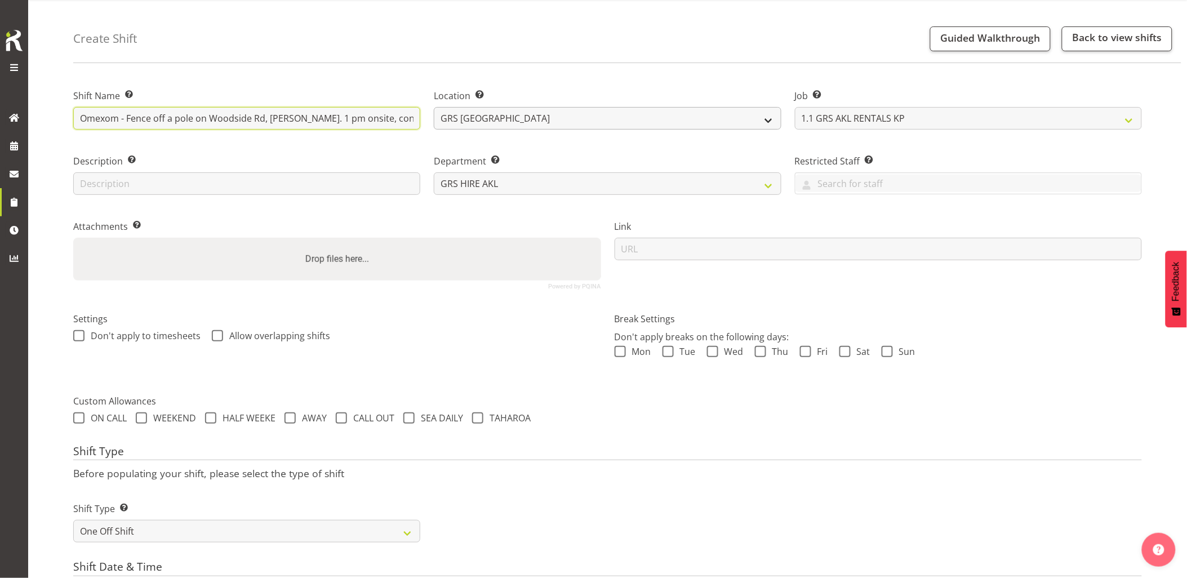
scroll to position [0, 101]
drag, startPoint x: 271, startPoint y: 114, endPoint x: 474, endPoint y: 124, distance: 203.6
click at [469, 117] on div "Shift Name Enter a name for the shift (e.g. Day Shift). Omexom - Fence off a po…" at bounding box center [607, 184] width 1082 height 223
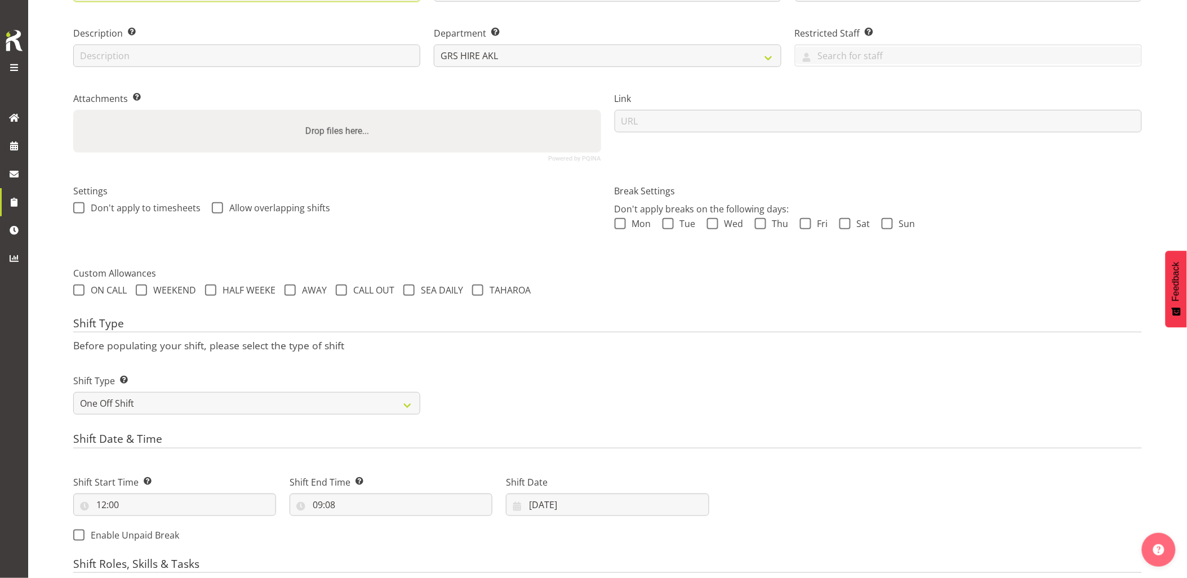
scroll to position [220, 0]
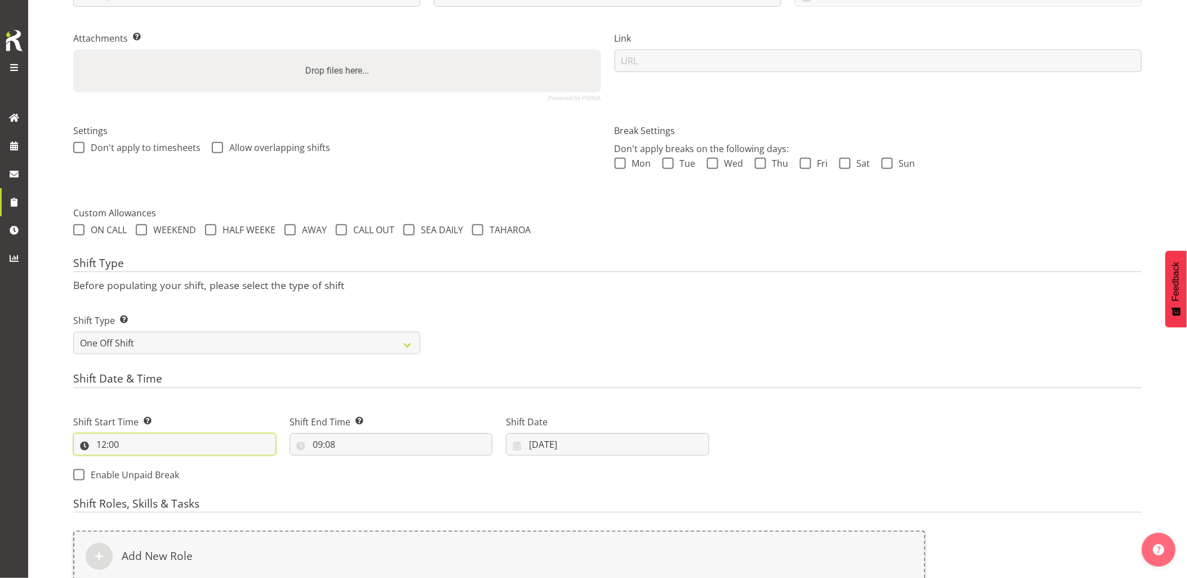
click at [184, 448] on input "12:00" at bounding box center [174, 444] width 203 height 23
click at [188, 475] on select "00 01 02 03 04 05 06 07 08 09 10 11 12 13 14 15 16 17 18 19 20 21 22 23 24 25 2…" at bounding box center [179, 473] width 25 height 23
select select "30"
click at [167, 462] on select "00 01 02 03 04 05 06 07 08 09 10 11 12 13 14 15 16 17 18 19 20 21 22 23 24 25 2…" at bounding box center [179, 473] width 25 height 23
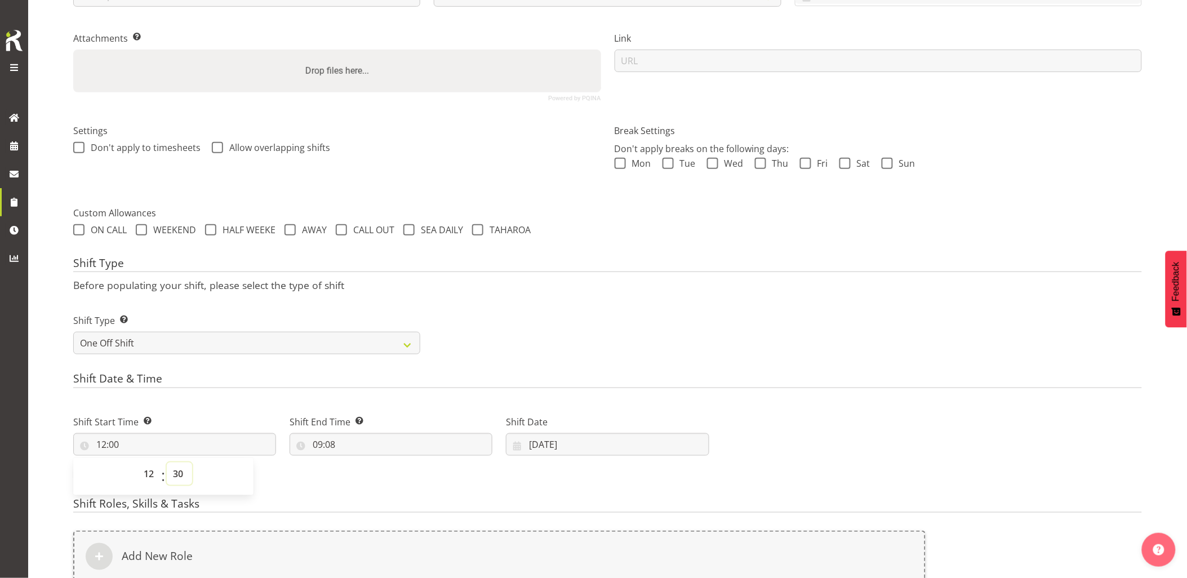
type input "12:30"
click at [201, 401] on div "Shift Start Time Set the time of the day you wish this shift to start 12:30 00 …" at bounding box center [174, 430] width 216 height 63
click at [342, 448] on input "09:08" at bounding box center [391, 444] width 203 height 23
click at [365, 474] on select "00 01 02 03 04 05 06 07 08 09 10 11 12 13 14 15 16 17 18 19 20 21 22 23" at bounding box center [366, 473] width 25 height 23
select select "14"
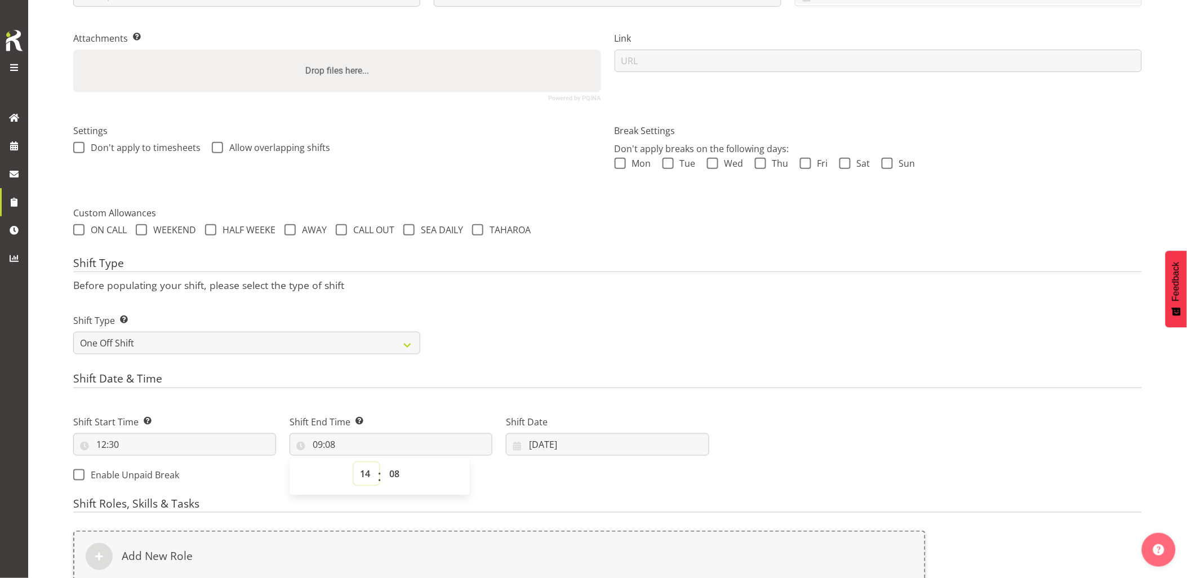
click at [354, 462] on select "00 01 02 03 04 05 06 07 08 09 10 11 12 13 14 15 16 17 18 19 20 21 22 23" at bounding box center [366, 473] width 25 height 23
type input "14:08"
click at [399, 476] on select "00 01 02 03 04 05 06 07 08 09 10 11 12 13 14 15 16 17 18 19 20 21 22 23 24 25 2…" at bounding box center [395, 473] width 25 height 23
select select "30"
click at [383, 462] on select "00 01 02 03 04 05 06 07 08 09 10 11 12 13 14 15 16 17 18 19 20 21 22 23 24 25 2…" at bounding box center [395, 473] width 25 height 23
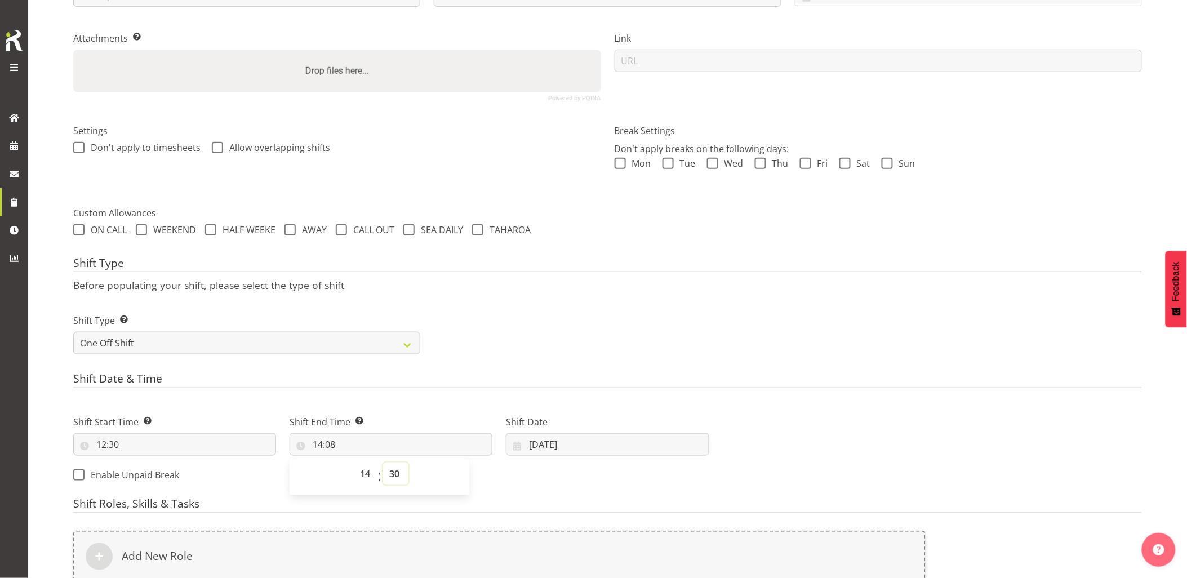
type input "14:30"
click at [429, 378] on h4 "Shift Date & Time" at bounding box center [607, 380] width 1069 height 16
click at [615, 452] on input "[DATE]" at bounding box center [607, 444] width 203 height 23
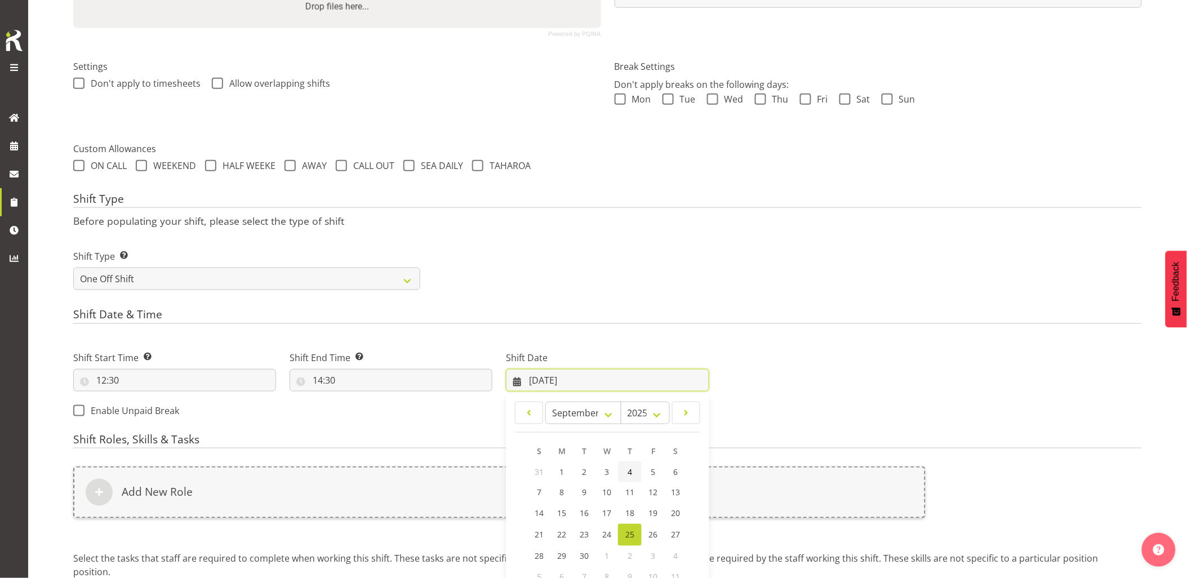
scroll to position [345, 0]
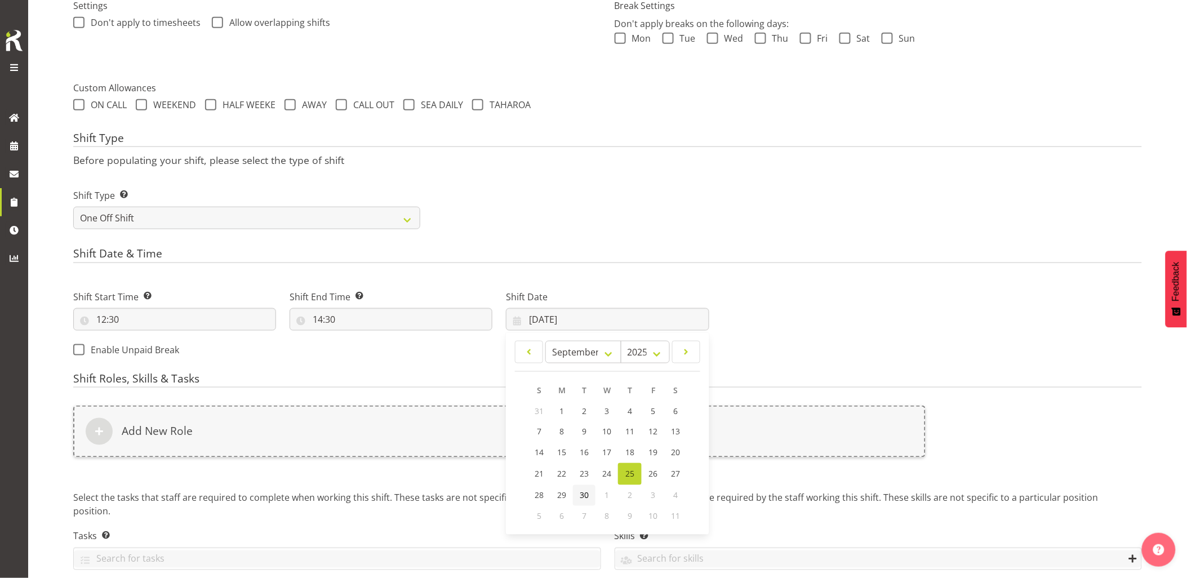
click at [587, 496] on span "30" at bounding box center [584, 495] width 9 height 11
type input "30/09/2025"
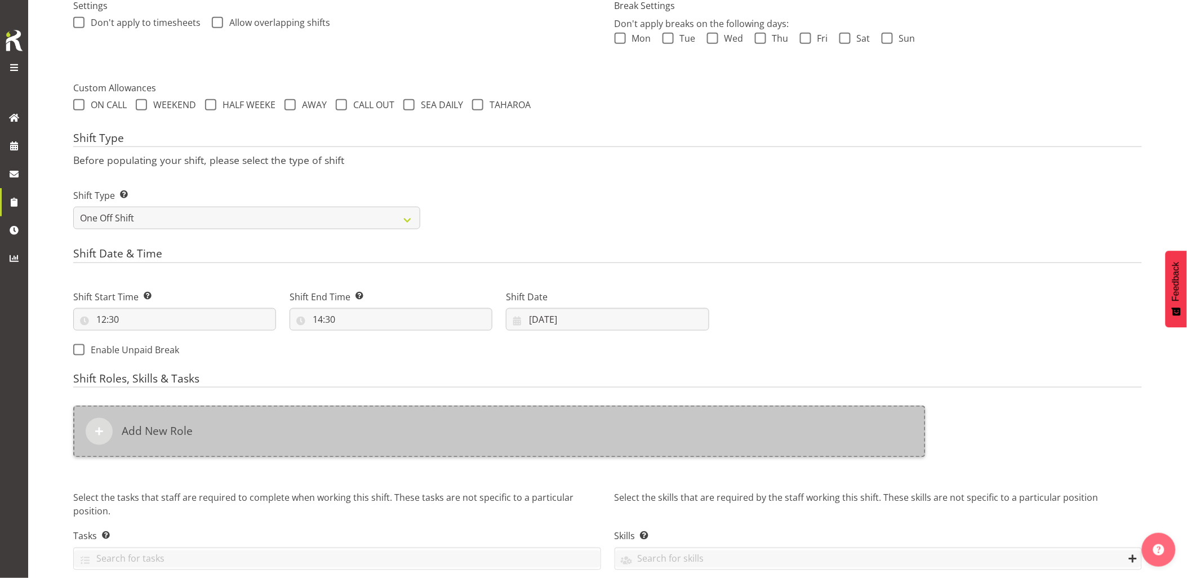
click at [493, 429] on div "Add New Role" at bounding box center [499, 432] width 852 height 52
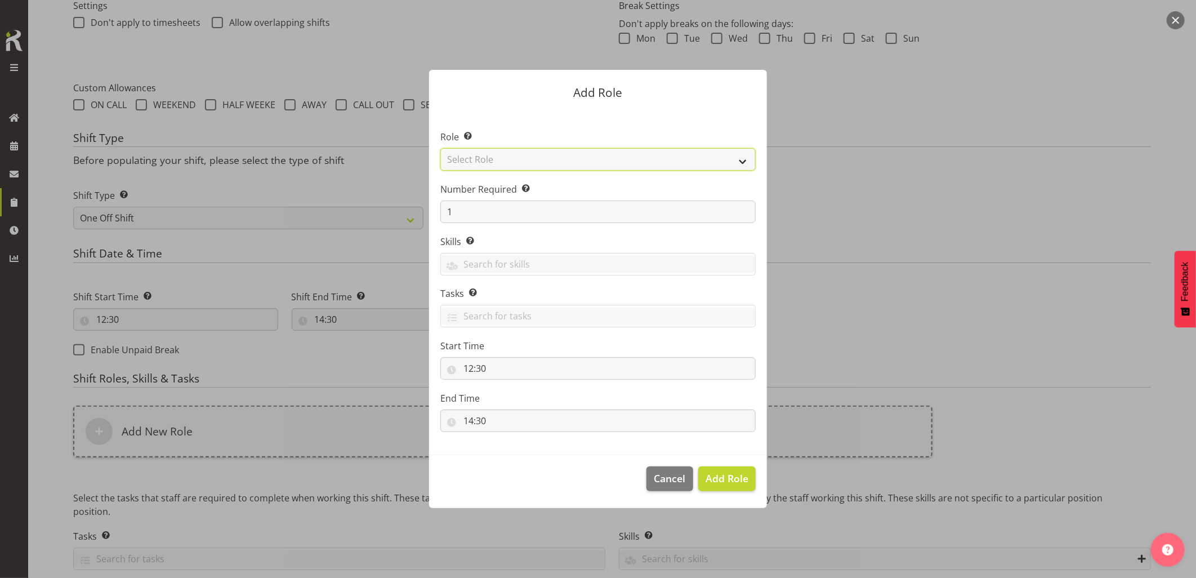
click at [509, 161] on select "Select Role Account Manager Electrician Engineering GM HSEQ manager MECH Mechan…" at bounding box center [597, 159] width 315 height 23
select select "20"
click at [440, 148] on select "Select Role Account Manager Electrician Engineering GM HSEQ manager MECH Mechan…" at bounding box center [597, 159] width 315 height 23
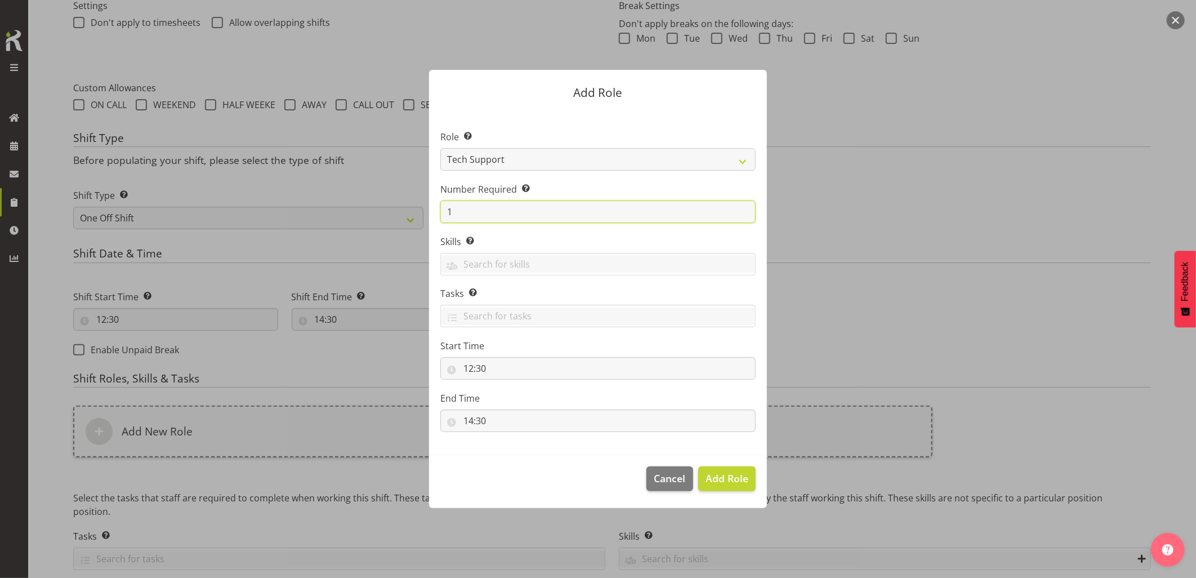
click at [455, 218] on input "1" at bounding box center [597, 212] width 315 height 23
type input "2"
click at [713, 475] on span "Add 2 Roles" at bounding box center [720, 478] width 56 height 14
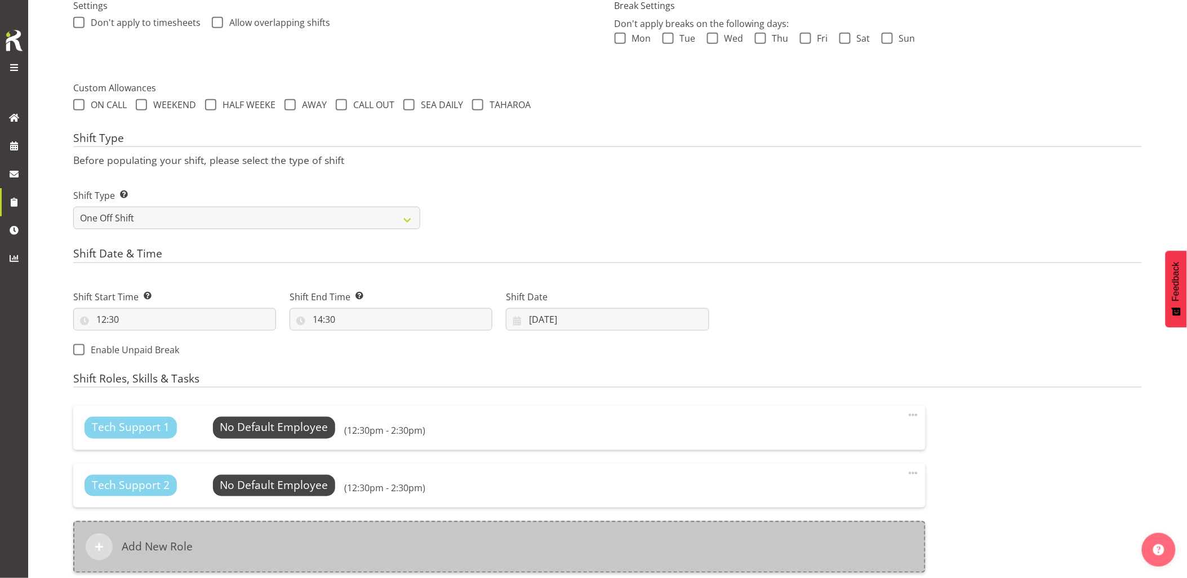
click at [500, 546] on div "Add New Role" at bounding box center [499, 547] width 852 height 52
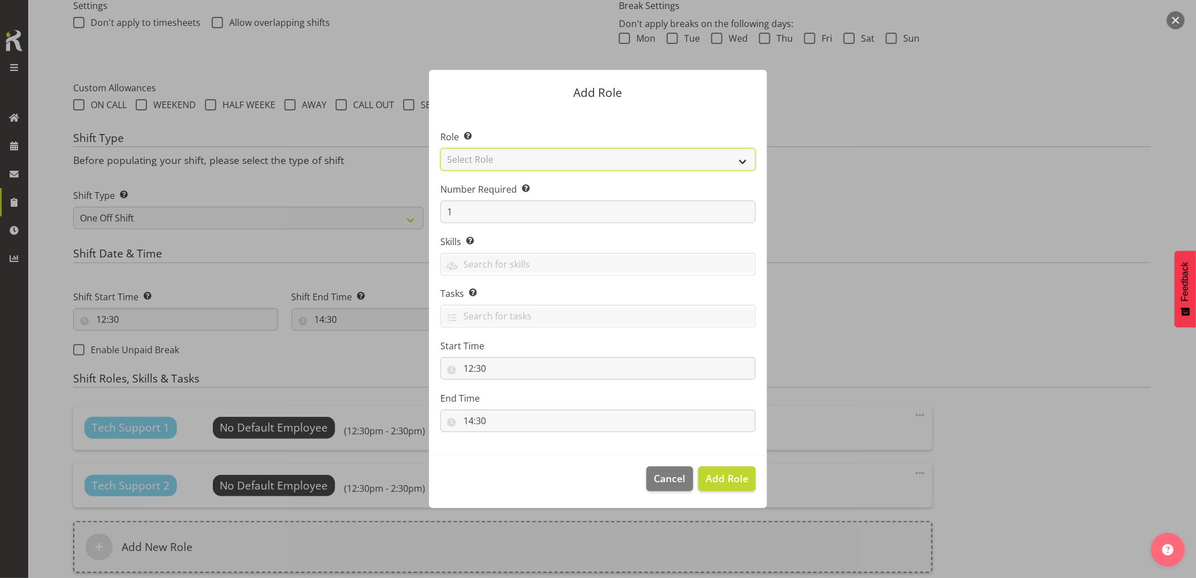
drag, startPoint x: 482, startPoint y: 159, endPoint x: 488, endPoint y: 162, distance: 6.3
click at [482, 159] on select "Select Role Account Manager Electrician Engineering GM HSEQ manager MECH Mechan…" at bounding box center [597, 159] width 315 height 23
select select "27"
click at [440, 148] on select "Select Role Account Manager Electrician Engineering GM HSEQ manager MECH Mechan…" at bounding box center [597, 159] width 315 height 23
click at [740, 472] on span "Add Role" at bounding box center [727, 478] width 43 height 14
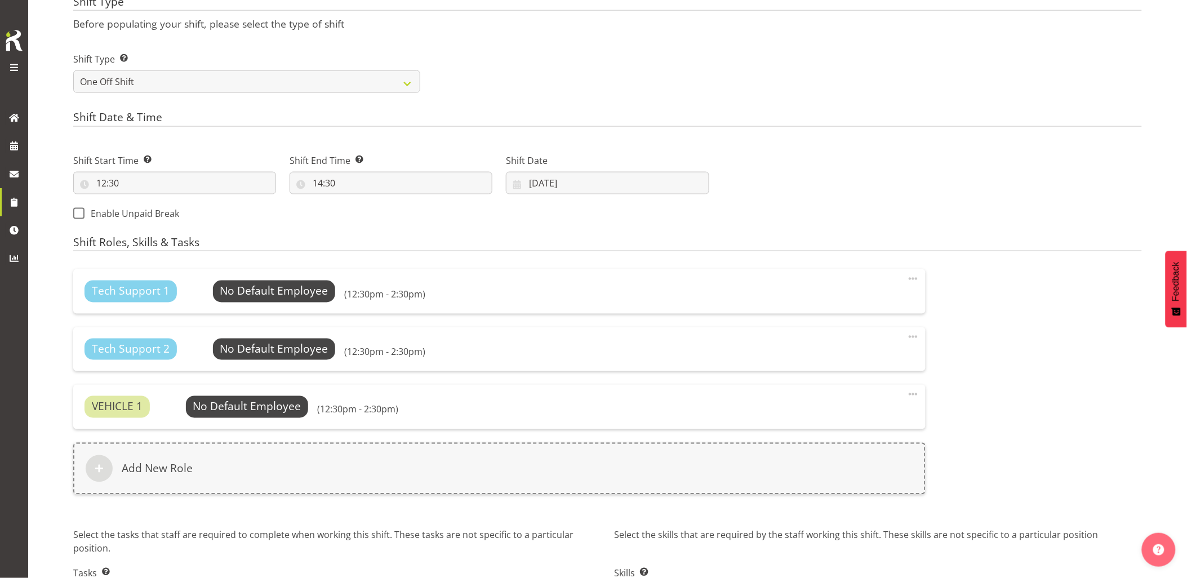
scroll to position [566, 0]
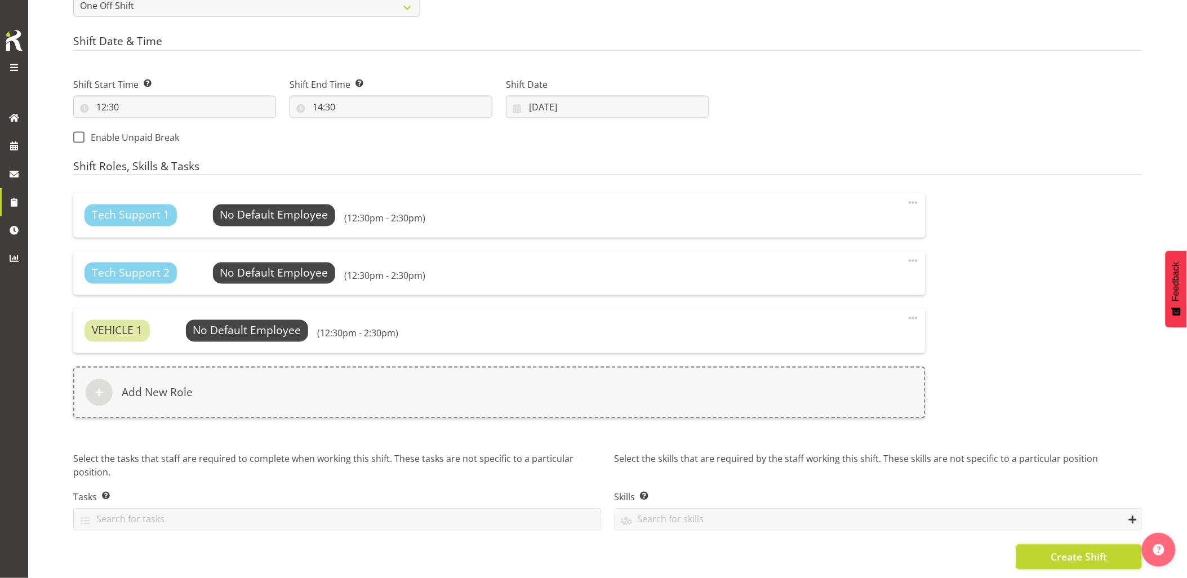
click at [1095, 550] on span "Create Shift" at bounding box center [1079, 557] width 56 height 15
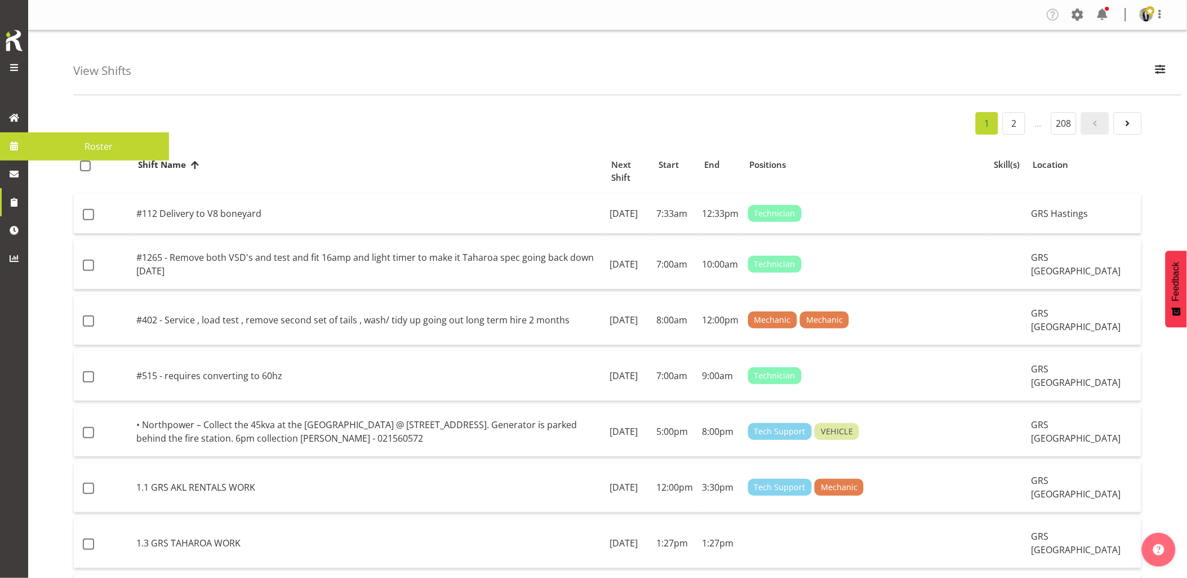
click at [12, 143] on span at bounding box center [14, 145] width 17 height 17
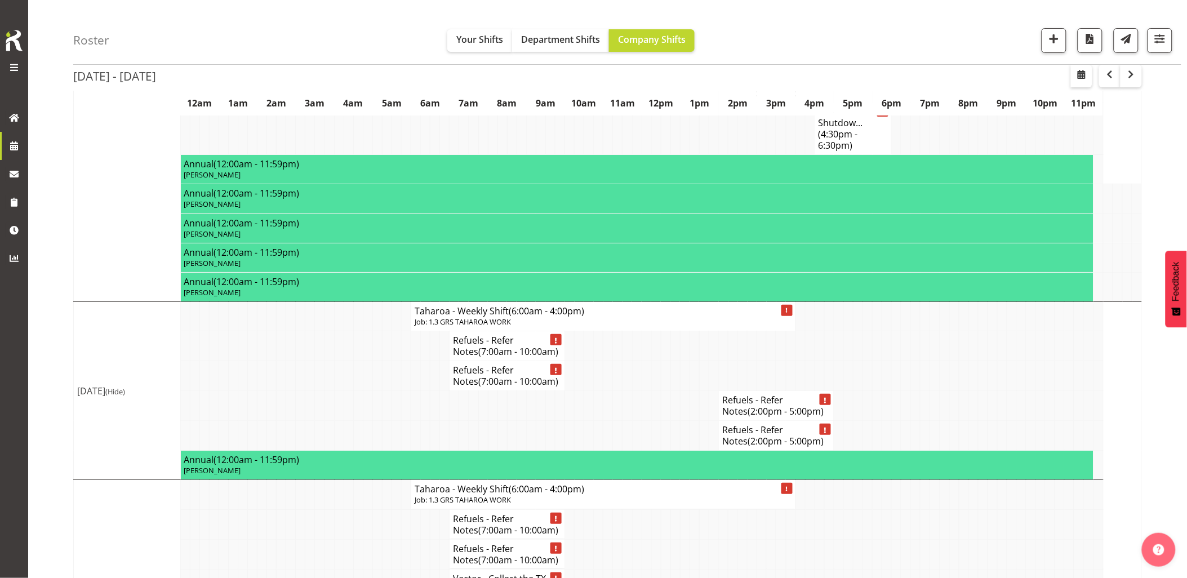
scroll to position [1600, 0]
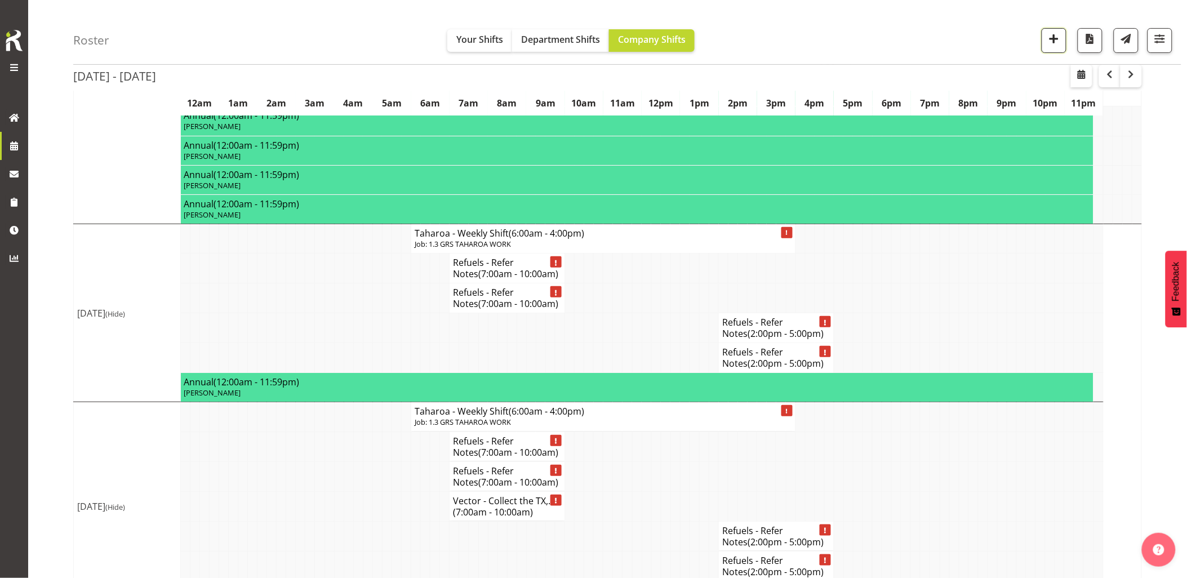
click at [1047, 43] on span "button" at bounding box center [1054, 39] width 15 height 15
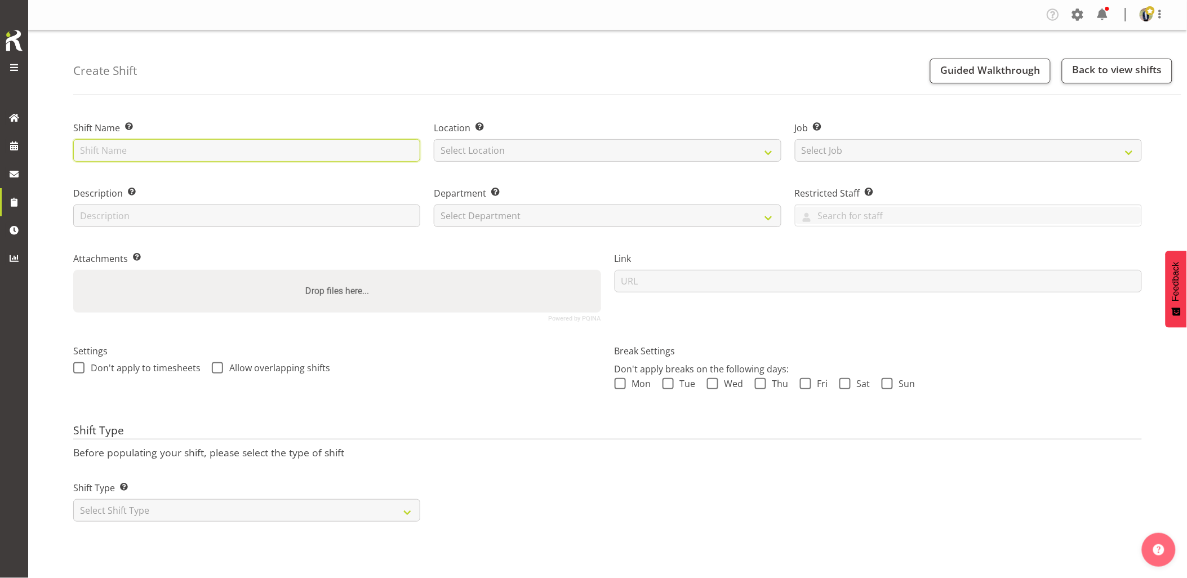
click at [151, 155] on input "text" at bounding box center [246, 150] width 347 height 23
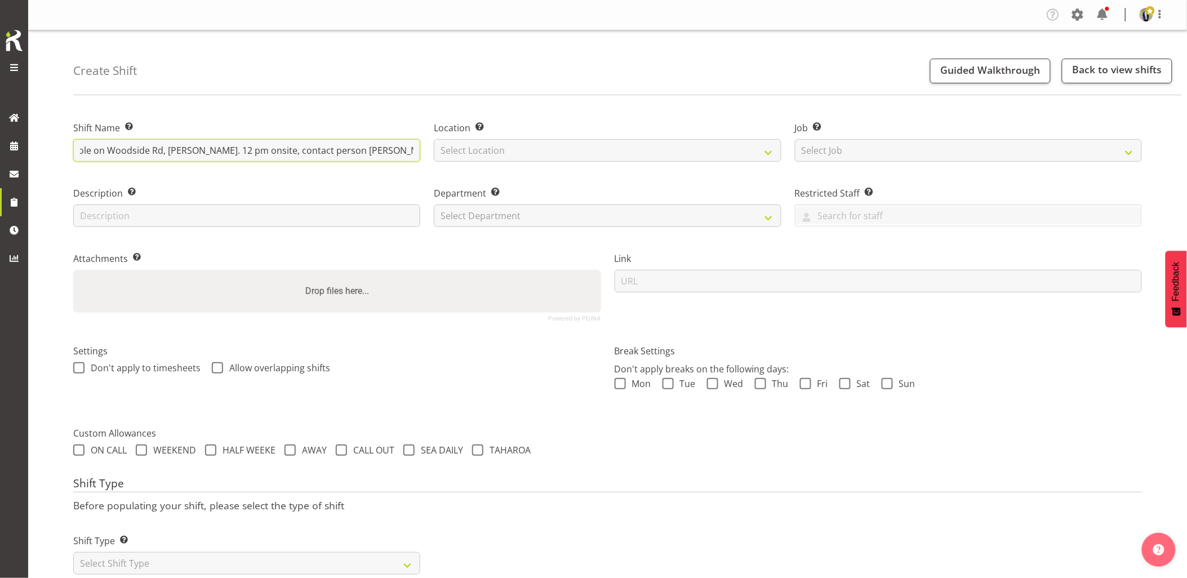
scroll to position [0, 187]
type input "Omexom - Collect the fencing around the pole on Woodside Rd, [PERSON_NAME]. 12 …"
drag, startPoint x: 661, startPoint y: 152, endPoint x: 655, endPoint y: 155, distance: 6.8
click at [661, 152] on select "Select Location [GEOGRAPHIC_DATA] [GEOGRAPHIC_DATA] GRS [GEOGRAPHIC_DATA] [GEOG…" at bounding box center [607, 150] width 347 height 23
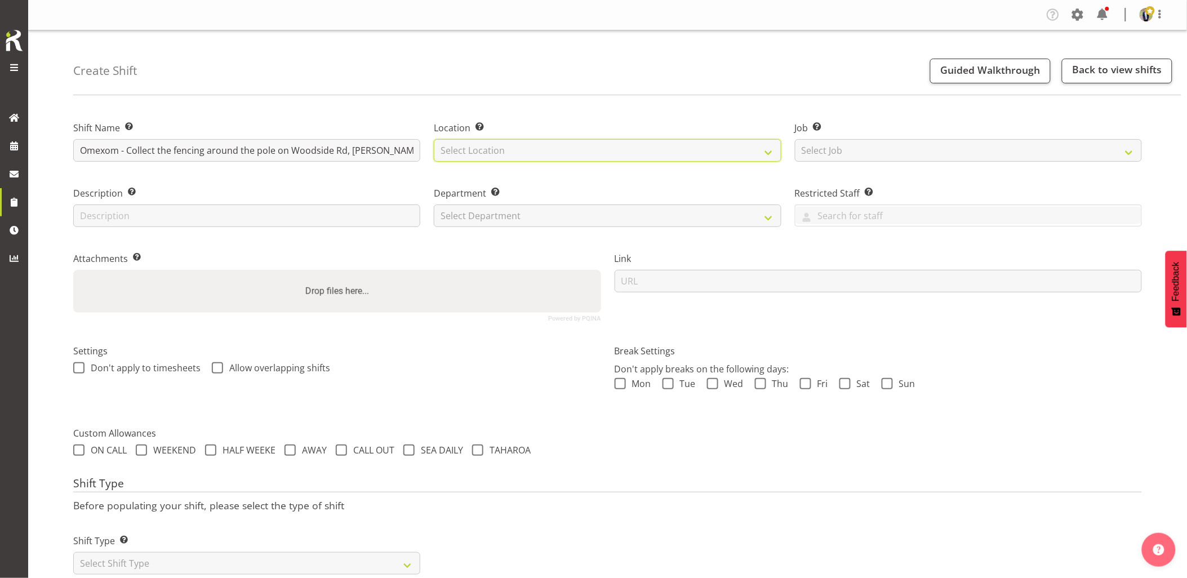
select select "28"
click at [434, 139] on select "Select Location [GEOGRAPHIC_DATA] [GEOGRAPHIC_DATA] GRS [GEOGRAPHIC_DATA] [GEOG…" at bounding box center [607, 150] width 347 height 23
drag, startPoint x: 833, startPoint y: 149, endPoint x: 838, endPoint y: 153, distance: 7.2
click at [833, 149] on select "Select Job Create new job 1.1 GRS AKL RENTALS 1.1 GRS AKL RENTALS AC 1.1 GRS AK…" at bounding box center [968, 150] width 347 height 23
select select "7504"
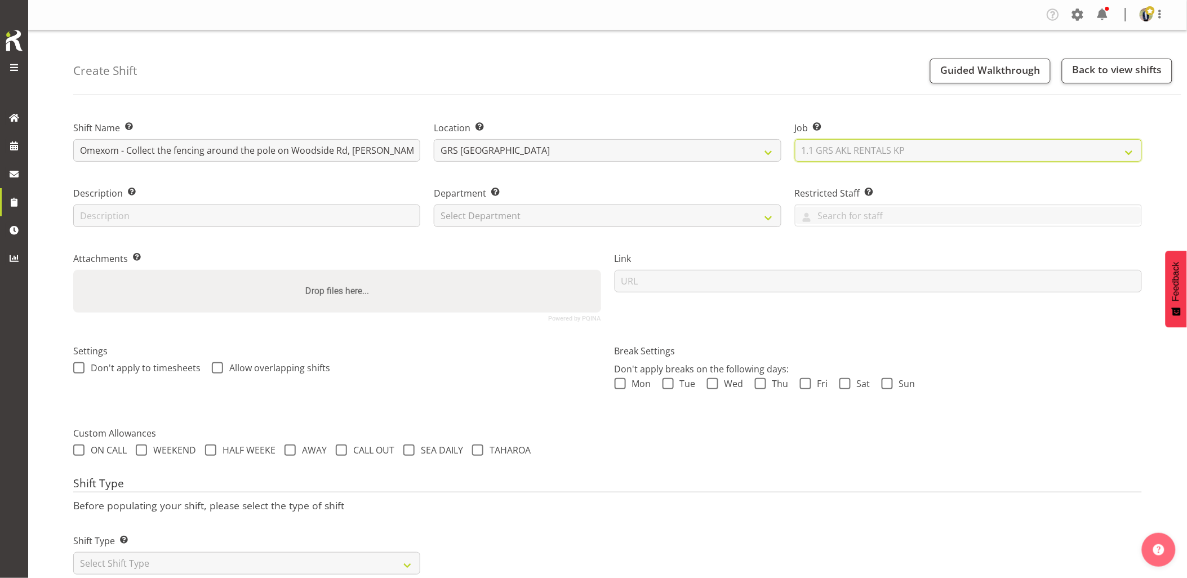
click at [795, 139] on select "Select Job Create new job 1.1 GRS AKL RENTALS 1.1 GRS AKL RENTALS AC 1.1 GRS AK…" at bounding box center [968, 150] width 347 height 23
drag, startPoint x: 499, startPoint y: 220, endPoint x: 508, endPoint y: 228, distance: 11.6
click at [499, 221] on select "Select Department GRS HIRE AKL GRS HIRE AKL GRS HIRE TGA GRS HIRE HST GRS SALES…" at bounding box center [607, 215] width 347 height 23
select select "20"
click at [434, 204] on select "Select Department GRS HIRE AKL GRS HIRE AKL GRS HIRE TGA GRS HIRE HST GRS SALES…" at bounding box center [607, 215] width 347 height 23
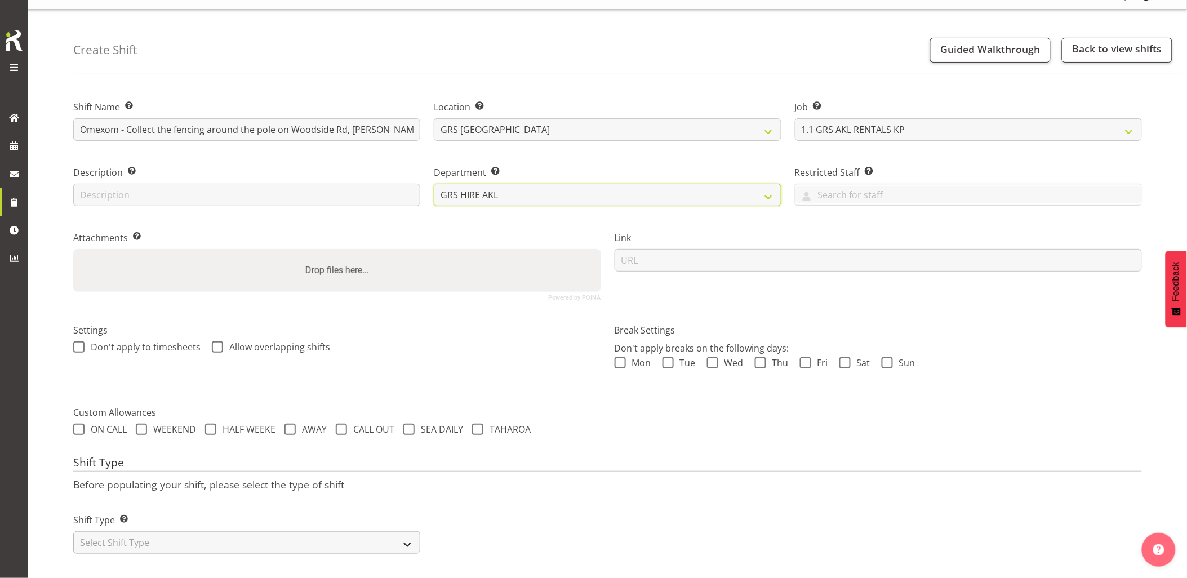
scroll to position [32, 0]
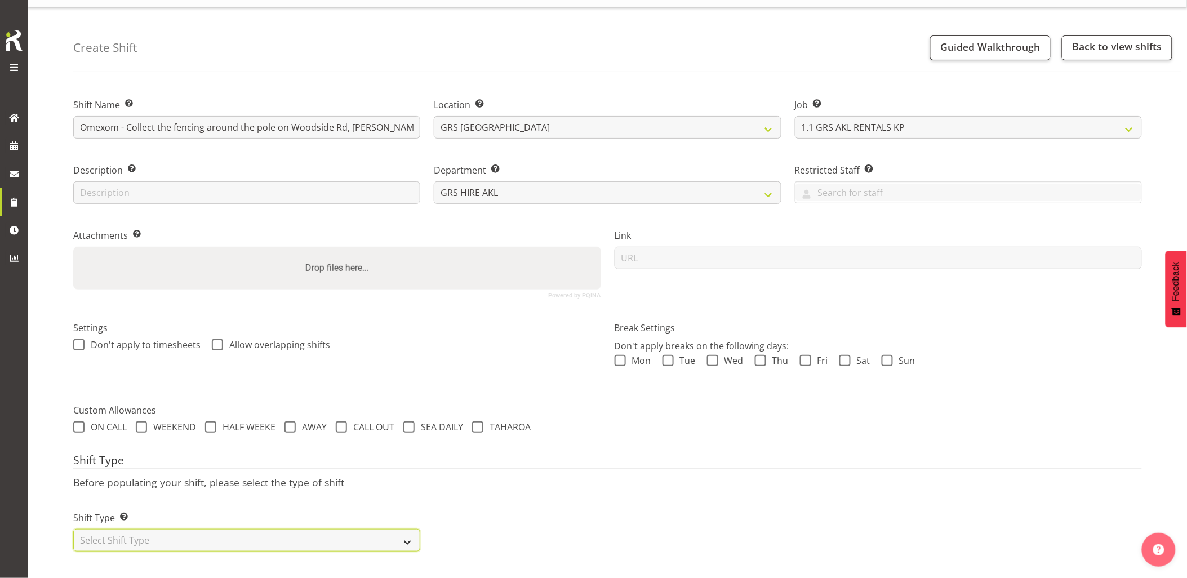
click at [252, 531] on select "Select Shift Type One Off Shift Recurring Shift Rotating Shift" at bounding box center [246, 540] width 347 height 23
select select "one_off"
click at [73, 529] on select "Select Shift Type One Off Shift Recurring Shift Rotating Shift" at bounding box center [246, 540] width 347 height 23
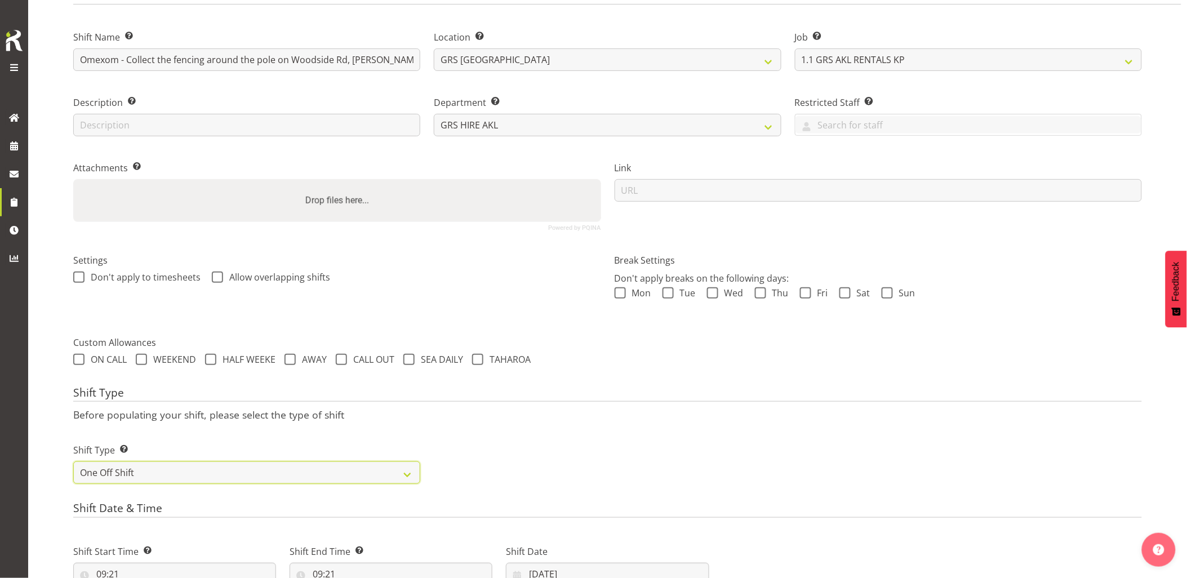
scroll to position [158, 0]
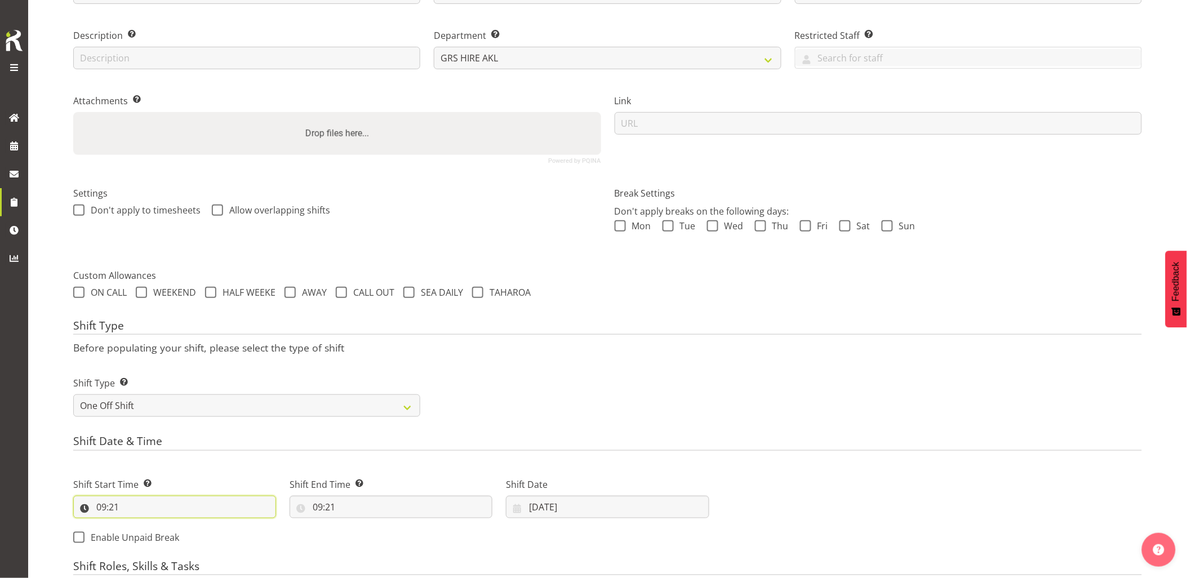
click at [193, 509] on input "09:21" at bounding box center [174, 507] width 203 height 23
click at [149, 537] on select "00 01 02 03 04 05 06 07 08 09 10 11 12 13 14 15 16 17 18 19 20 21 22 23" at bounding box center [149, 536] width 25 height 23
select select "11"
click at [137, 525] on select "00 01 02 03 04 05 06 07 08 09 10 11 12 13 14 15 16 17 18 19 20 21 22 23" at bounding box center [149, 536] width 25 height 23
type input "11:21"
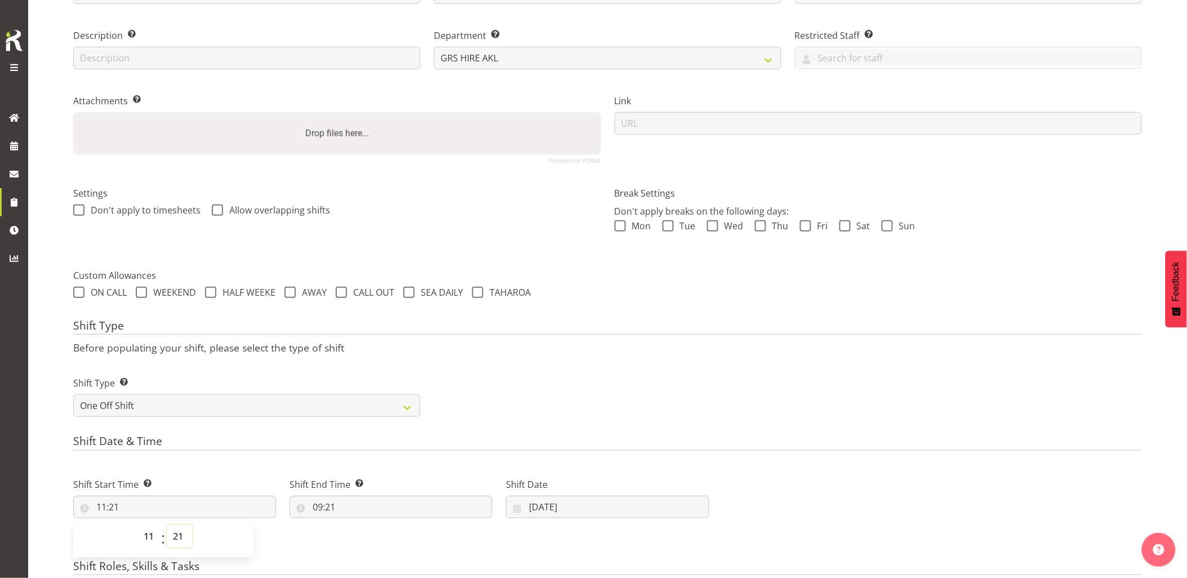
click at [180, 543] on select "00 01 02 03 04 05 06 07 08 09 10 11 12 13 14 15 16 17 18 19 20 21 22 23 24 25 2…" at bounding box center [179, 536] width 25 height 23
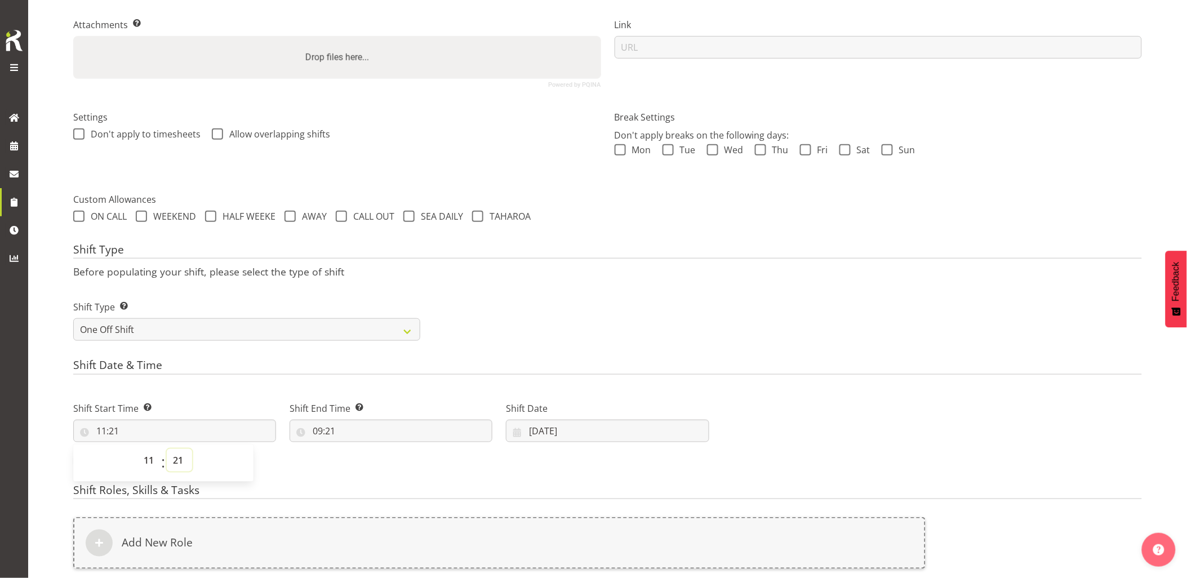
scroll to position [283, 0]
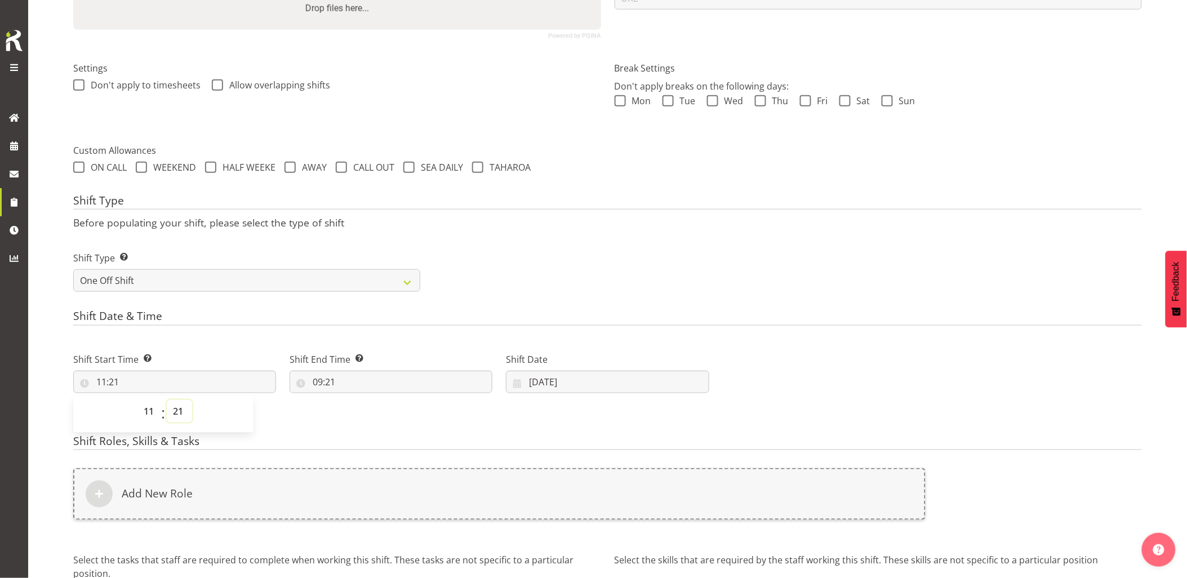
drag, startPoint x: 178, startPoint y: 413, endPoint x: 178, endPoint y: 403, distance: 10.1
click at [178, 413] on select "00 01 02 03 04 05 06 07 08 09 10 11 12 13 14 15 16 17 18 19 20 21 22 23 24 25 2…" at bounding box center [179, 411] width 25 height 23
select select "30"
click at [167, 400] on select "00 01 02 03 04 05 06 07 08 09 10 11 12 13 14 15 16 17 18 19 20 21 22 23 24 25 2…" at bounding box center [179, 411] width 25 height 23
type input "11:30"
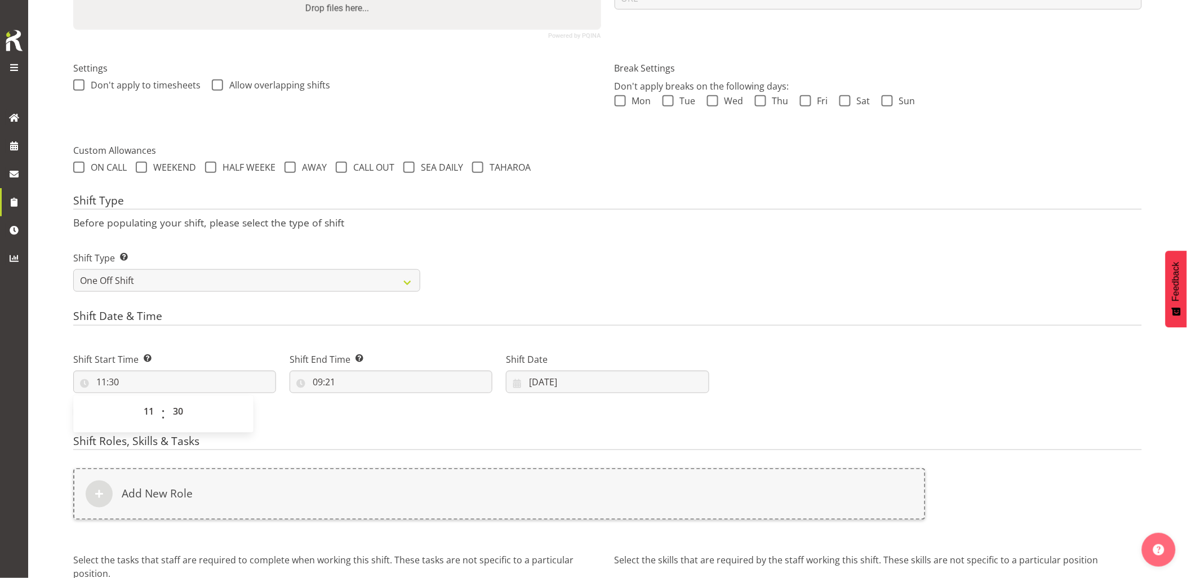
click at [188, 351] on div "Shift Start Time Set the time of the day you wish this shift to start 11:30 00 …" at bounding box center [174, 368] width 216 height 63
click at [367, 385] on input "09:21" at bounding box center [391, 382] width 203 height 23
click at [365, 406] on select "00 01 02 03 04 05 06 07 08 09 10 11 12 13 14 15 16 17 18 19 20 21 22 23" at bounding box center [366, 411] width 25 height 23
select select "13"
click at [354, 400] on select "00 01 02 03 04 05 06 07 08 09 10 11 12 13 14 15 16 17 18 19 20 21 22 23" at bounding box center [366, 411] width 25 height 23
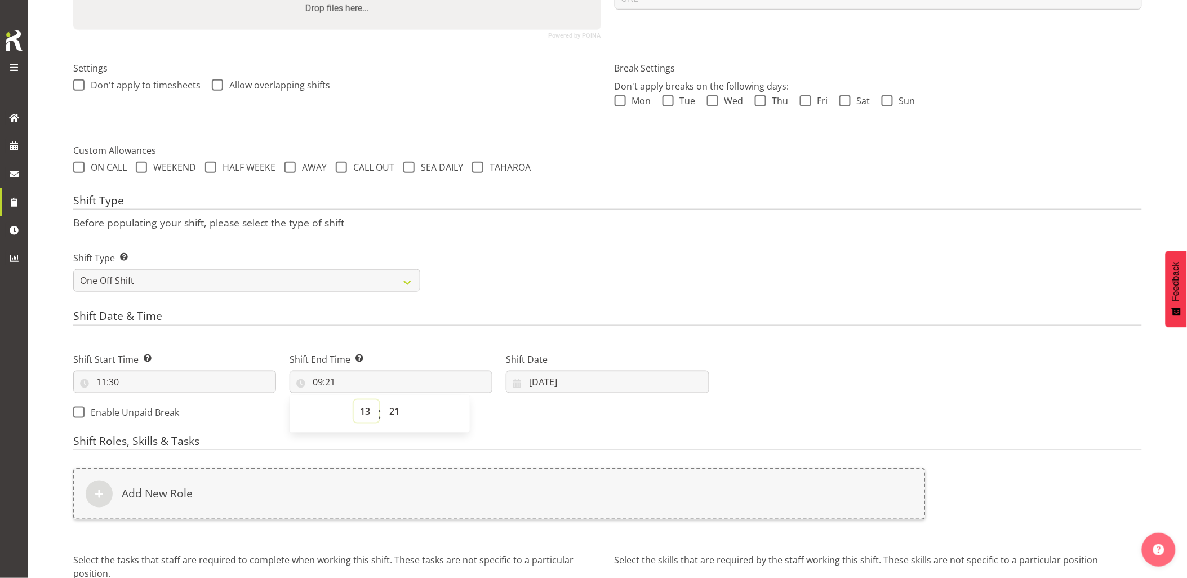
type input "13:21"
click at [394, 413] on select "00 01 02 03 04 05 06 07 08 09 10 11 12 13 14 15 16 17 18 19 20 21 22 23 24 25 2…" at bounding box center [395, 411] width 25 height 23
select select "30"
click at [383, 400] on select "00 01 02 03 04 05 06 07 08 09 10 11 12 13 14 15 16 17 18 19 20 21 22 23 24 25 2…" at bounding box center [395, 411] width 25 height 23
type input "13:30"
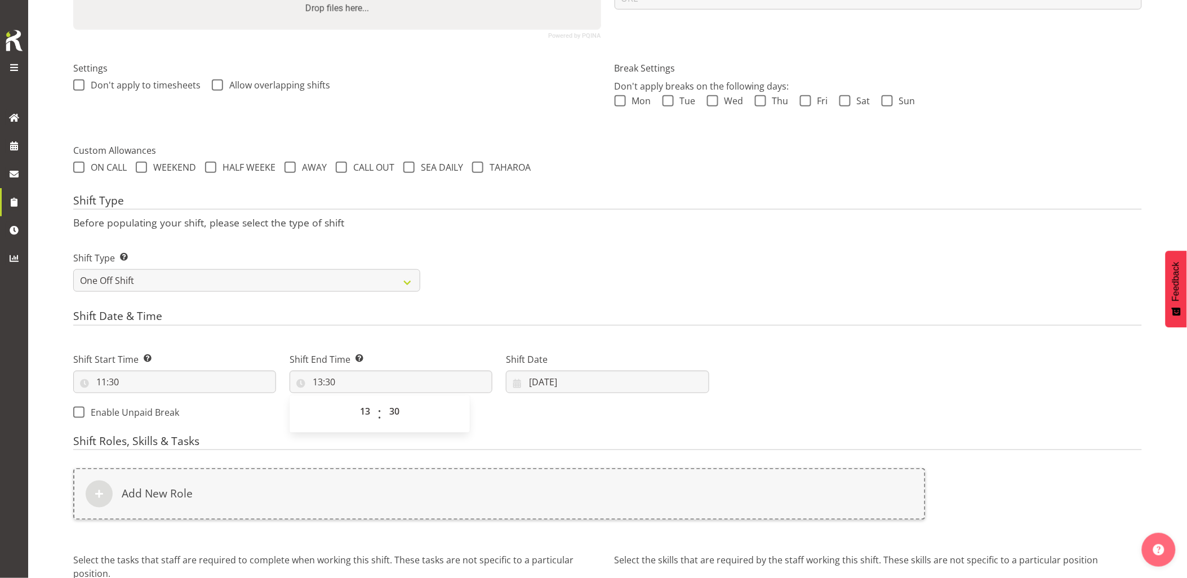
click at [415, 338] on div "Shift End Time Set the time of the day you wish this shift to finish 13:30 00 0…" at bounding box center [391, 368] width 216 height 63
click at [600, 385] on input "25/09/2025" at bounding box center [607, 382] width 203 height 23
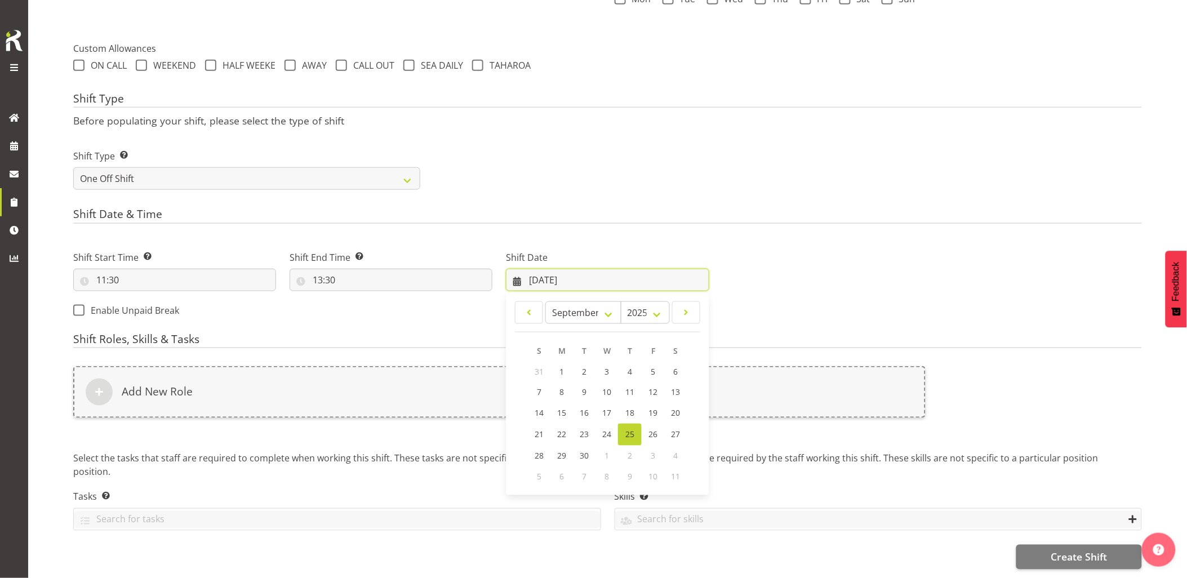
scroll to position [393, 0]
click at [692, 308] on span at bounding box center [686, 313] width 14 height 14
select select "9"
click at [611, 361] on link "1" at bounding box center [607, 371] width 23 height 21
type input "01/10/2025"
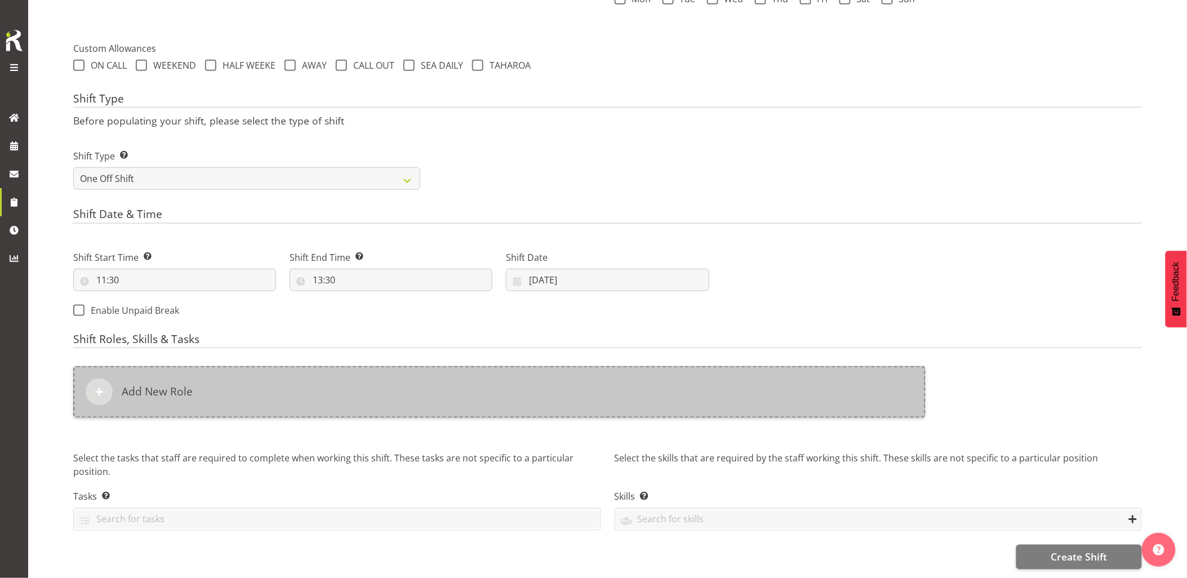
click at [589, 373] on div "Add New Role" at bounding box center [499, 392] width 852 height 52
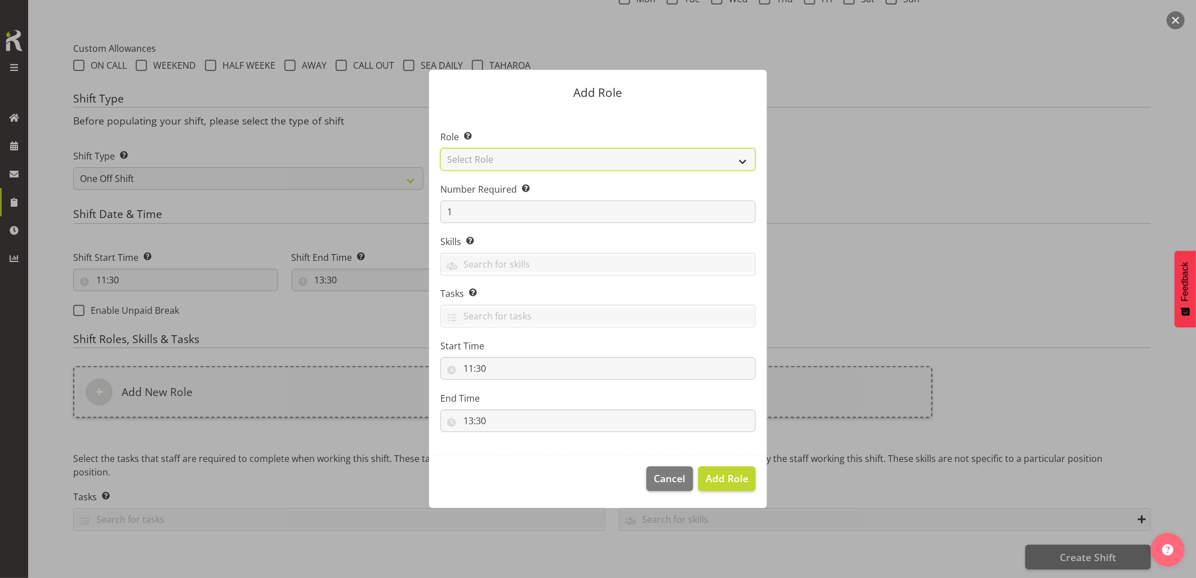
click at [522, 164] on select "Select Role Account Manager Electrician Engineering GM HSEQ manager MECH Mechan…" at bounding box center [597, 159] width 315 height 23
select select "20"
click at [440, 148] on select "Select Role Account Manager Electrician Engineering GM HSEQ manager MECH Mechan…" at bounding box center [597, 159] width 315 height 23
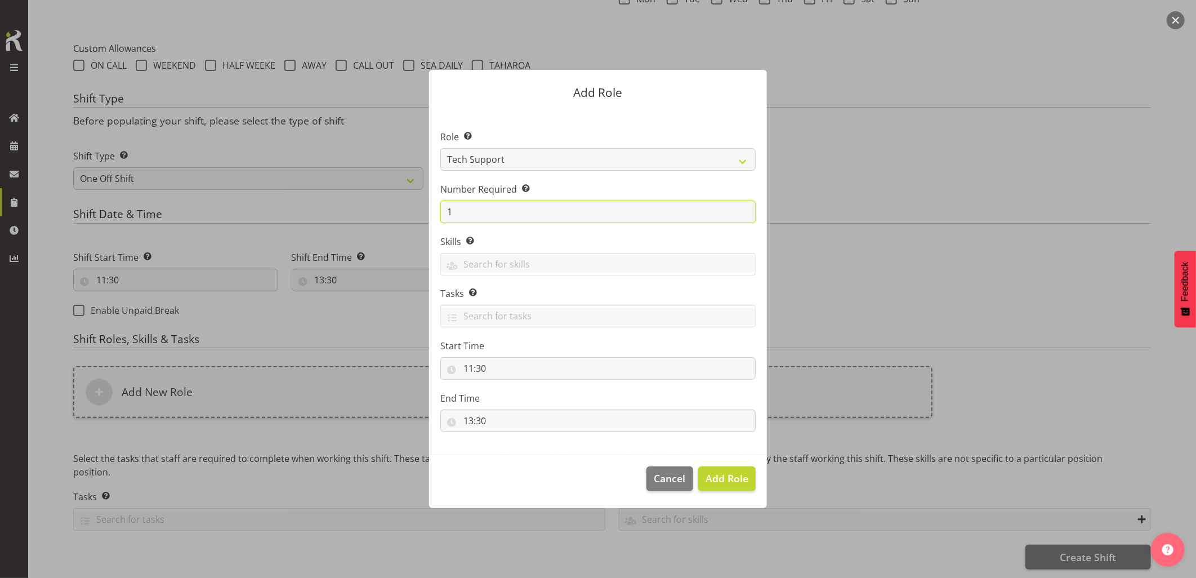
drag, startPoint x: 477, startPoint y: 212, endPoint x: 426, endPoint y: 217, distance: 50.4
click at [427, 217] on div "Add Role Role Select the role you wish to add to the shift. Account Manager Ele…" at bounding box center [598, 289] width 360 height 494
type input "2"
click at [702, 476] on span "Add 2 Roles" at bounding box center [720, 478] width 56 height 14
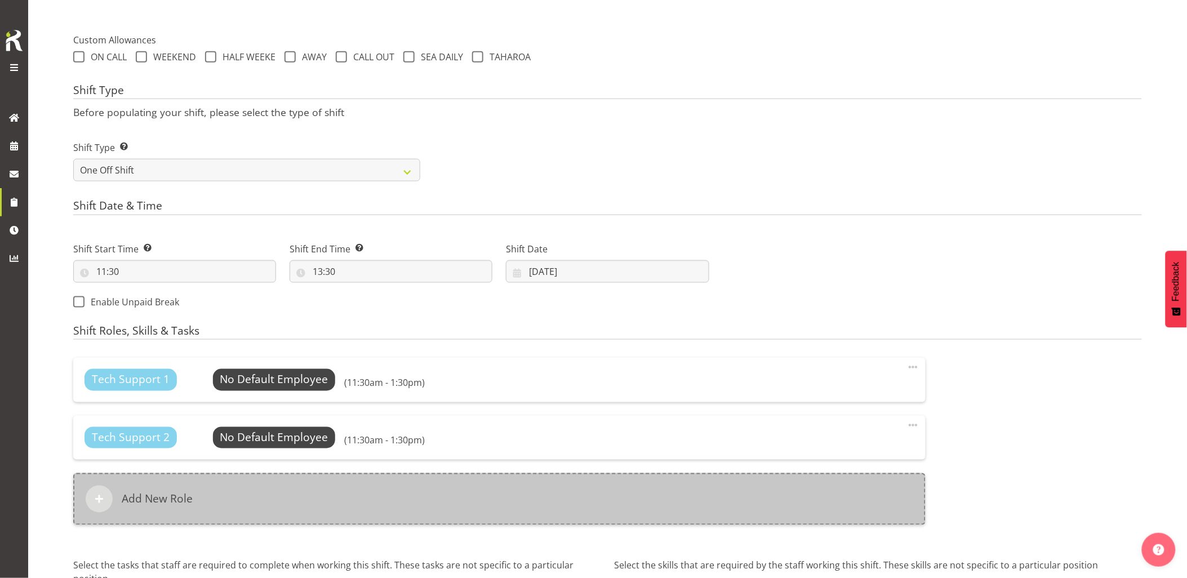
click at [508, 497] on div "Add New Role" at bounding box center [499, 499] width 852 height 52
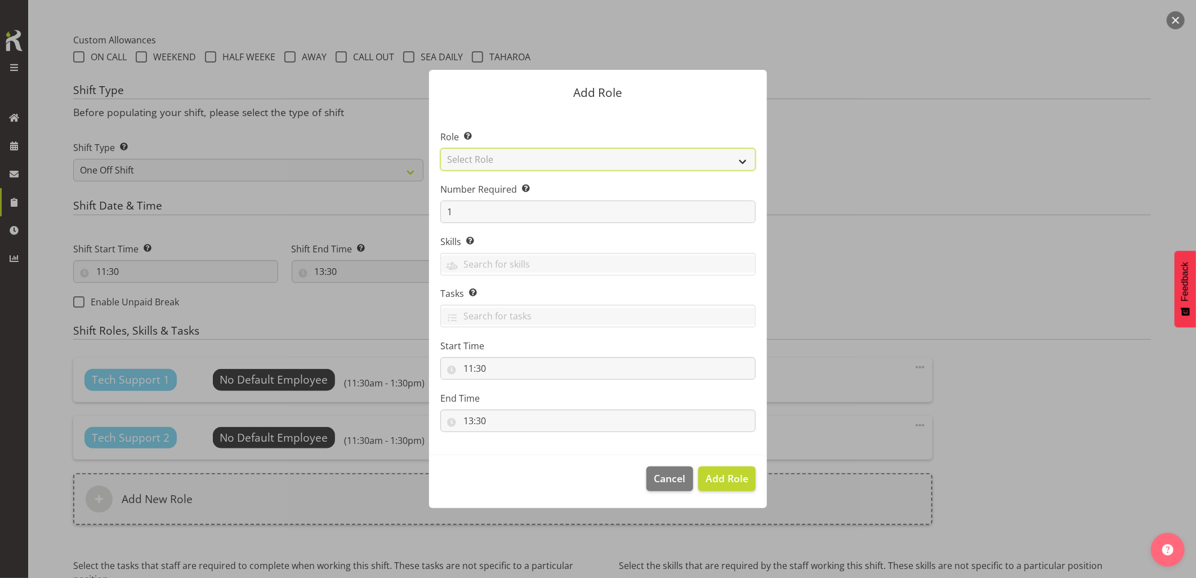
click at [502, 163] on select "Select Role Account Manager Electrician Engineering GM HSEQ manager MECH Mechan…" at bounding box center [597, 159] width 315 height 23
select select "27"
click at [440, 148] on select "Select Role Account Manager Electrician Engineering GM HSEQ manager MECH Mechan…" at bounding box center [597, 159] width 315 height 23
click at [740, 473] on span "Add Role" at bounding box center [727, 478] width 43 height 14
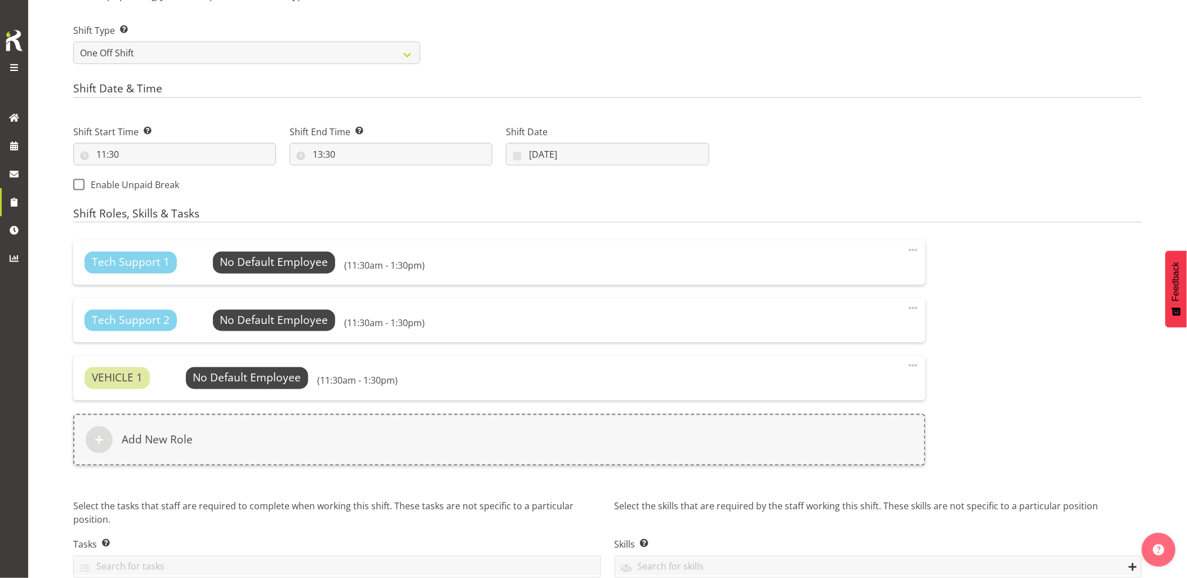
scroll to position [566, 0]
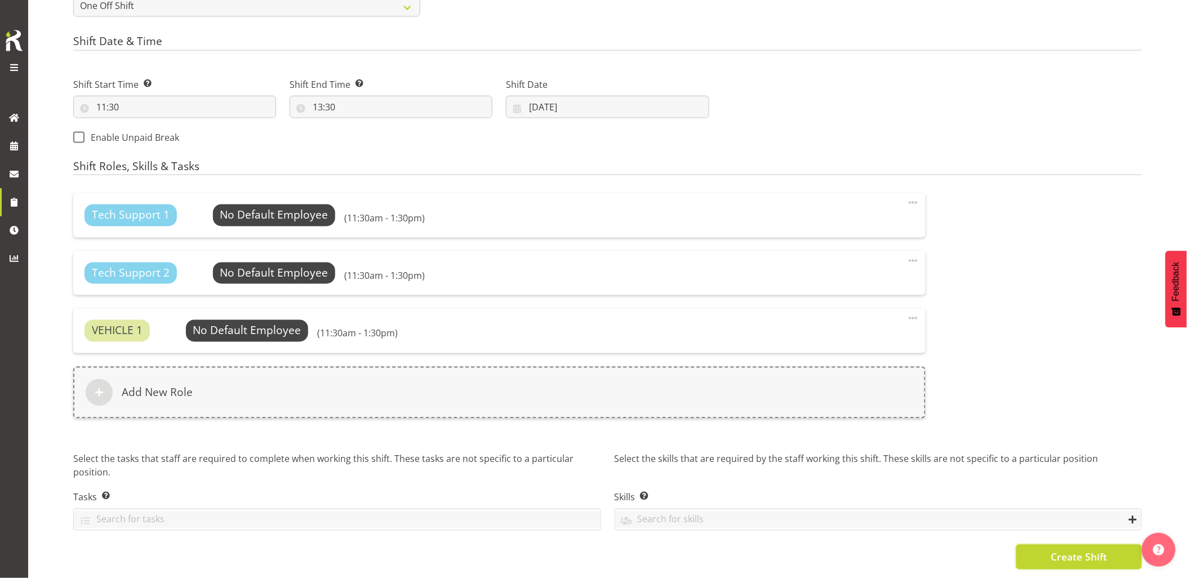
click at [1075, 550] on span "Create Shift" at bounding box center [1079, 557] width 56 height 15
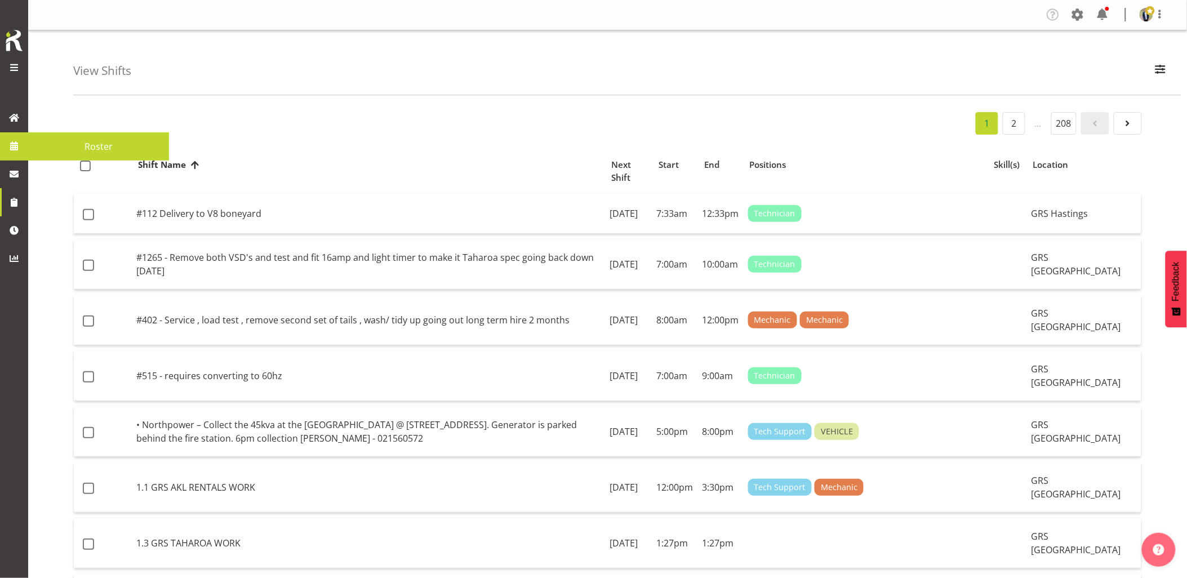
click at [21, 143] on span at bounding box center [14, 145] width 17 height 17
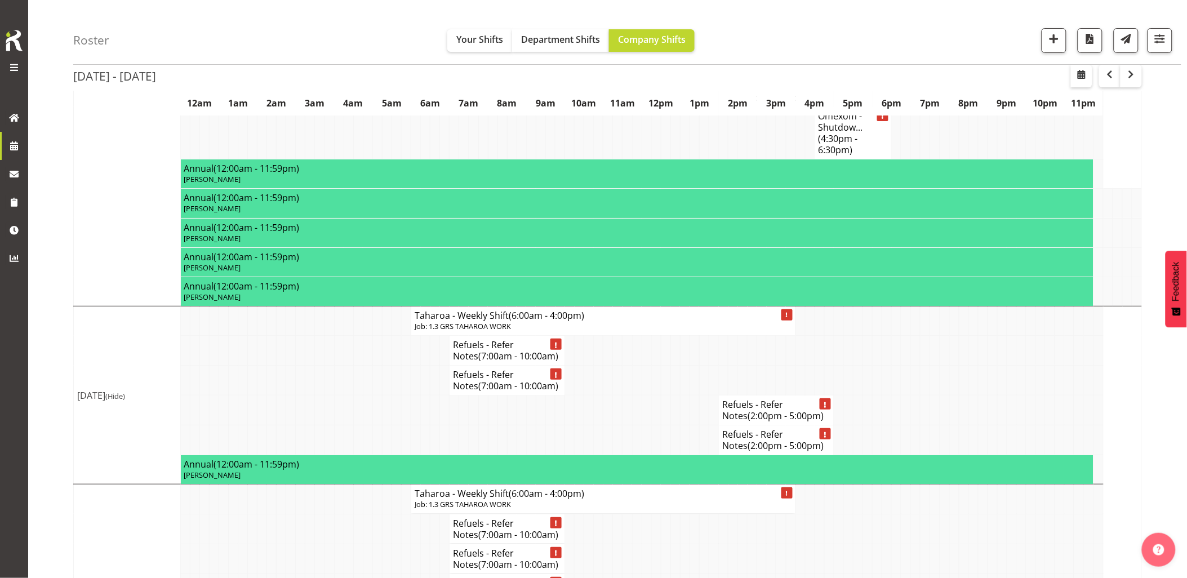
scroll to position [1600, 0]
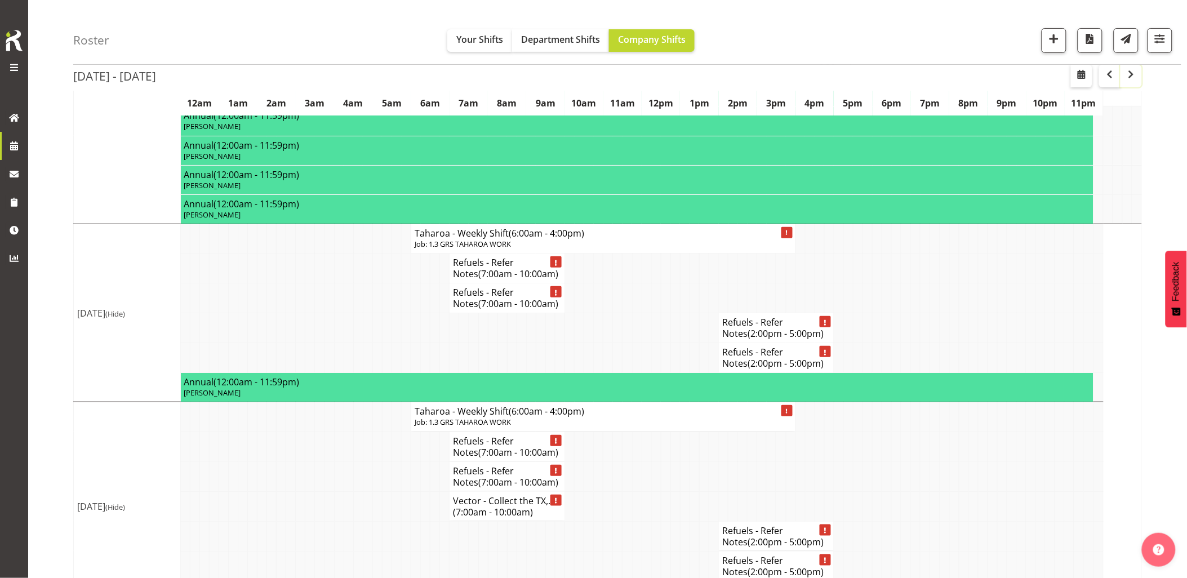
click at [1140, 83] on button "button" at bounding box center [1130, 76] width 21 height 23
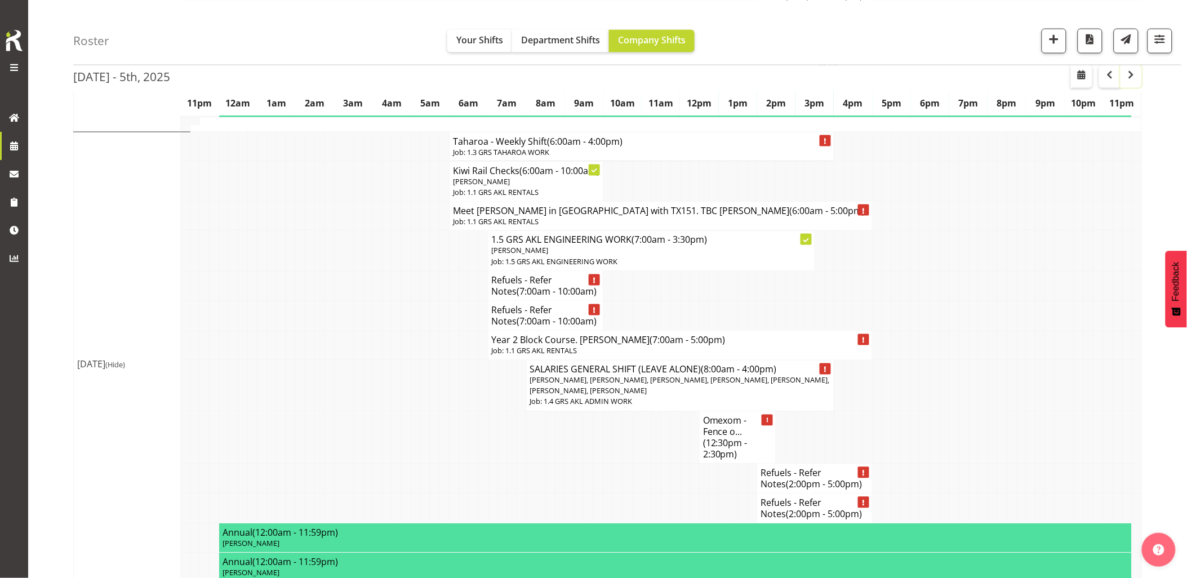
scroll to position [563, 0]
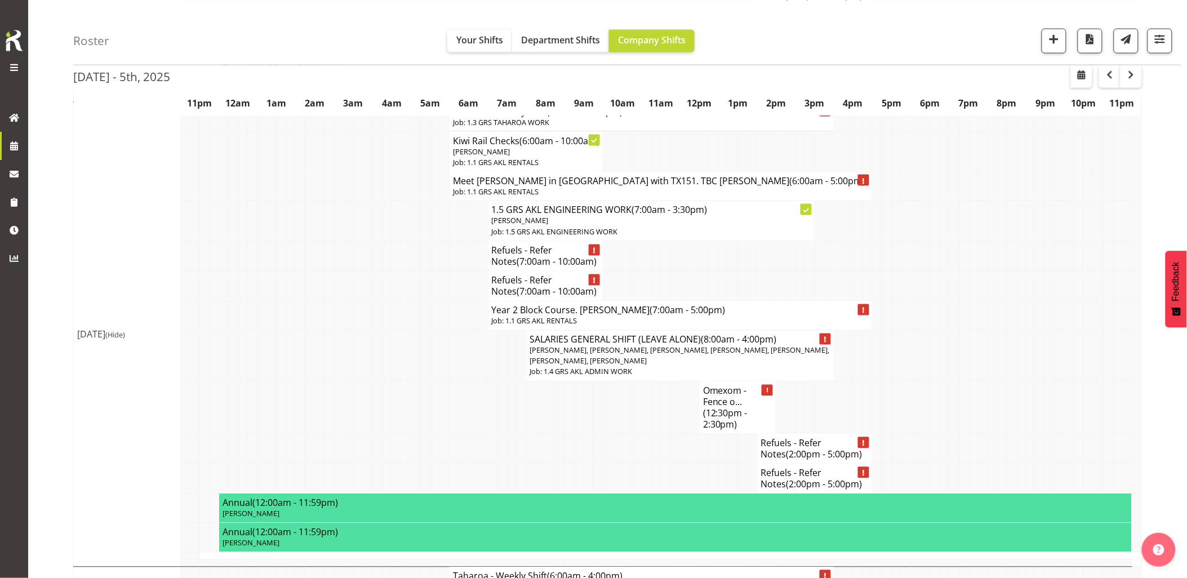
click at [293, 330] on td at bounding box center [291, 315] width 10 height 29
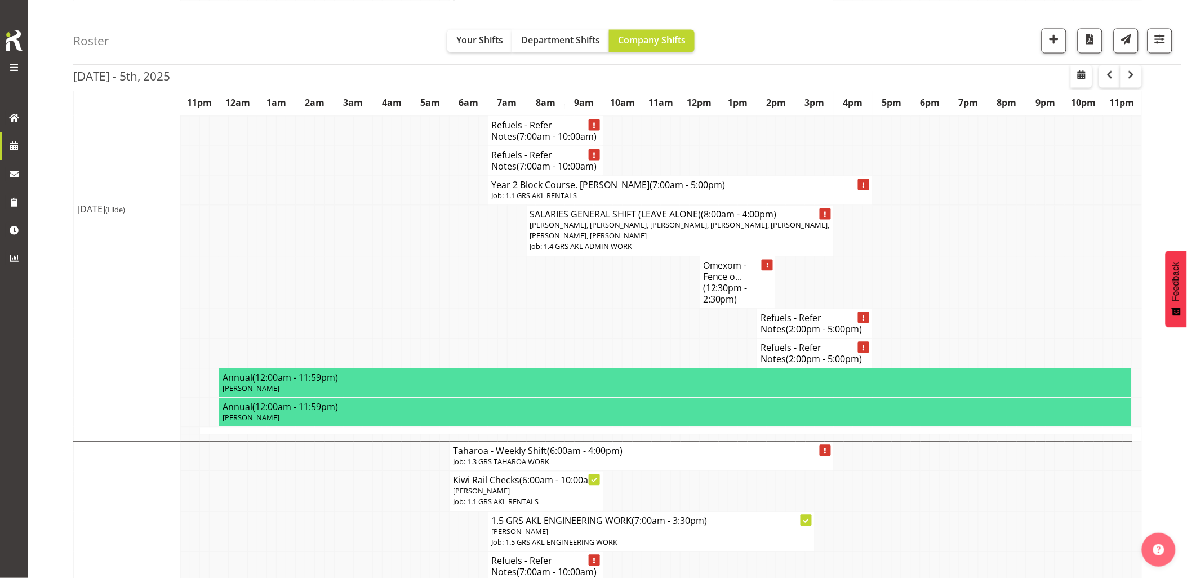
scroll to position [1001, 0]
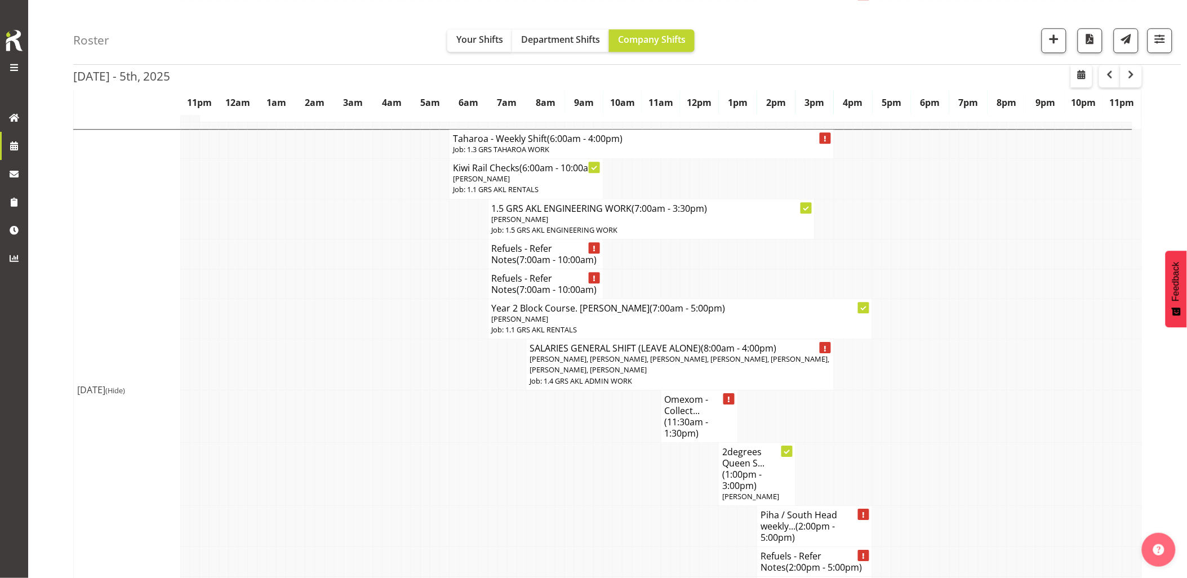
click at [341, 390] on td at bounding box center [339, 364] width 10 height 51
